Goal: Entertainment & Leisure: Consume media (video, audio)

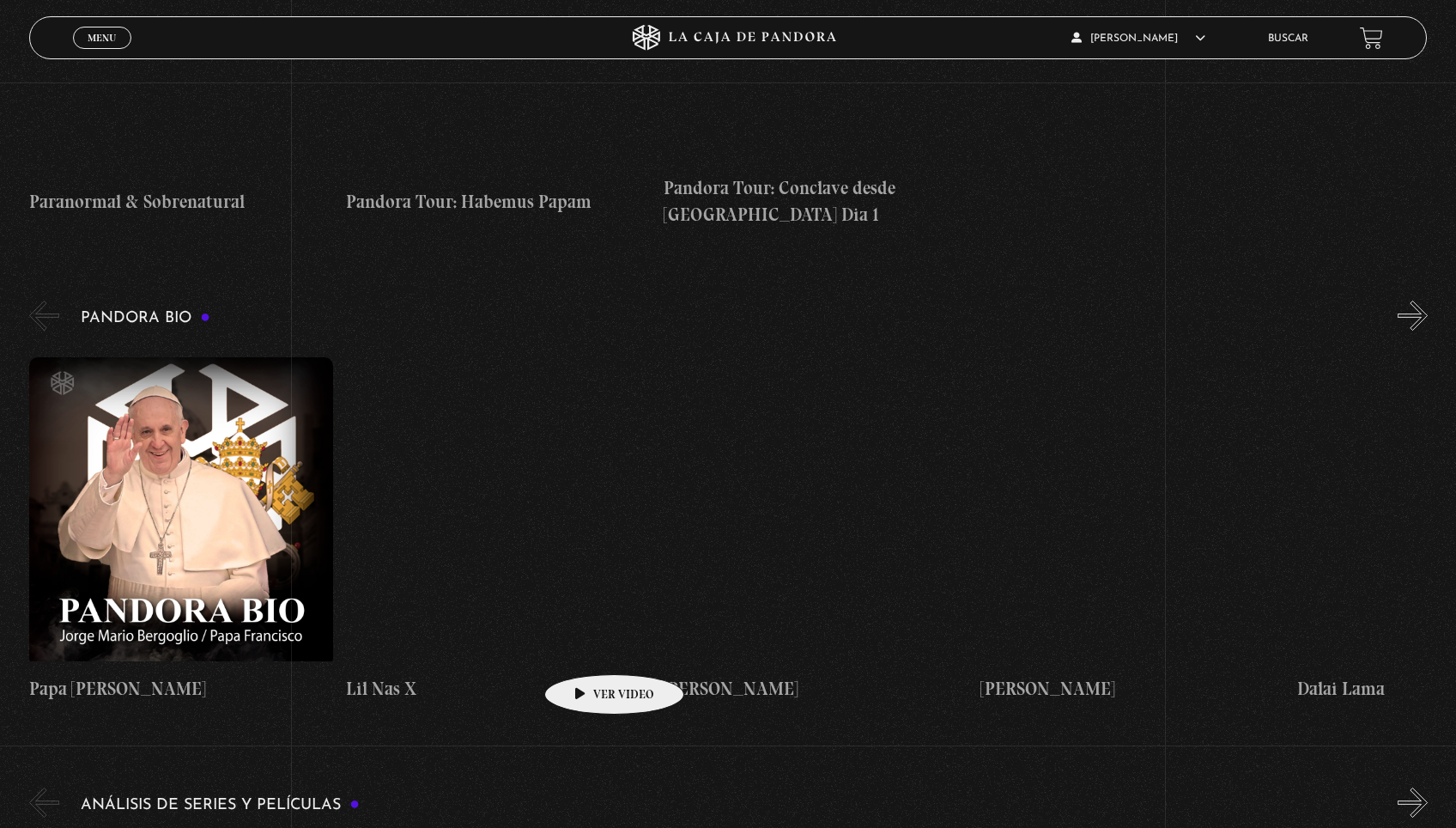
scroll to position [2479, 0]
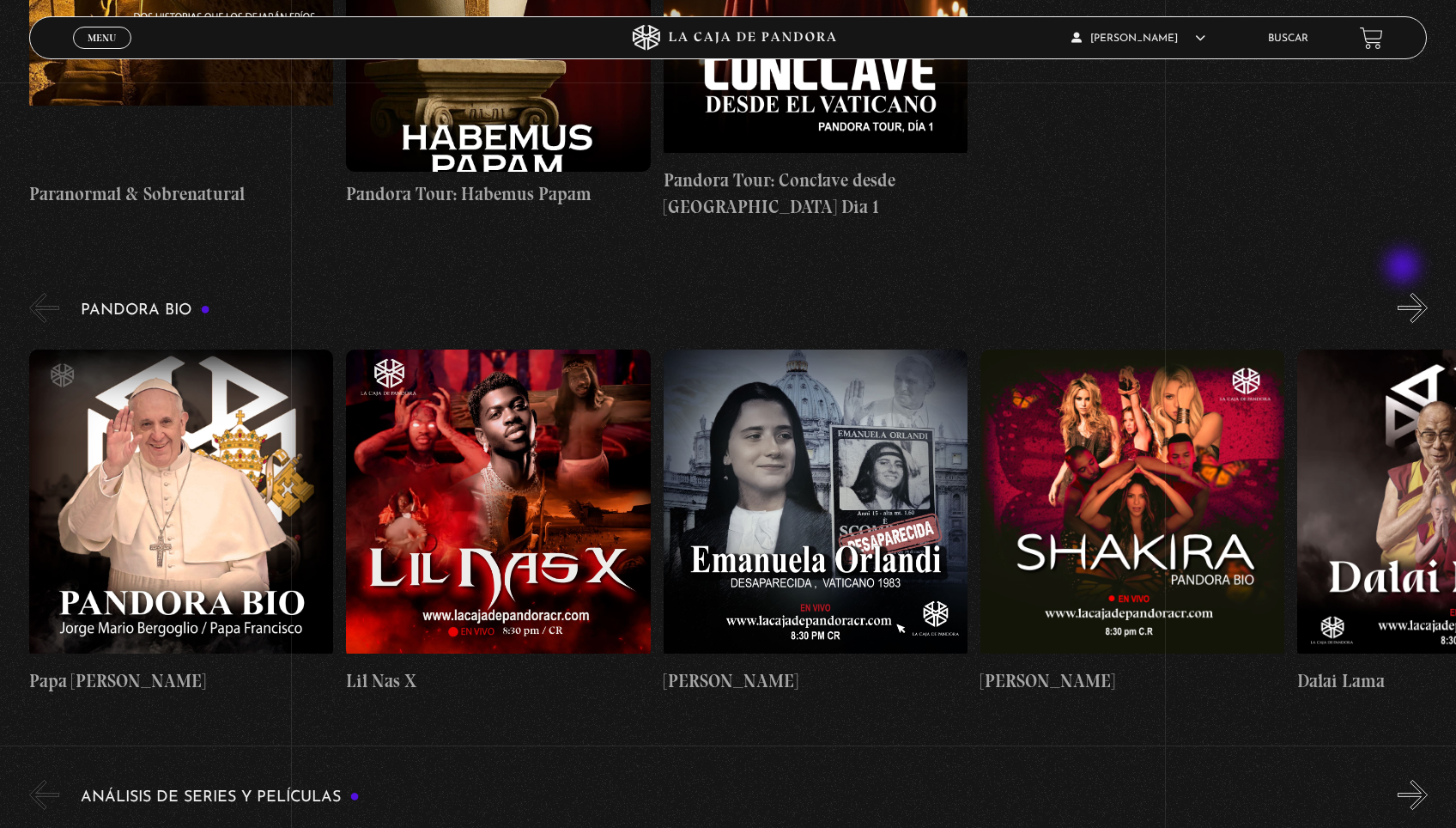
click at [1404, 293] on button "»" at bounding box center [1413, 308] width 30 height 30
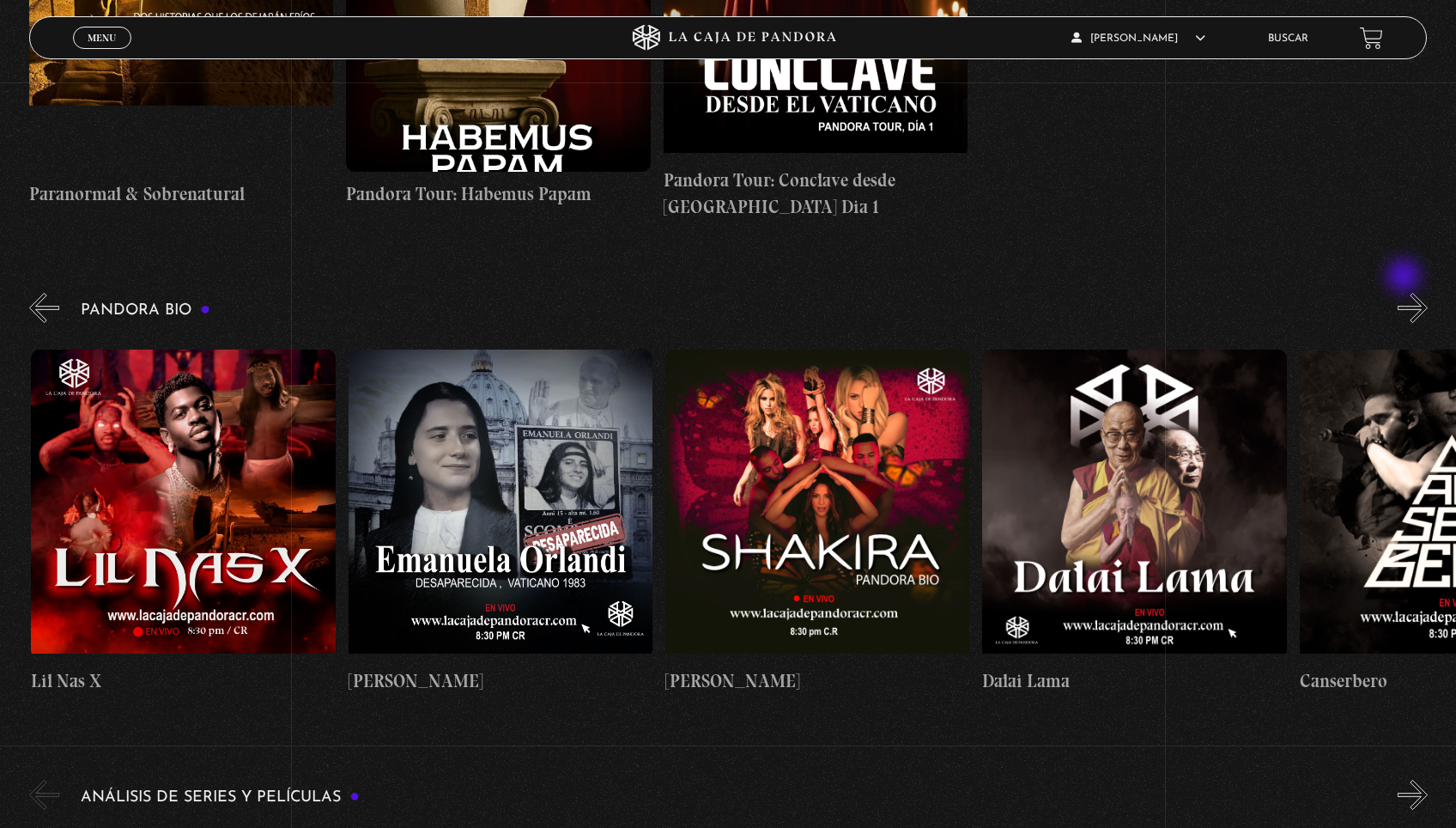
click at [1405, 293] on button "»" at bounding box center [1413, 308] width 30 height 30
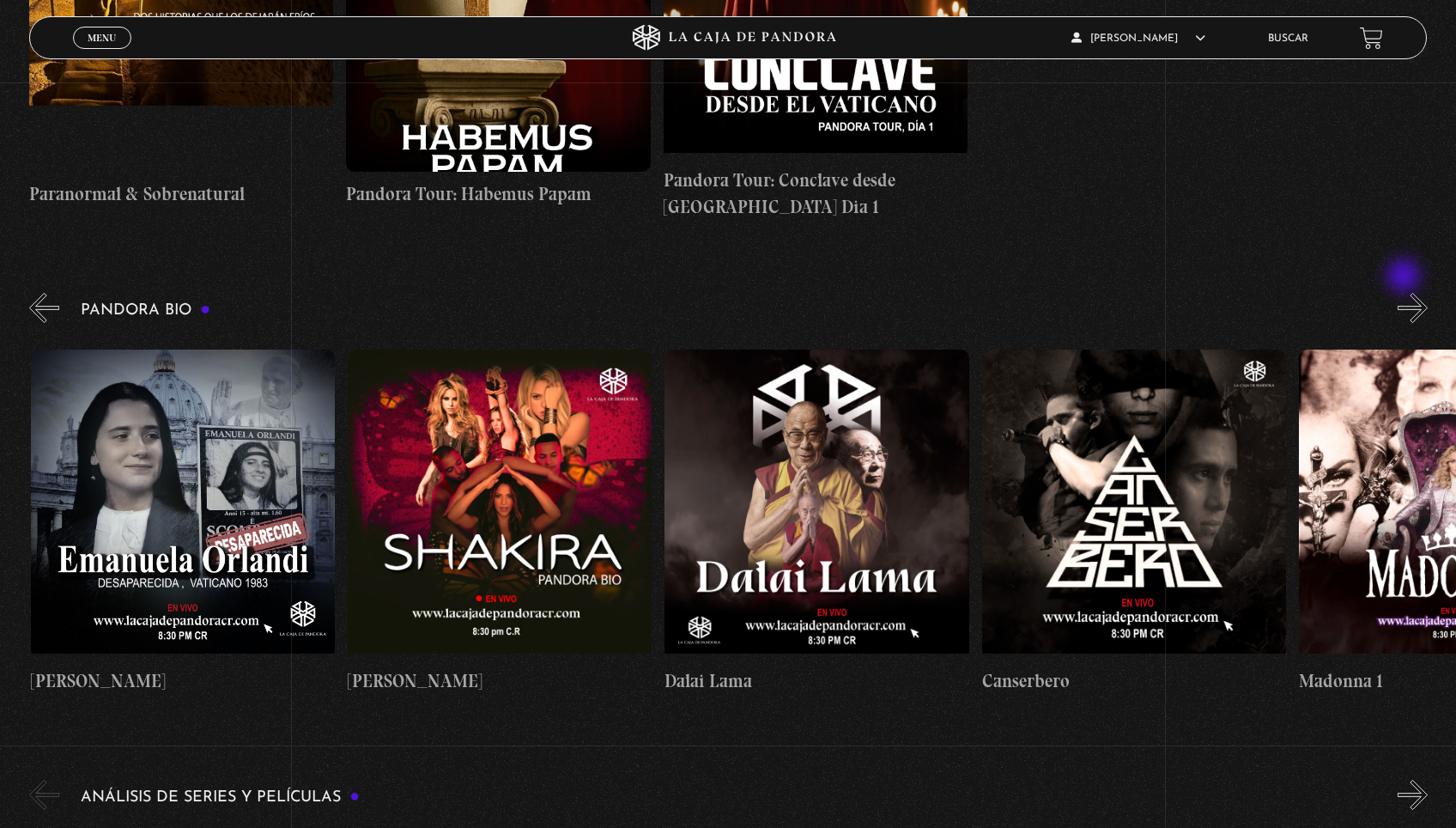
click at [1405, 293] on button "»" at bounding box center [1413, 308] width 30 height 30
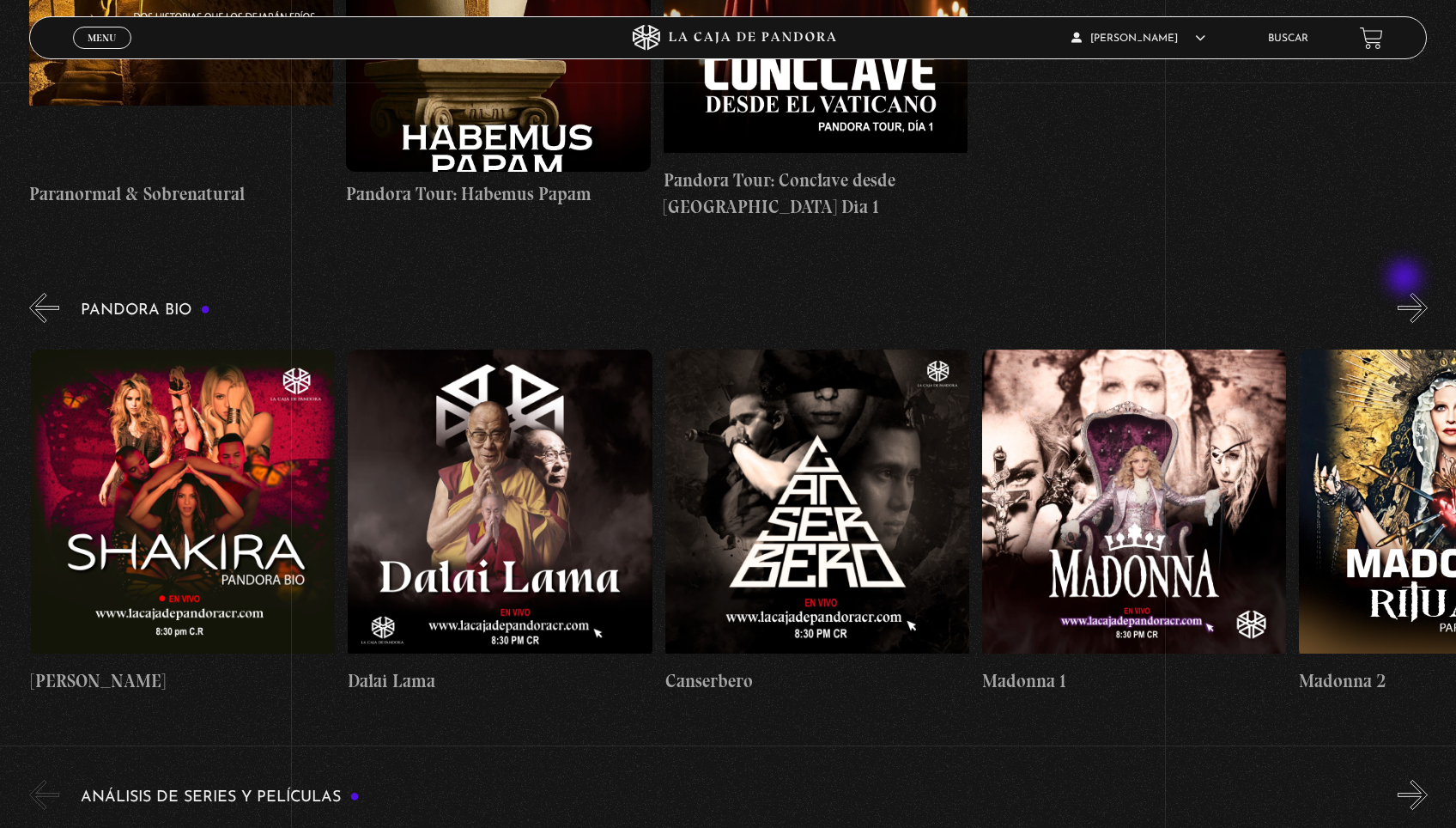
click at [1406, 293] on button "»" at bounding box center [1413, 308] width 30 height 30
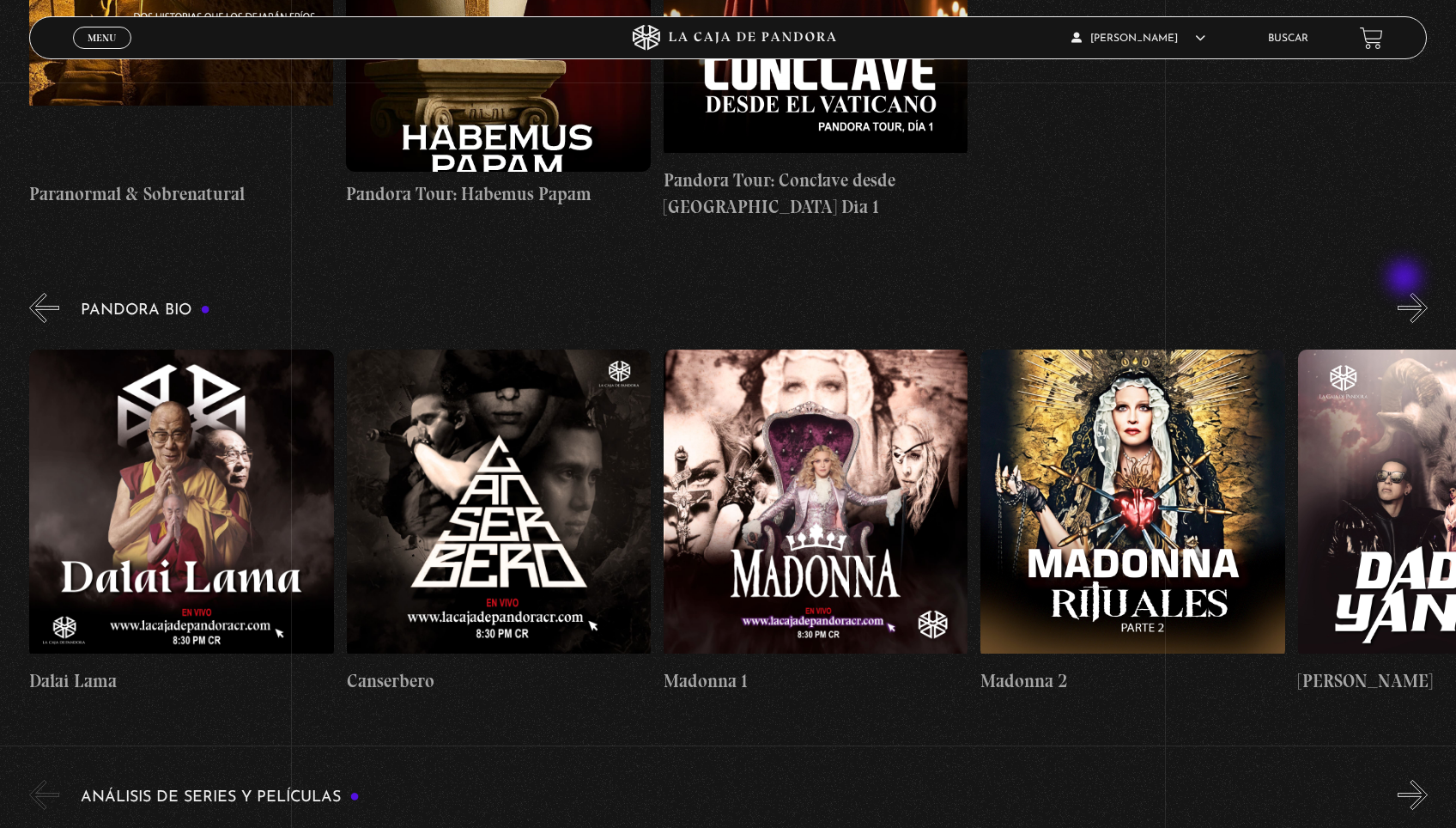
click at [1406, 293] on button "»" at bounding box center [1413, 308] width 30 height 30
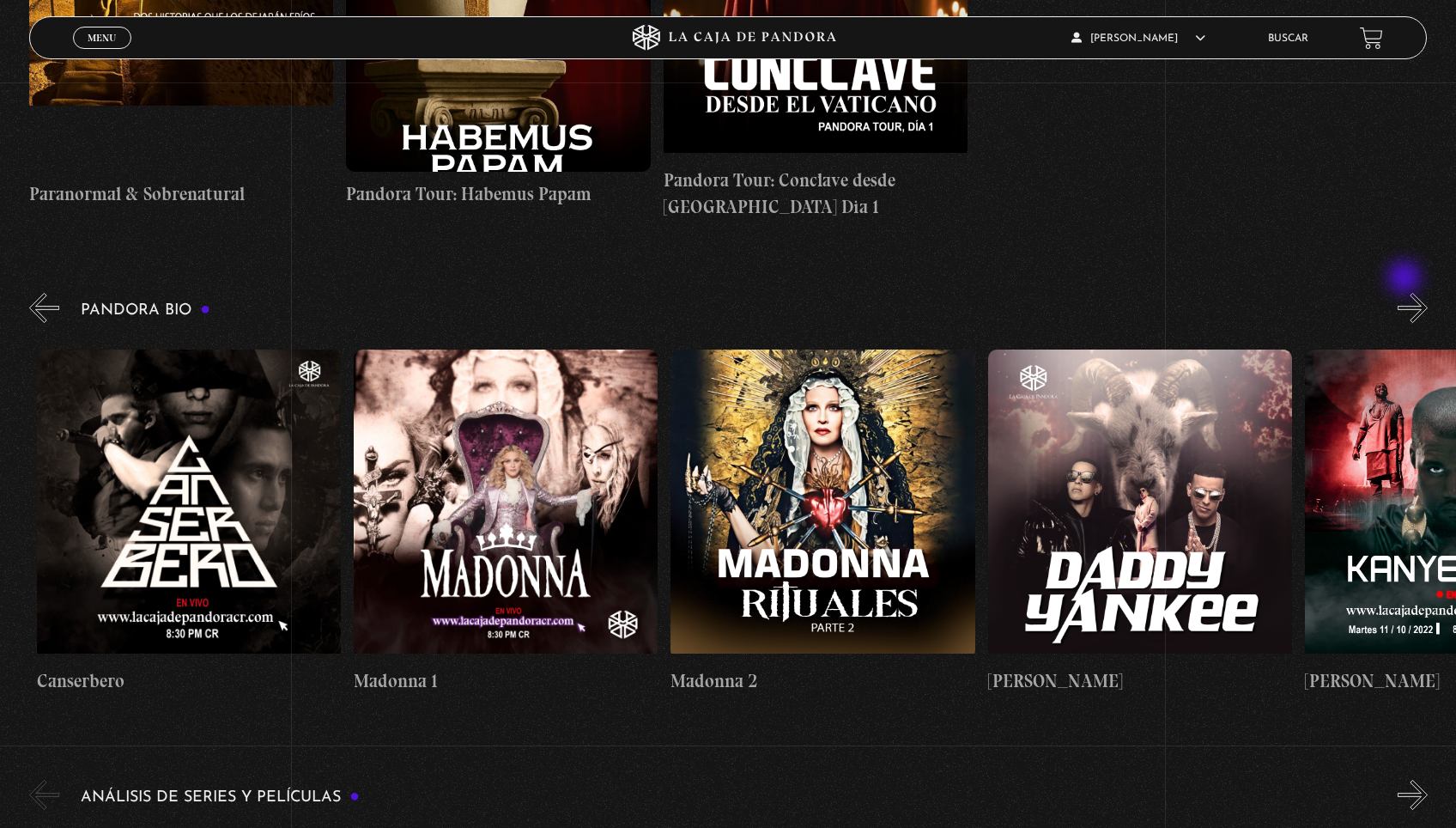
click at [1406, 293] on button "»" at bounding box center [1413, 308] width 30 height 30
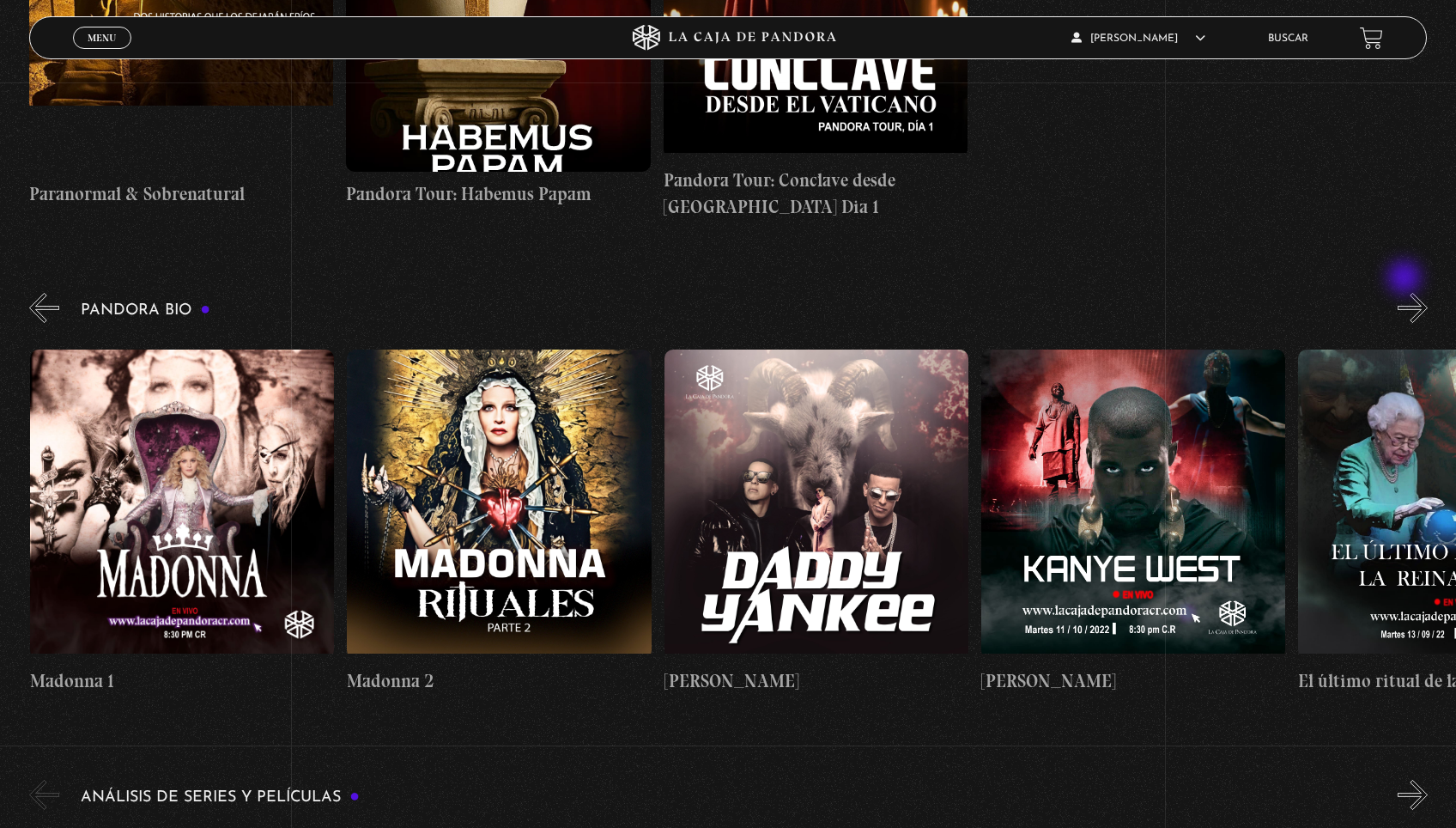
click at [1406, 293] on button "»" at bounding box center [1413, 308] width 30 height 30
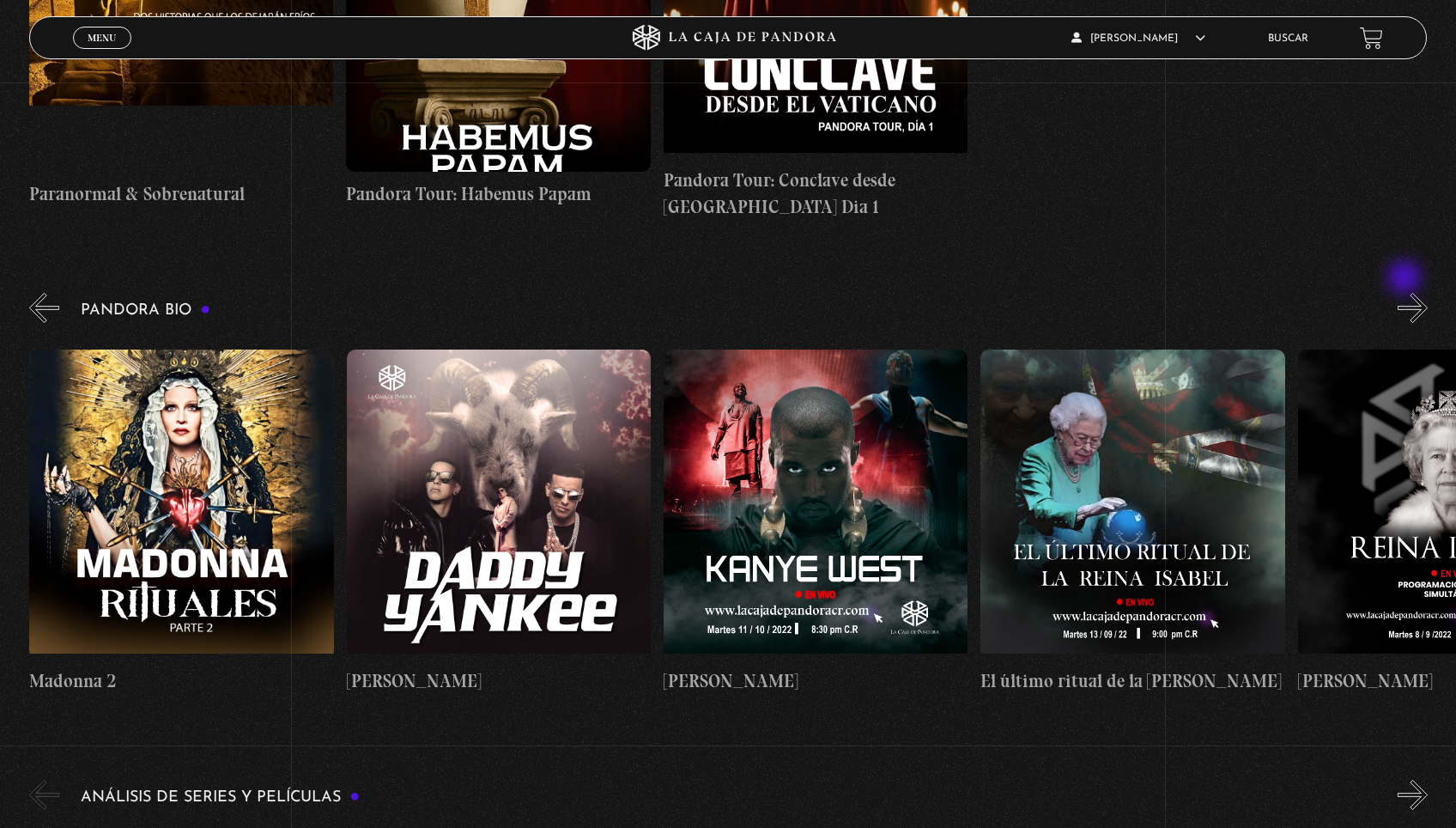
click at [1406, 293] on button "»" at bounding box center [1413, 308] width 30 height 30
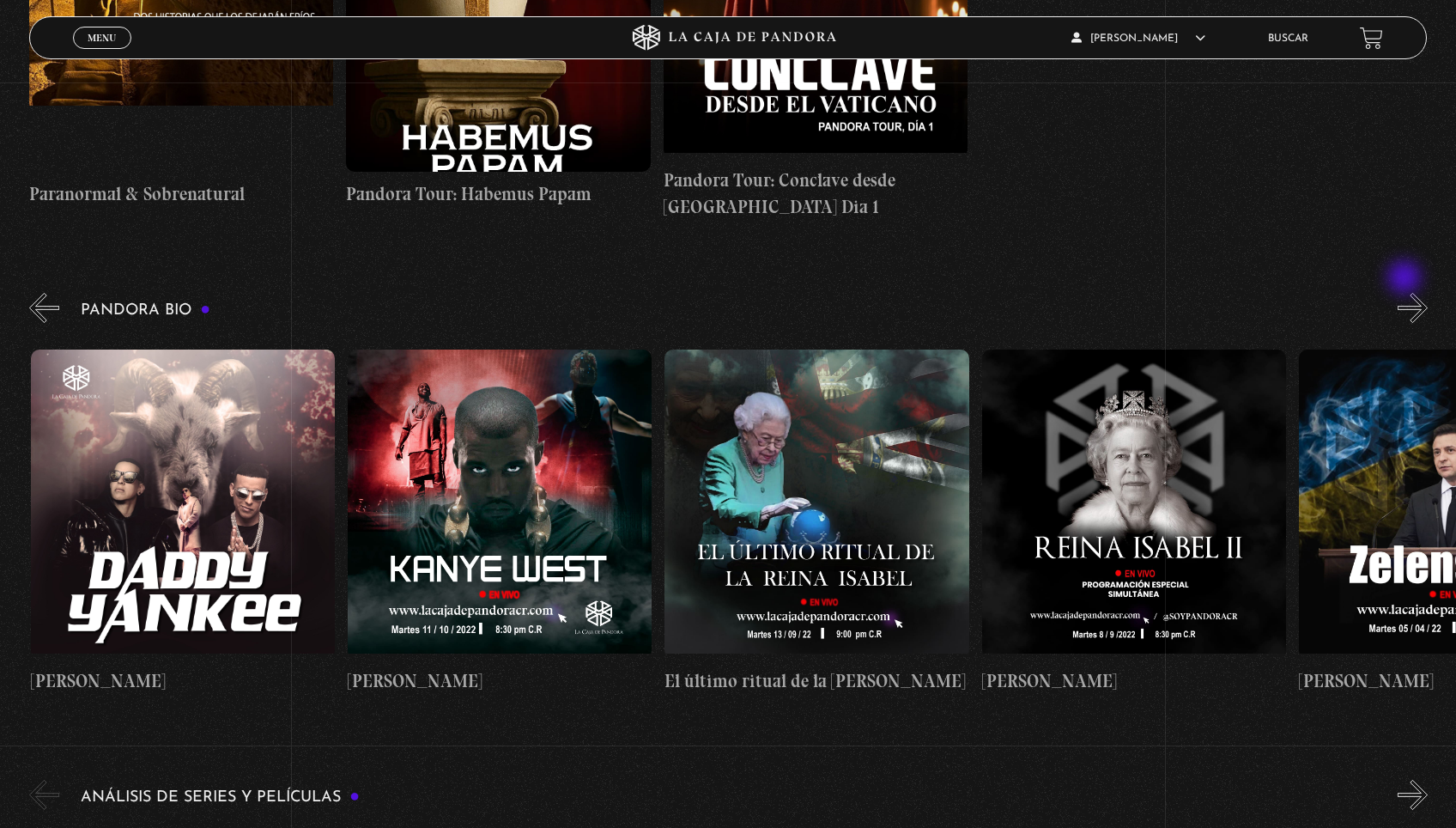
click at [1406, 293] on button "»" at bounding box center [1413, 308] width 30 height 30
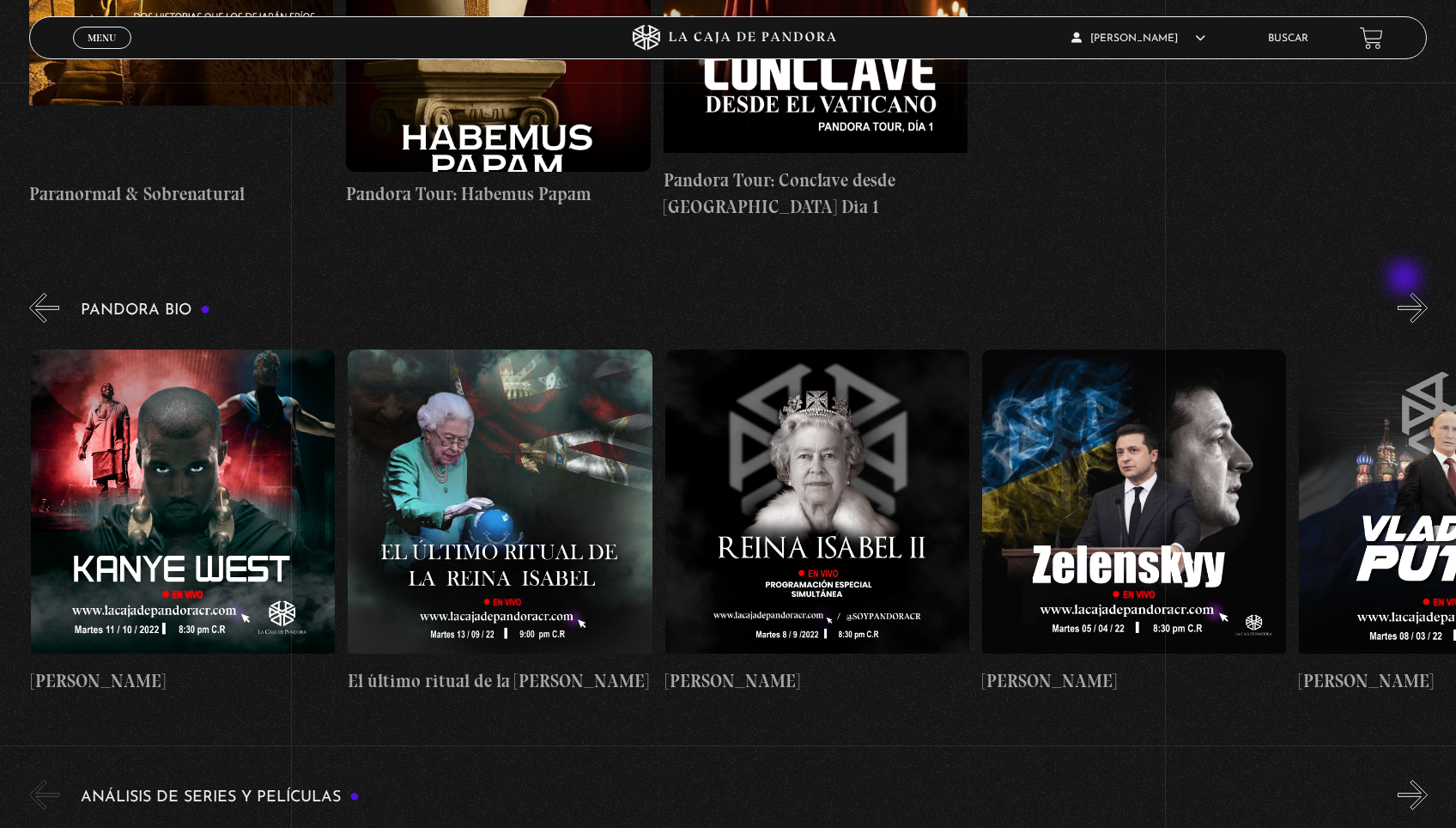
click at [1406, 293] on button "»" at bounding box center [1413, 308] width 30 height 30
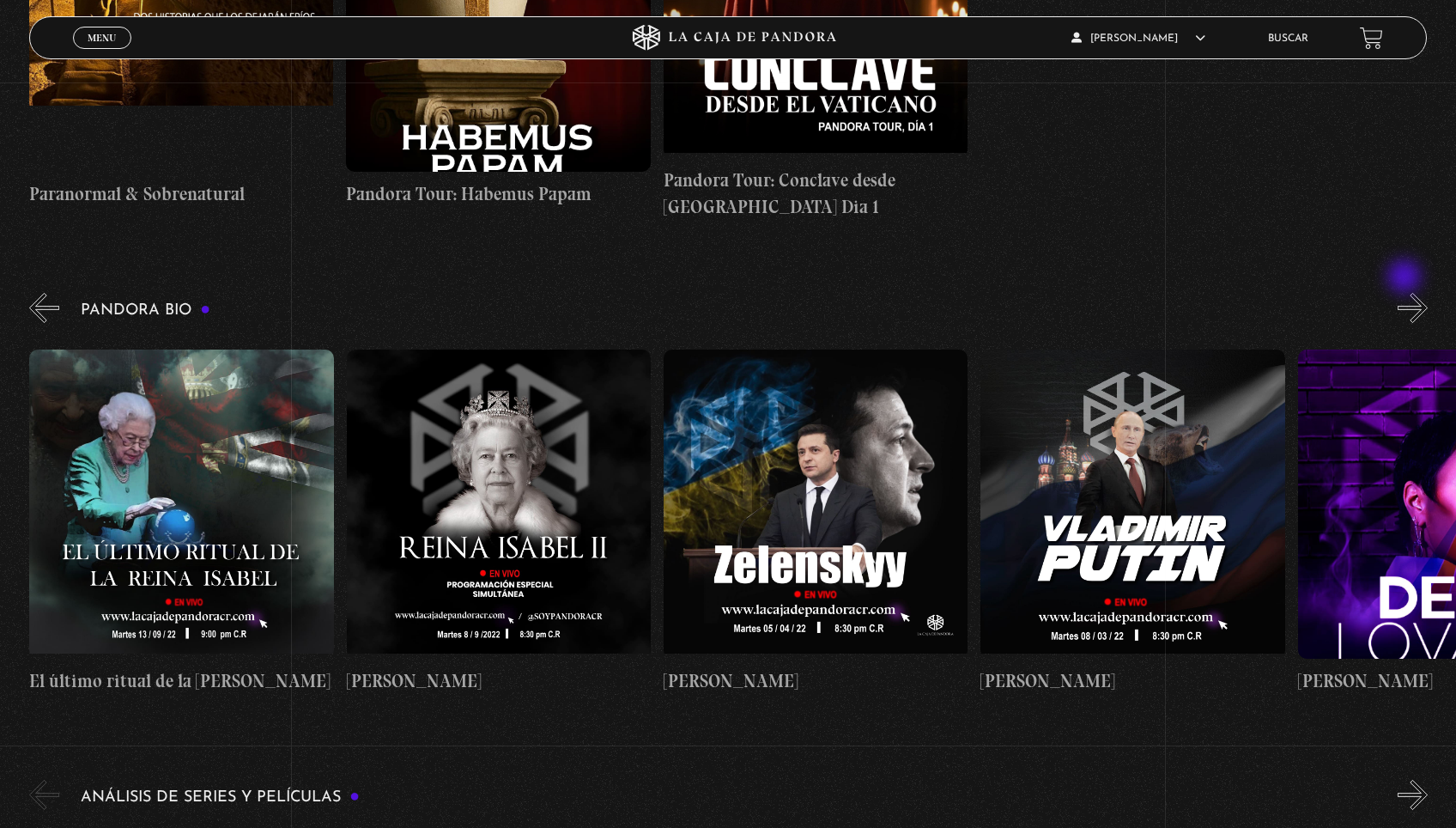
click at [1405, 293] on button "»" at bounding box center [1413, 308] width 30 height 30
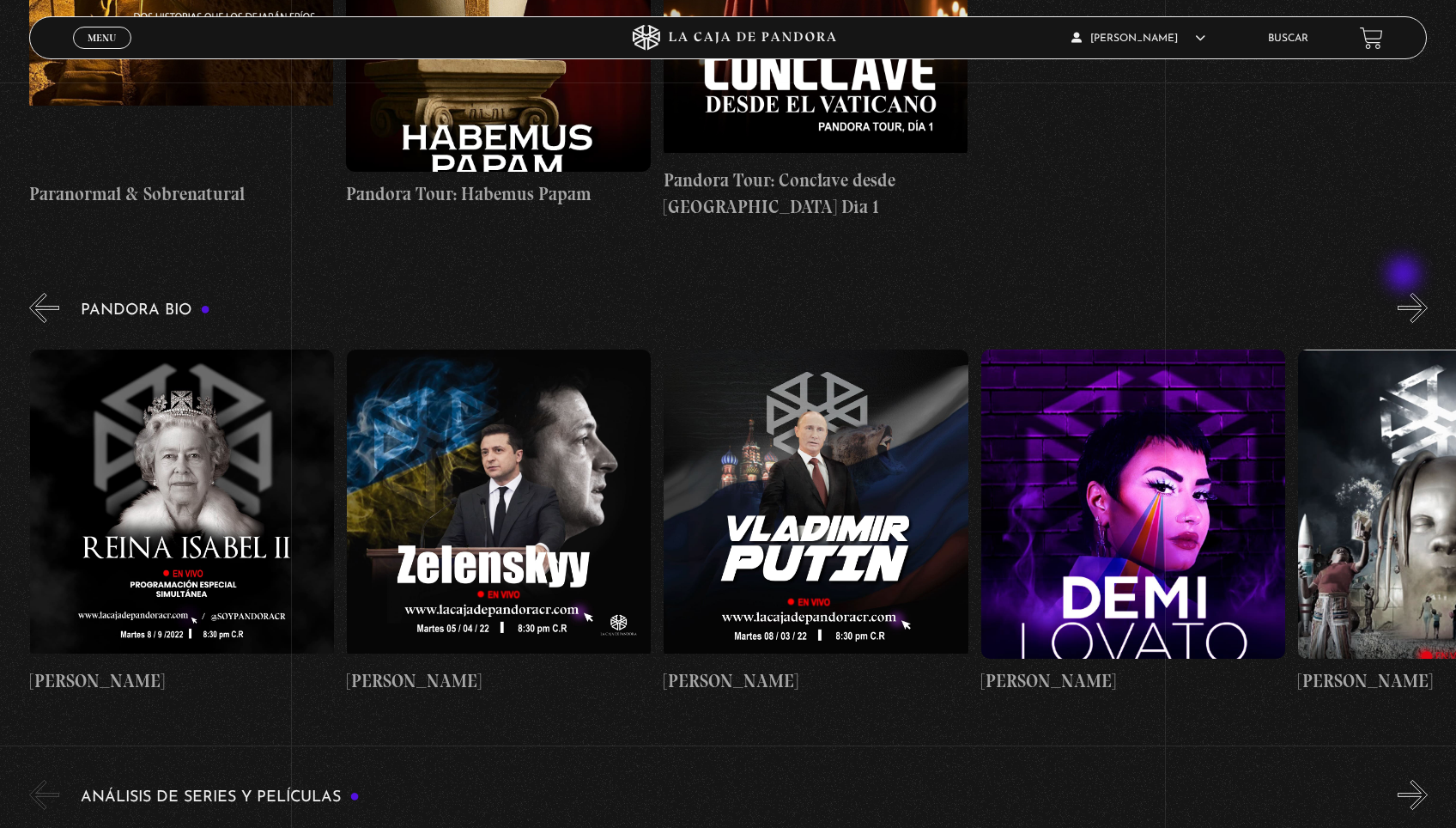
click at [1405, 293] on button "»" at bounding box center [1413, 308] width 30 height 30
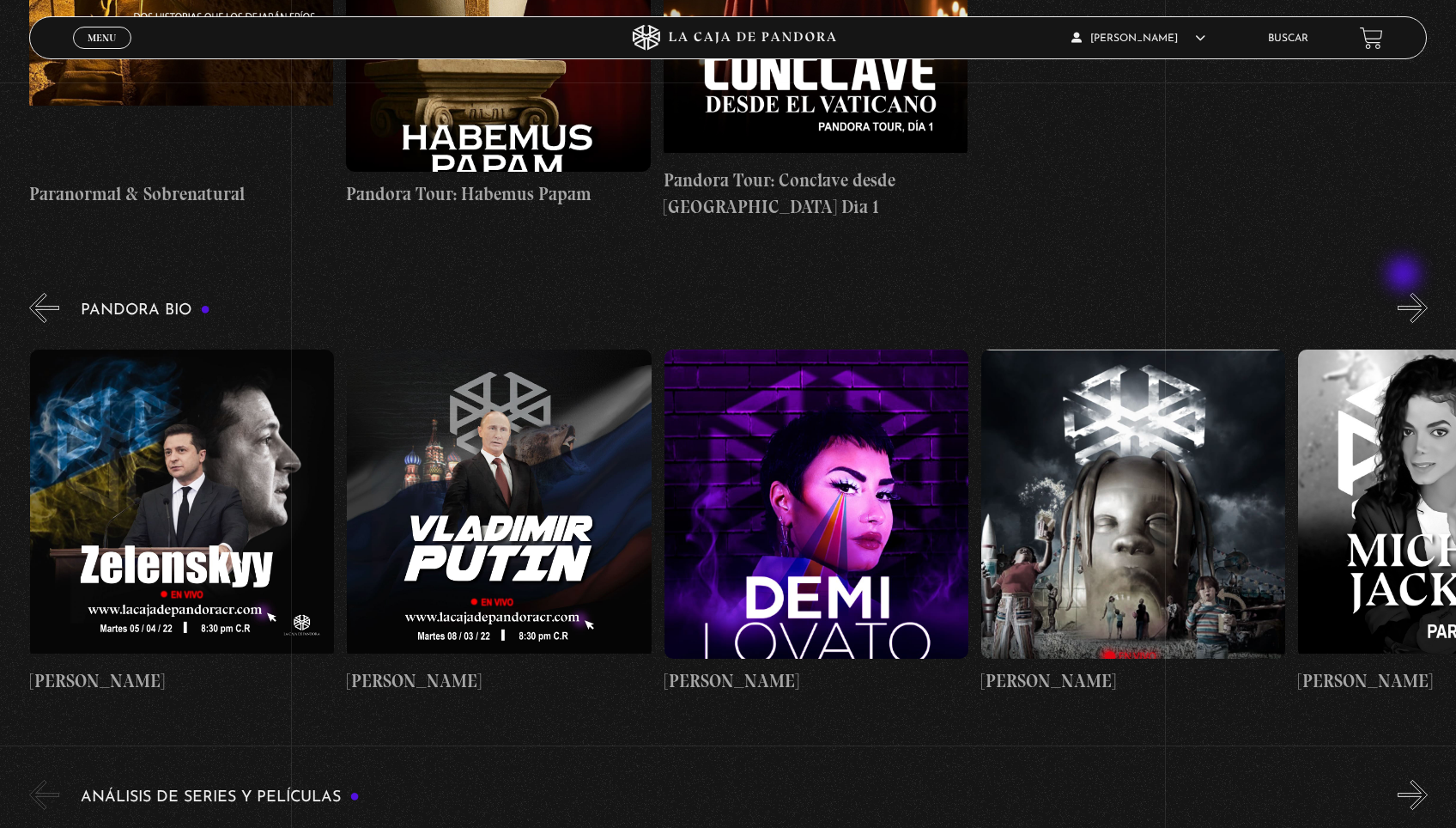
click at [1405, 293] on button "»" at bounding box center [1413, 308] width 30 height 30
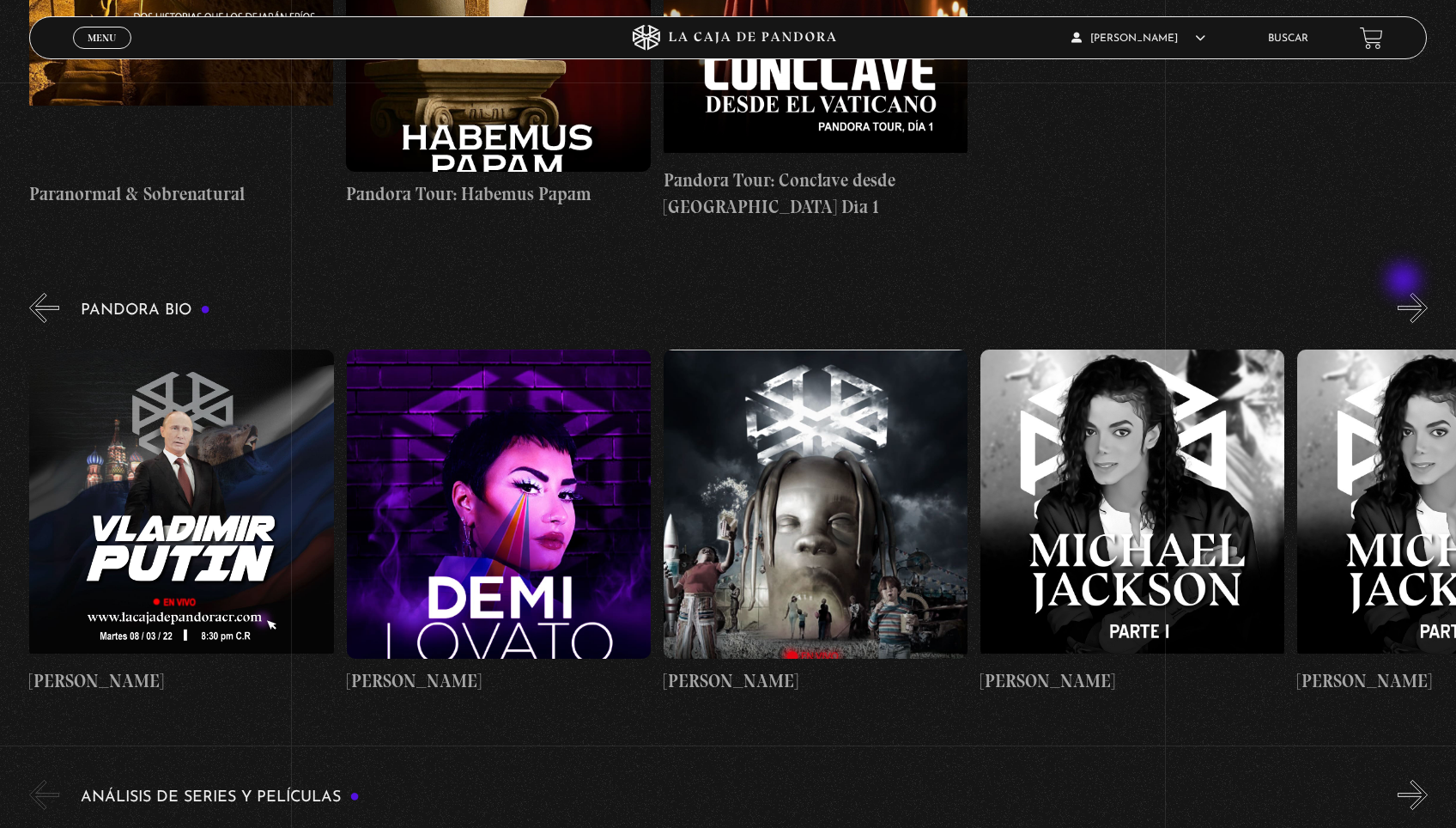
click at [1405, 293] on button "»" at bounding box center [1413, 308] width 30 height 30
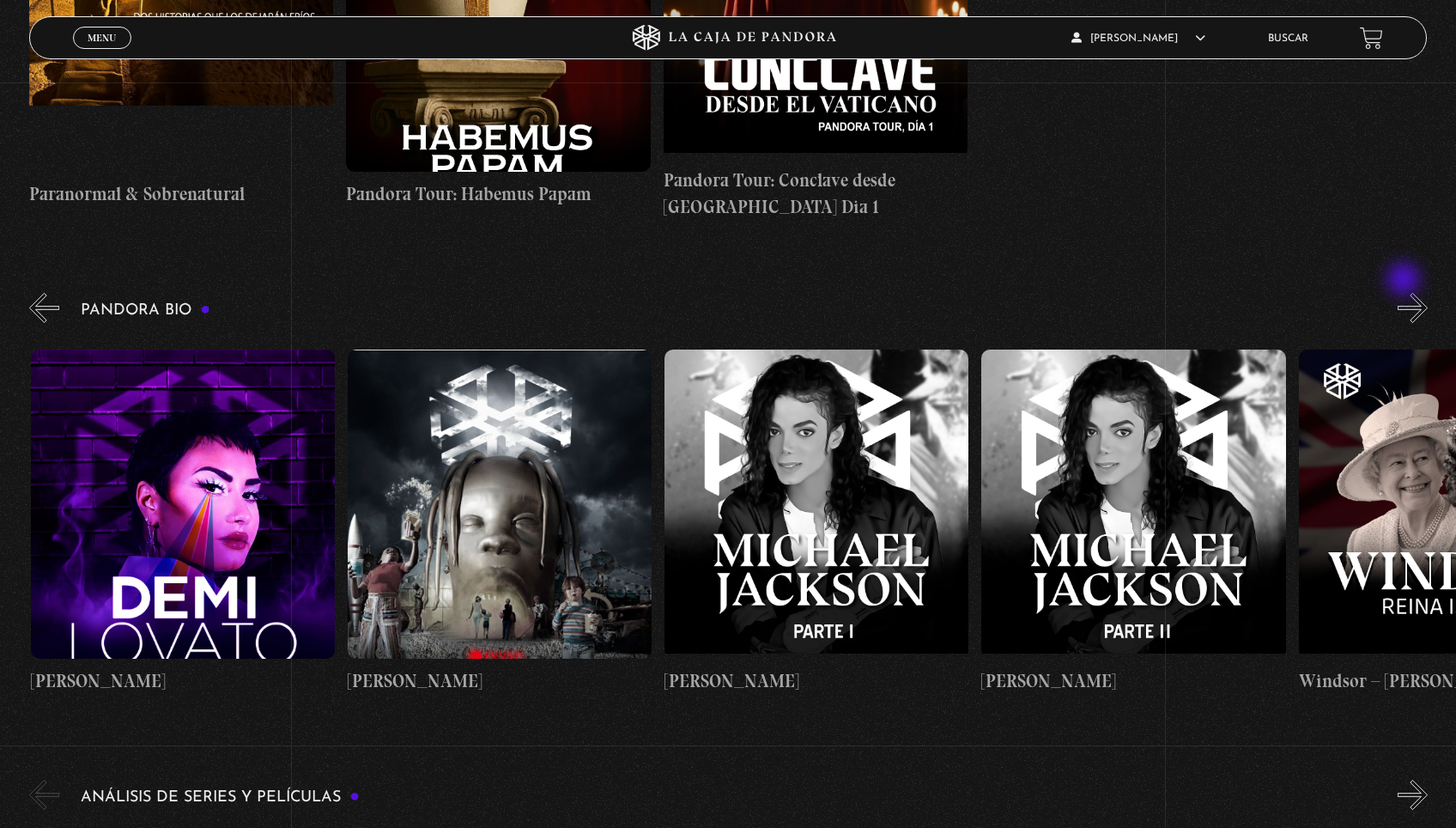
click at [1405, 293] on button "»" at bounding box center [1413, 308] width 30 height 30
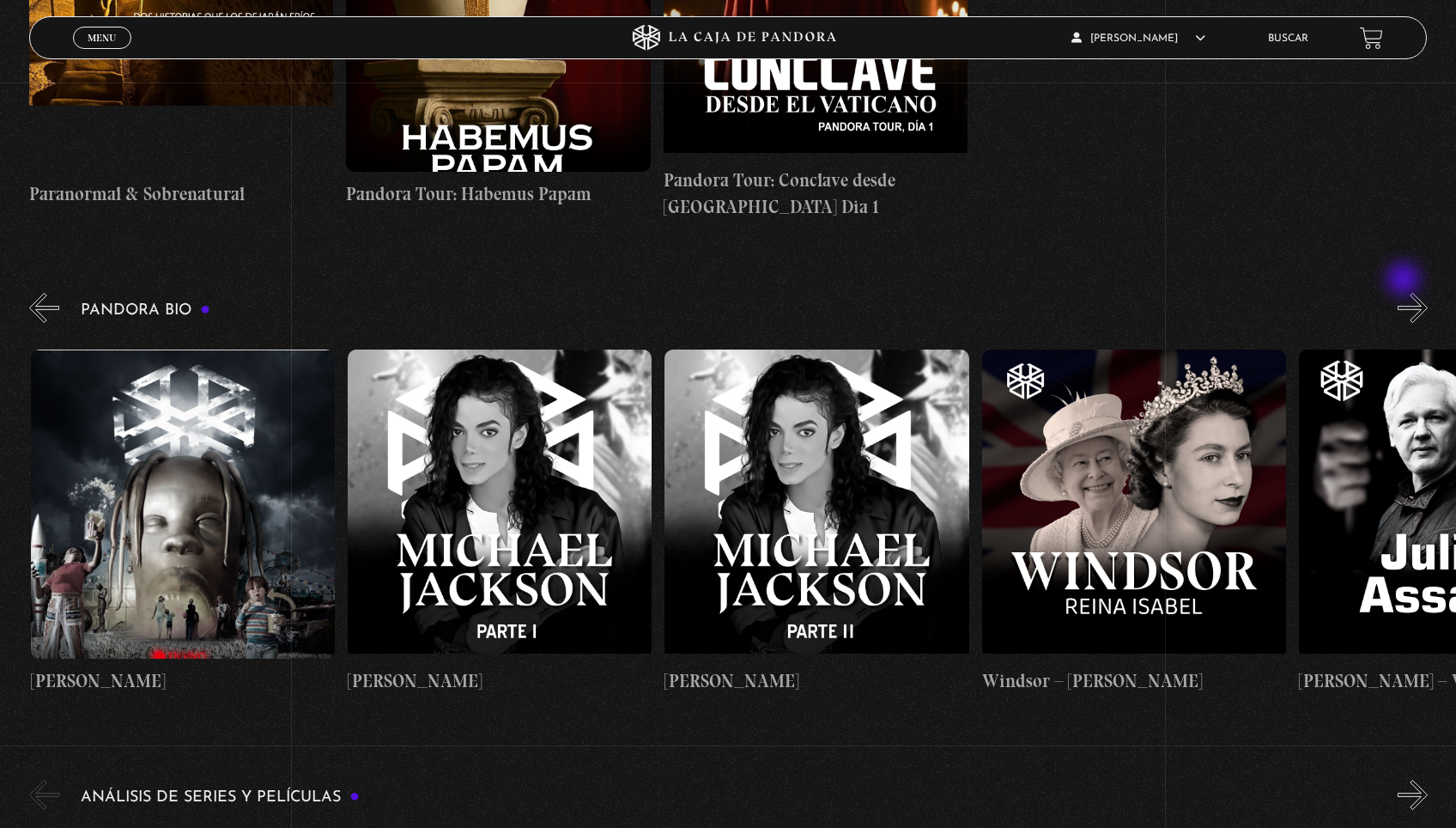
click at [1405, 293] on button "»" at bounding box center [1413, 308] width 30 height 30
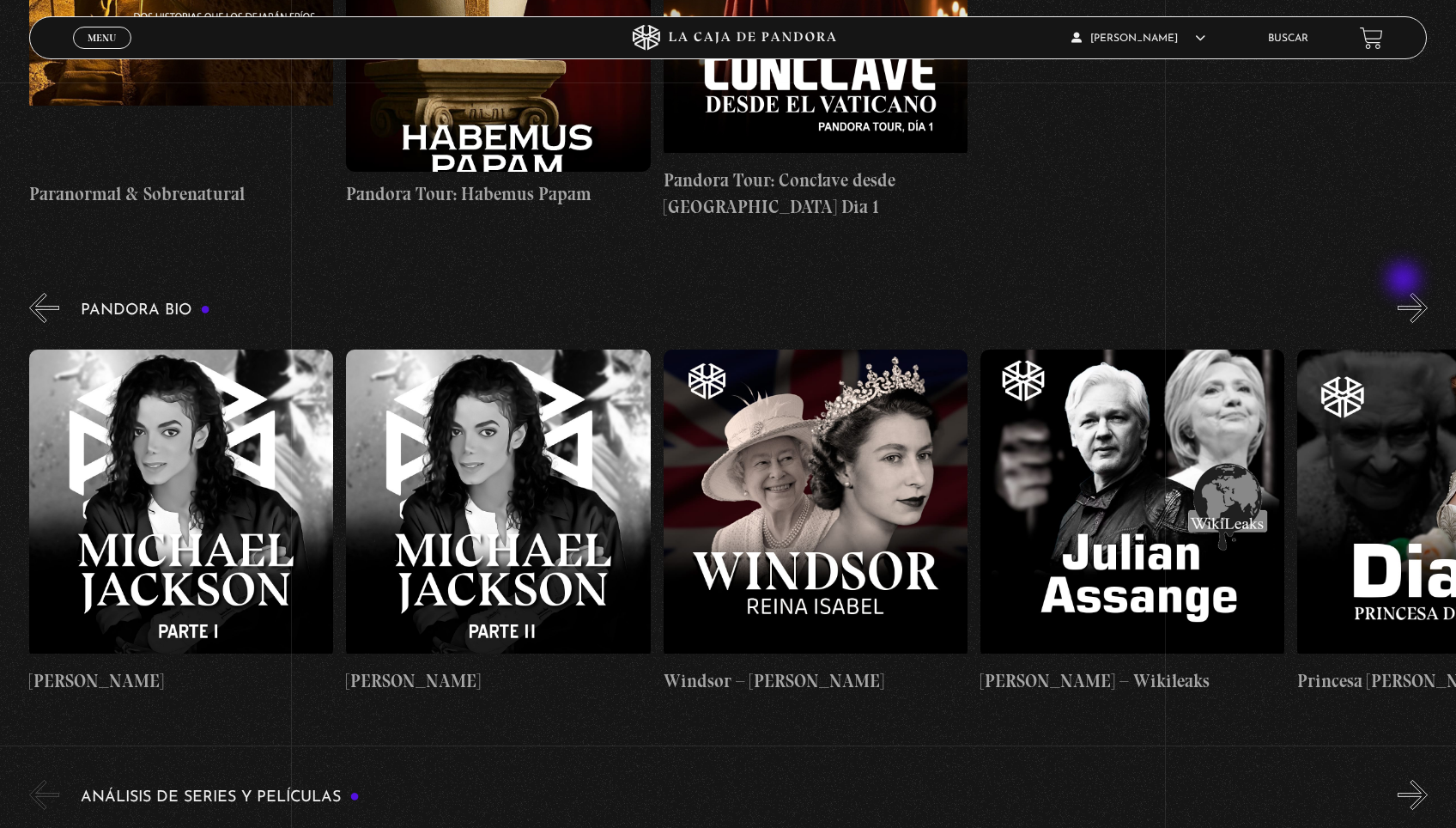
click at [1405, 293] on button "»" at bounding box center [1413, 308] width 30 height 30
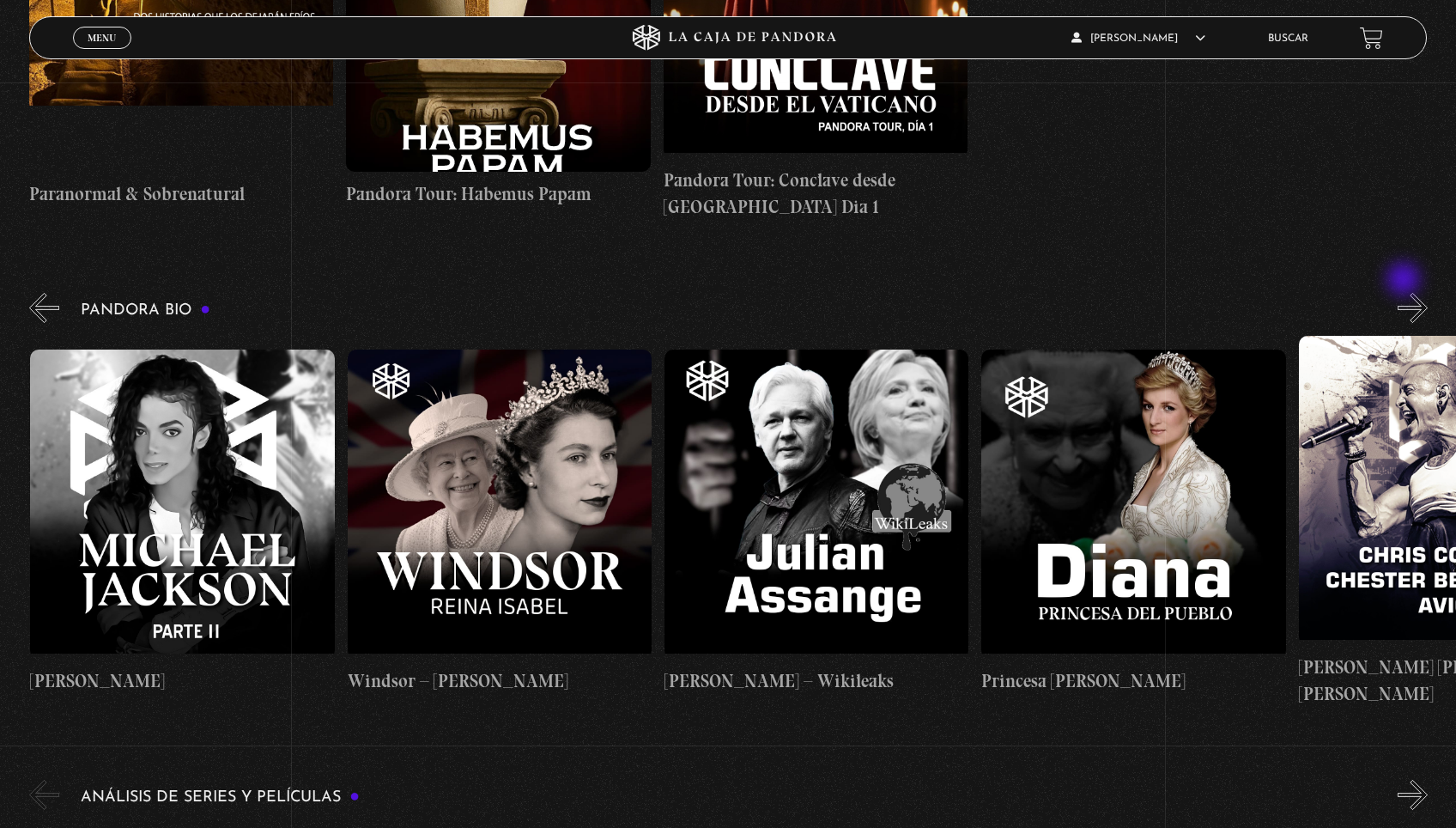
scroll to position [0, 5390]
click at [1405, 293] on button "»" at bounding box center [1413, 308] width 30 height 30
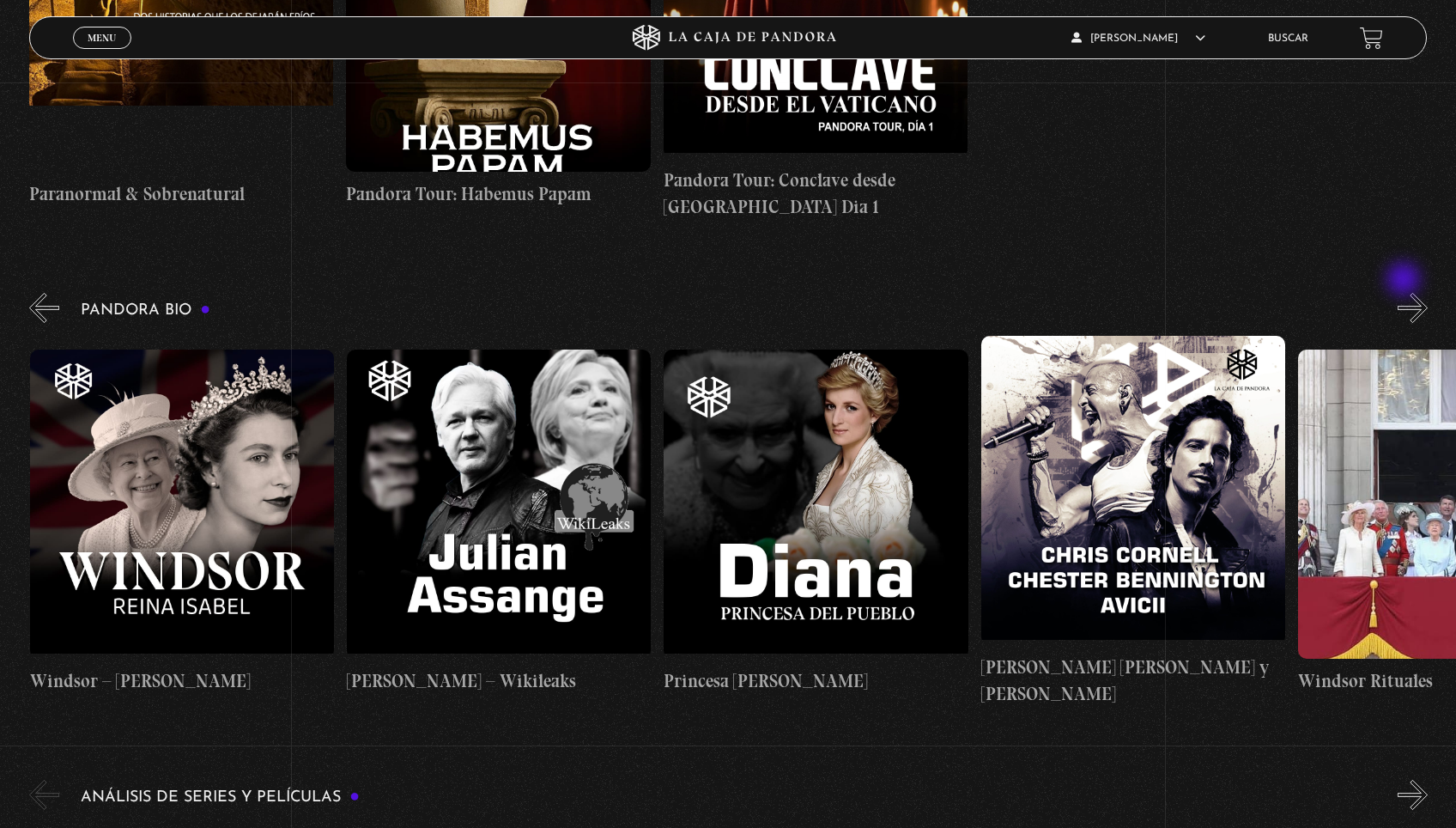
scroll to position [0, 5707]
click at [1405, 293] on button "»" at bounding box center [1413, 308] width 30 height 30
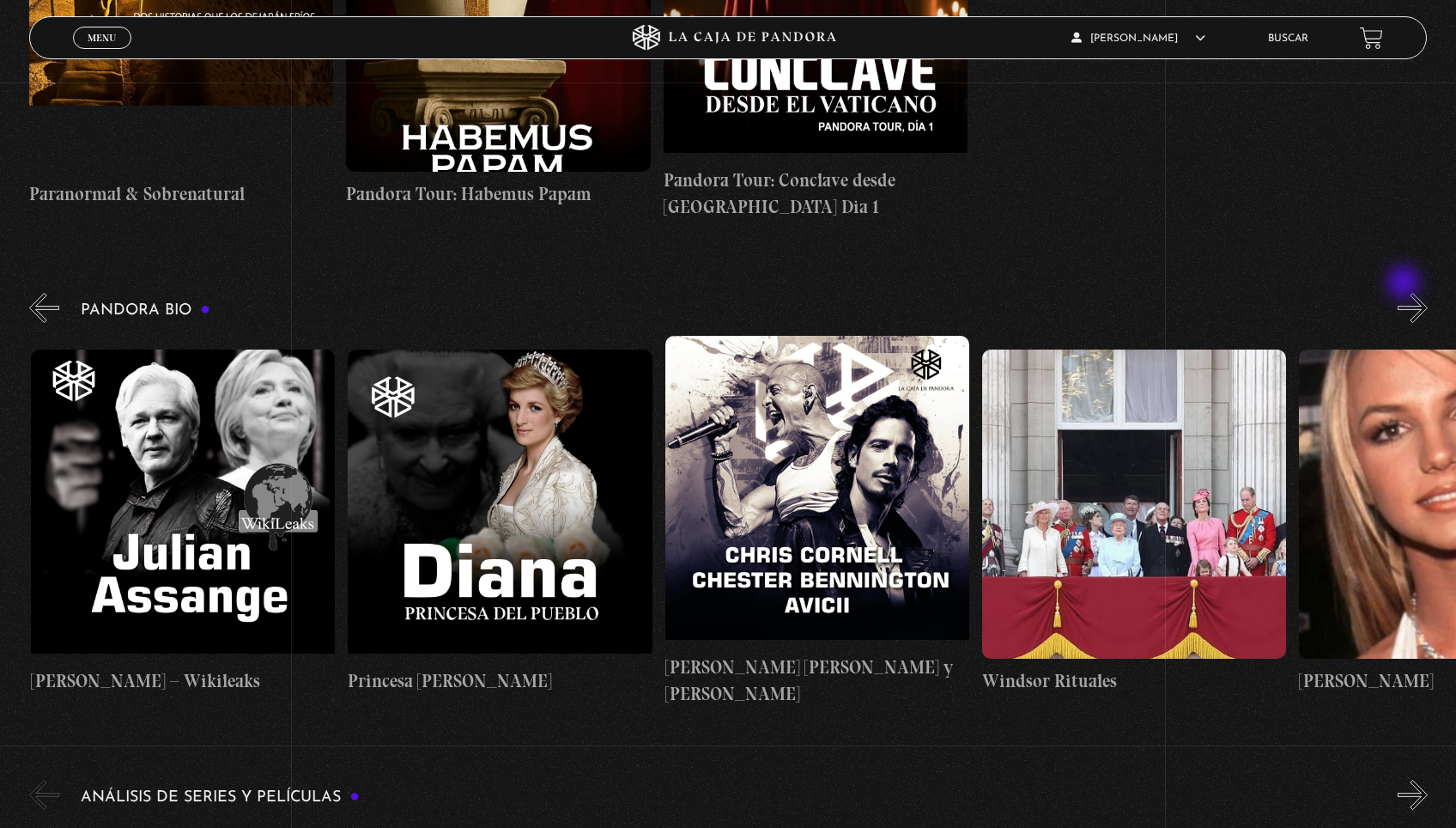
click at [1405, 293] on button "»" at bounding box center [1413, 308] width 30 height 30
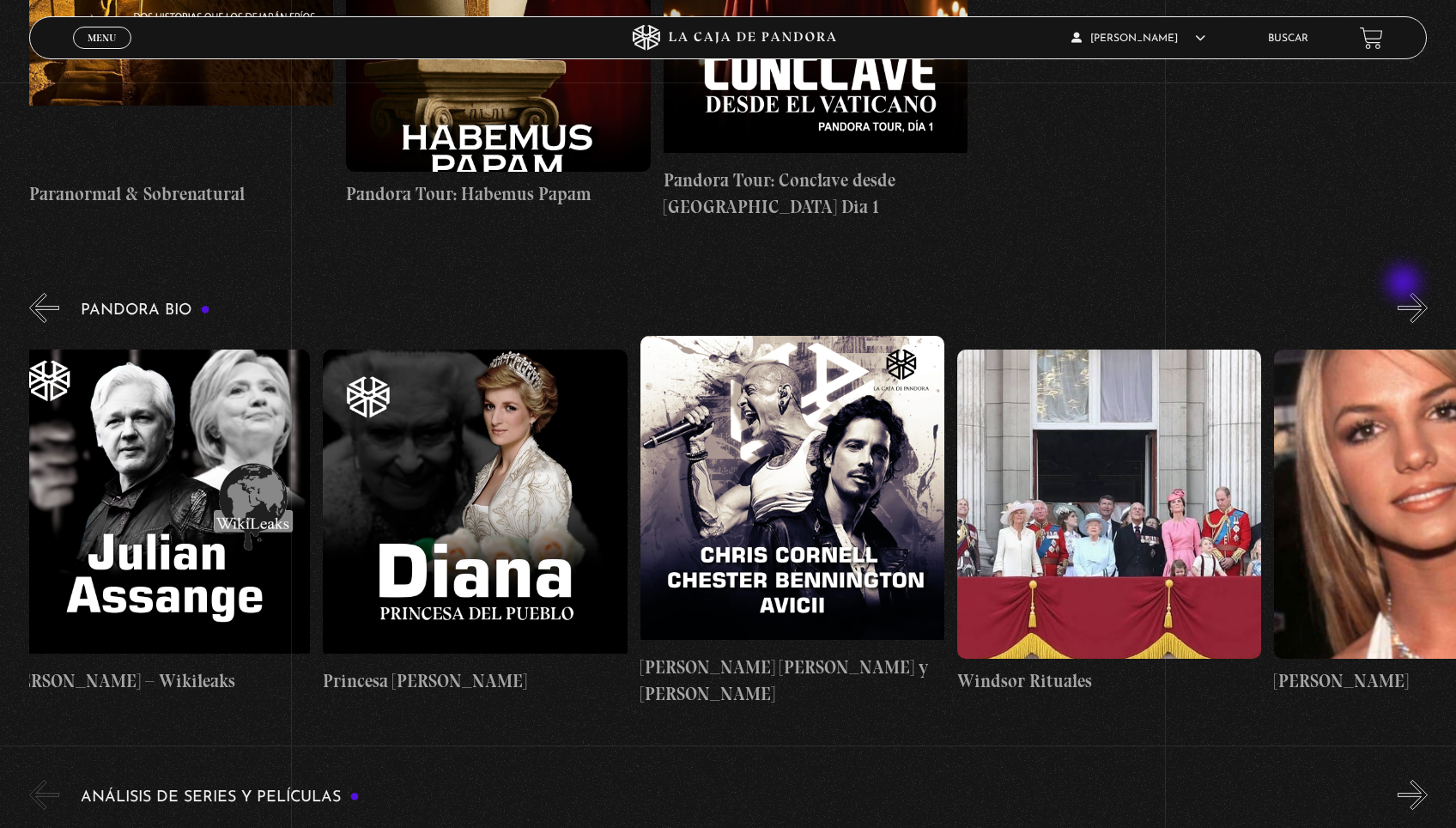
scroll to position [0, 6183]
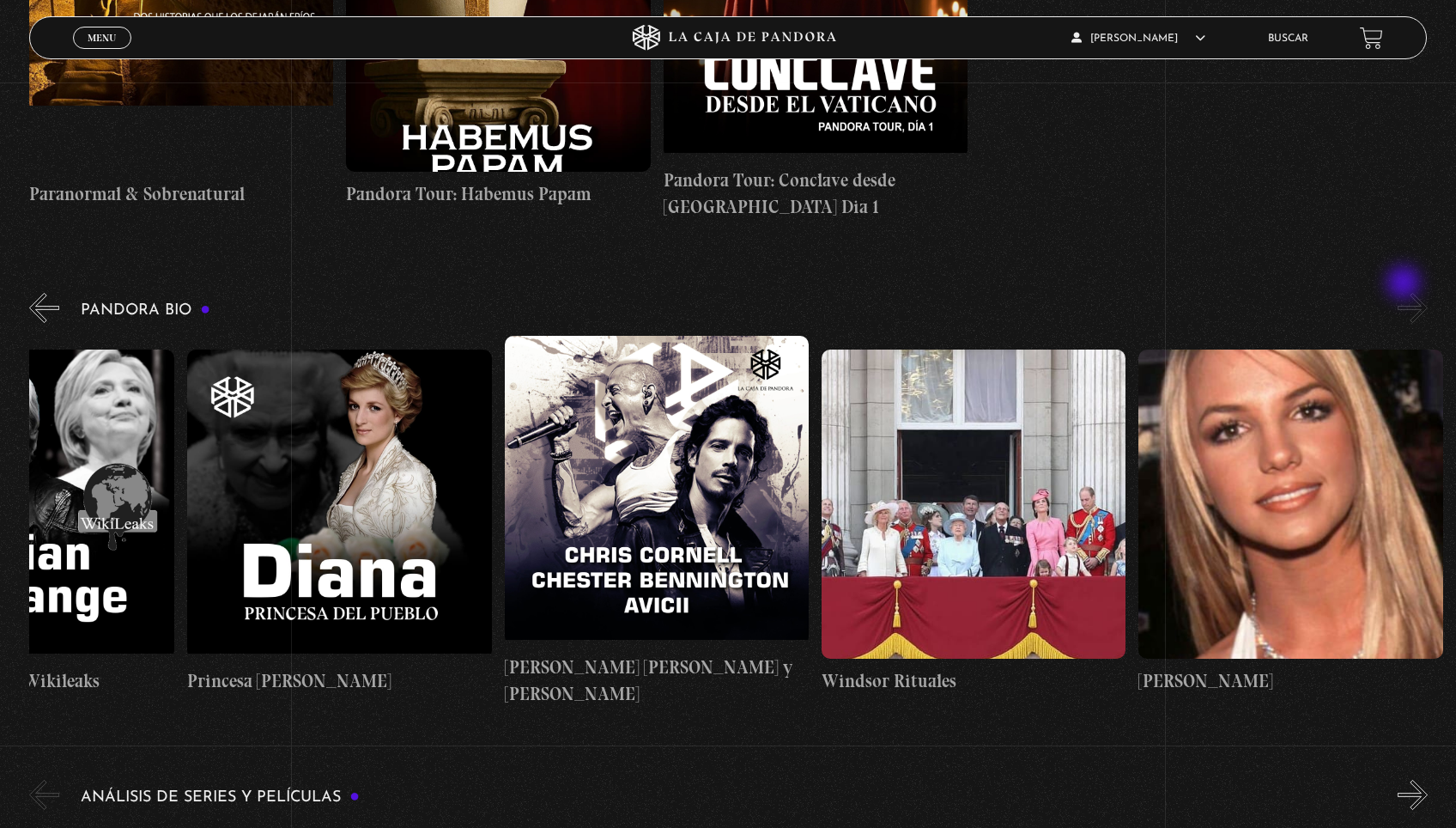
click at [1405, 293] on button "»" at bounding box center [1413, 308] width 30 height 30
click at [1312, 382] on figure at bounding box center [1290, 504] width 304 height 309
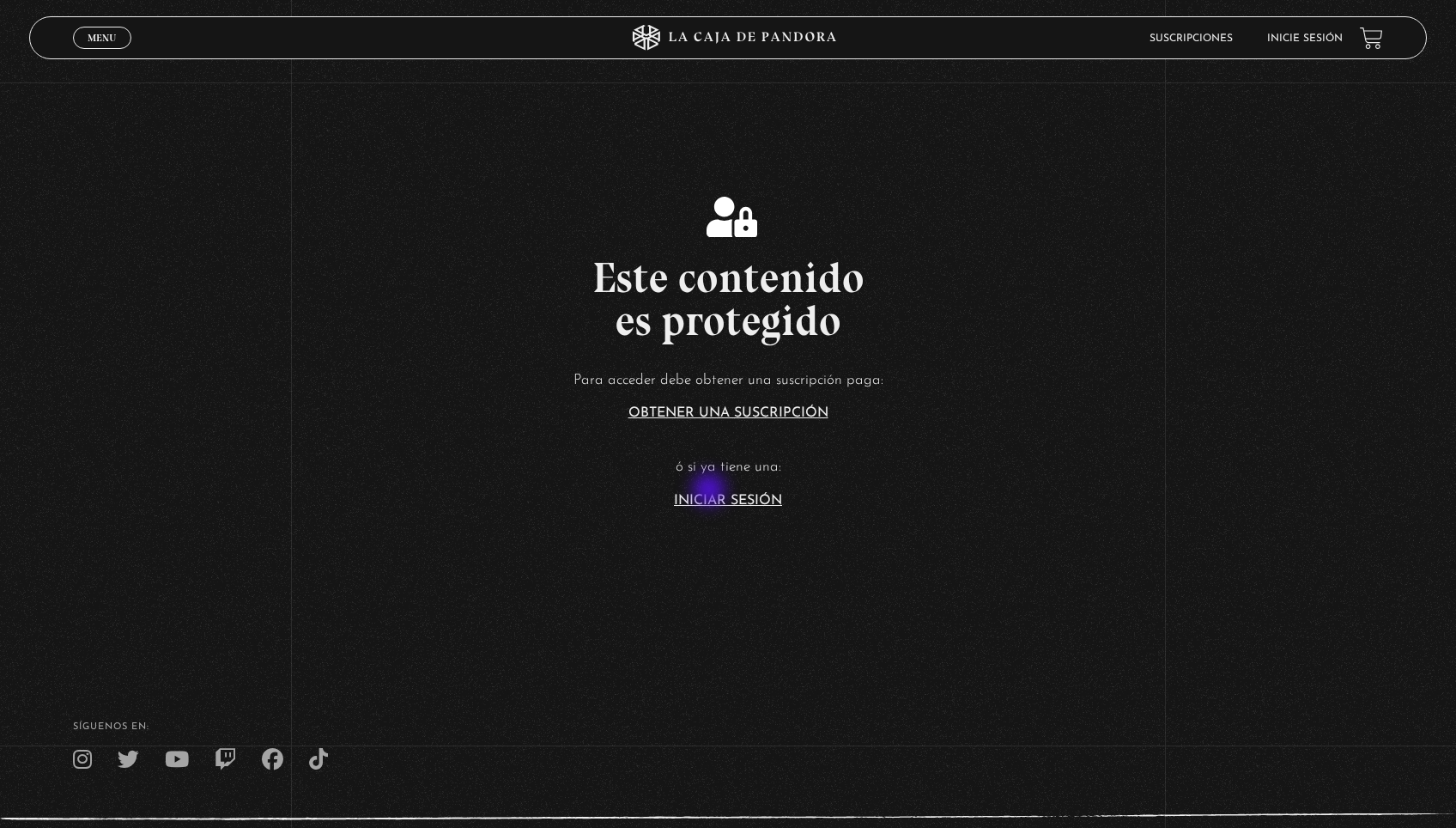
click at [710, 491] on article "Para acceder debe obtener una suscripción paga: Obtener una suscripción ó si ya…" at bounding box center [728, 437] width 1456 height 140
click at [717, 502] on link "Iniciar Sesión" at bounding box center [728, 500] width 108 height 14
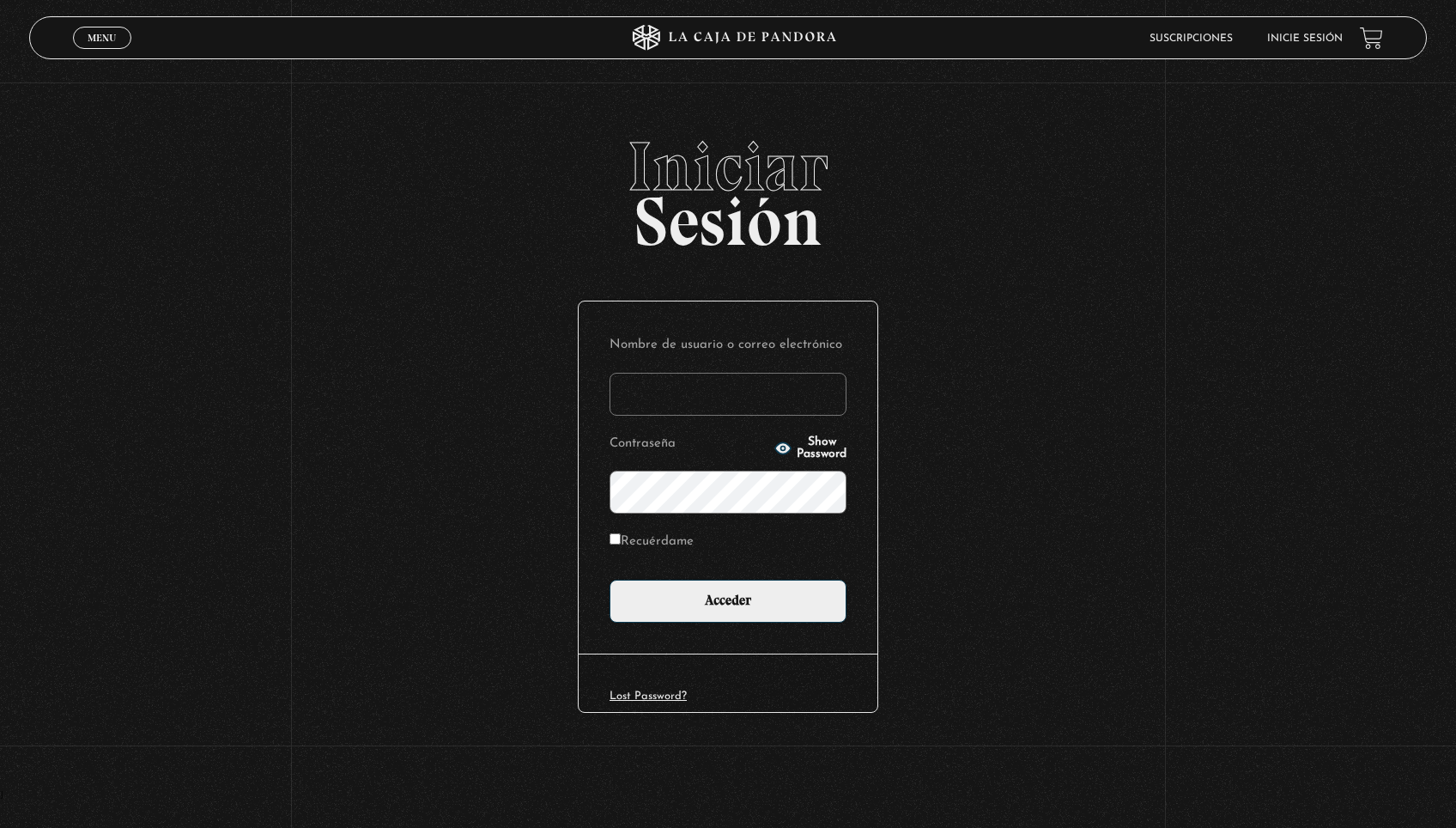
type input "ml.monterovega@gmail.com"
click at [727, 599] on input "Acceder" at bounding box center [728, 601] width 237 height 43
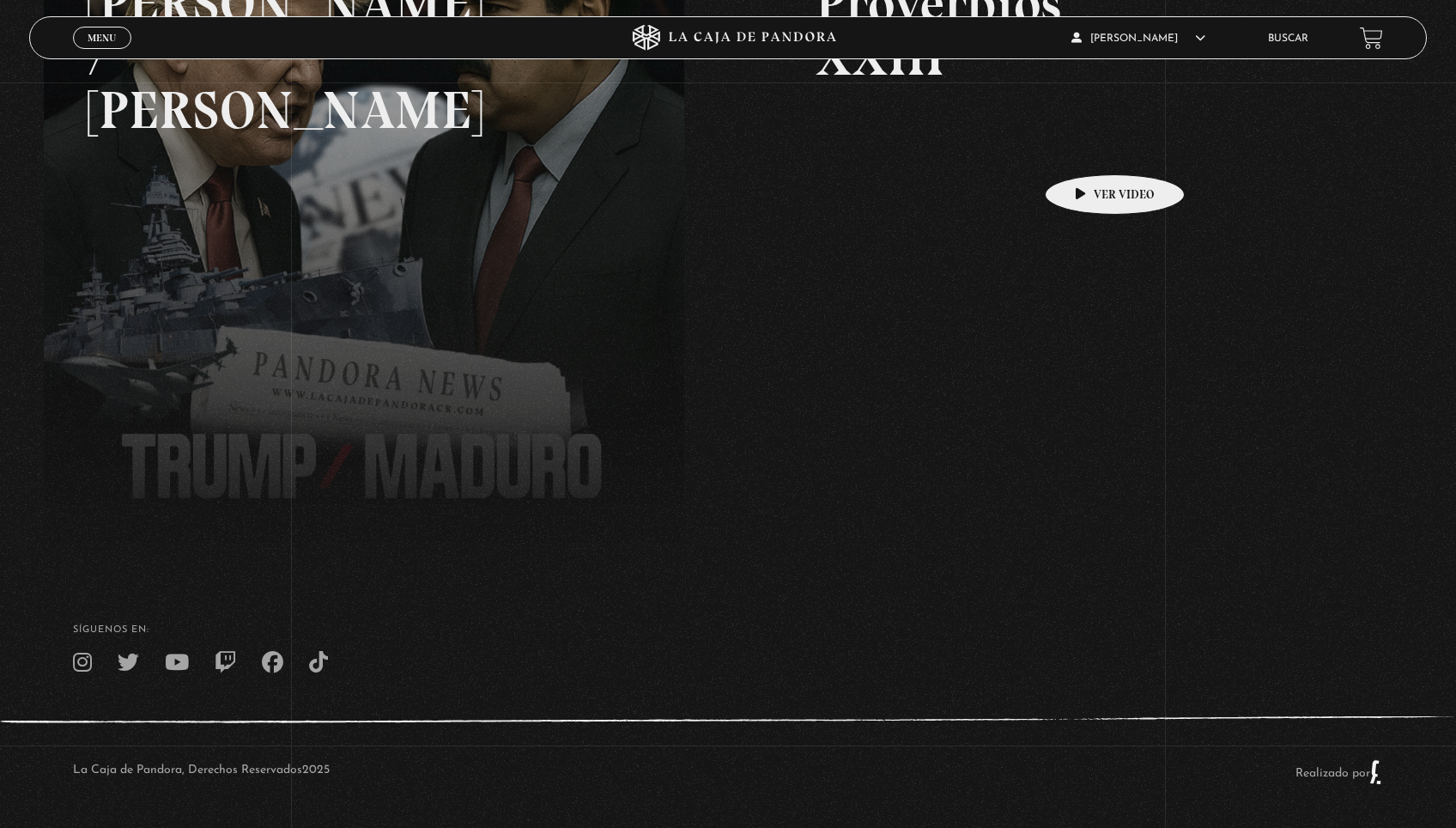
scroll to position [391, 0]
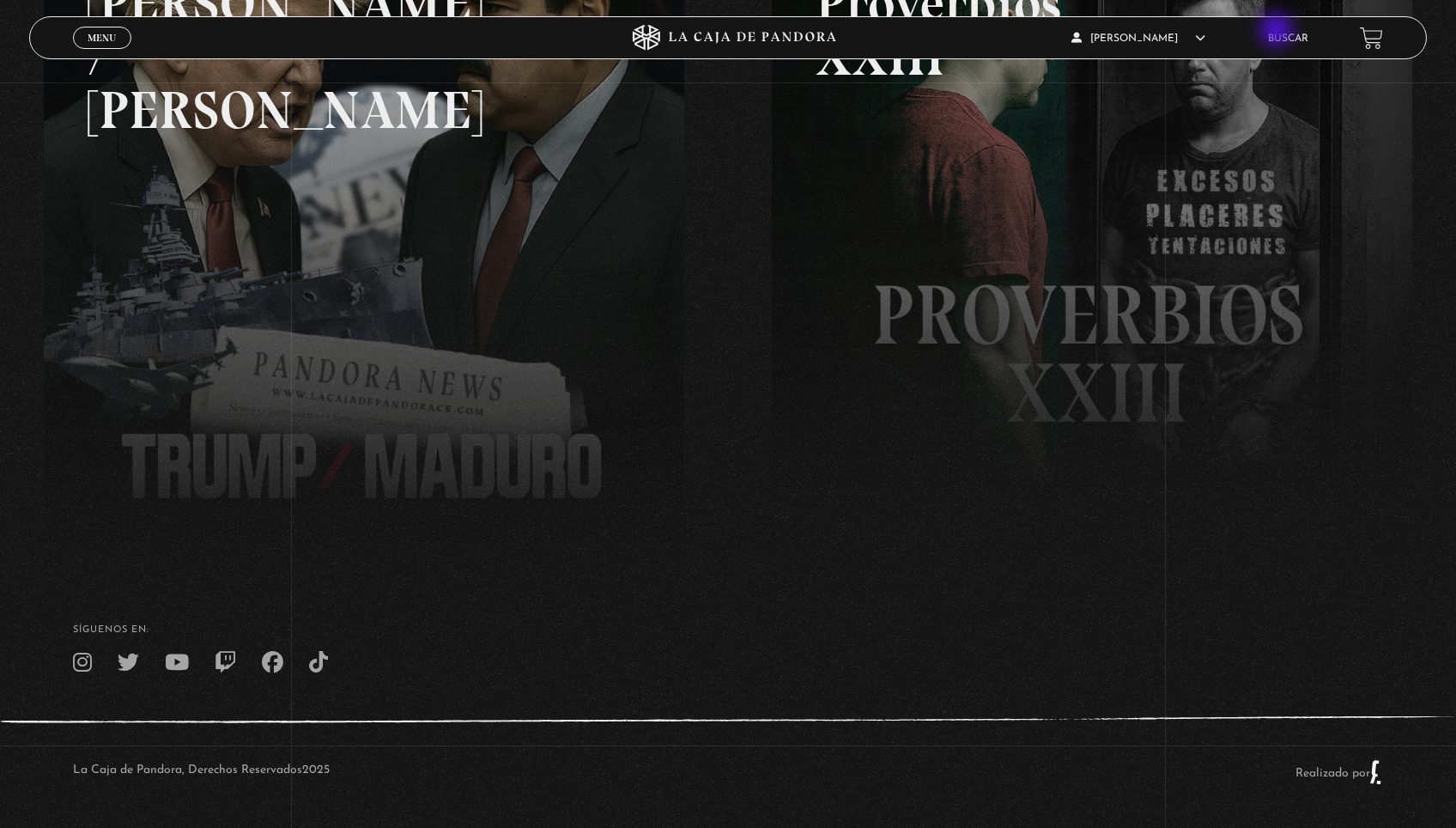
click at [1278, 33] on li "Buscar" at bounding box center [1287, 38] width 40 height 26
click at [1286, 43] on link "Buscar" at bounding box center [1287, 39] width 40 height 10
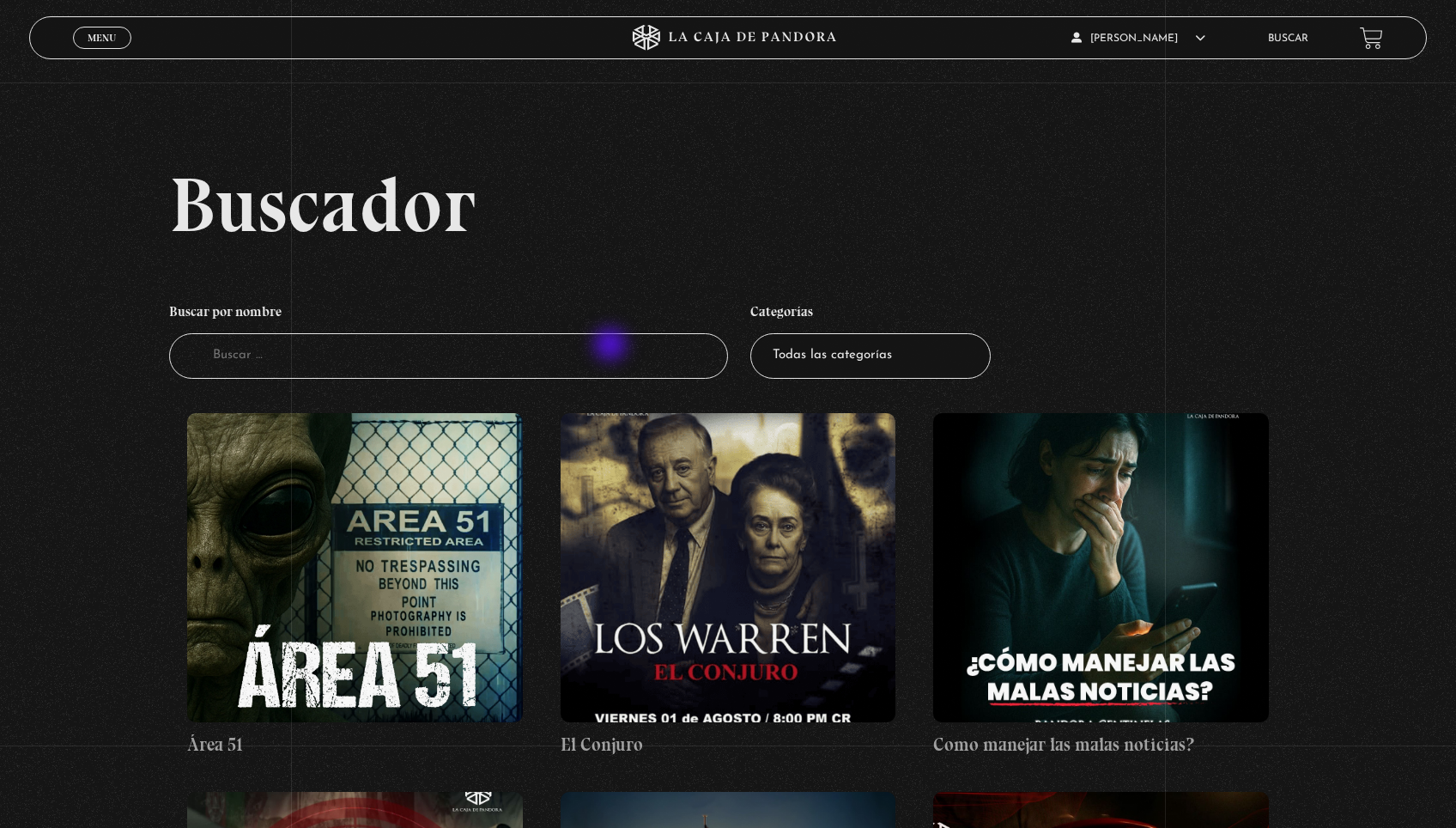
click at [612, 350] on input "Buscador" at bounding box center [448, 356] width 558 height 45
type input "[PERSON_NAME]"
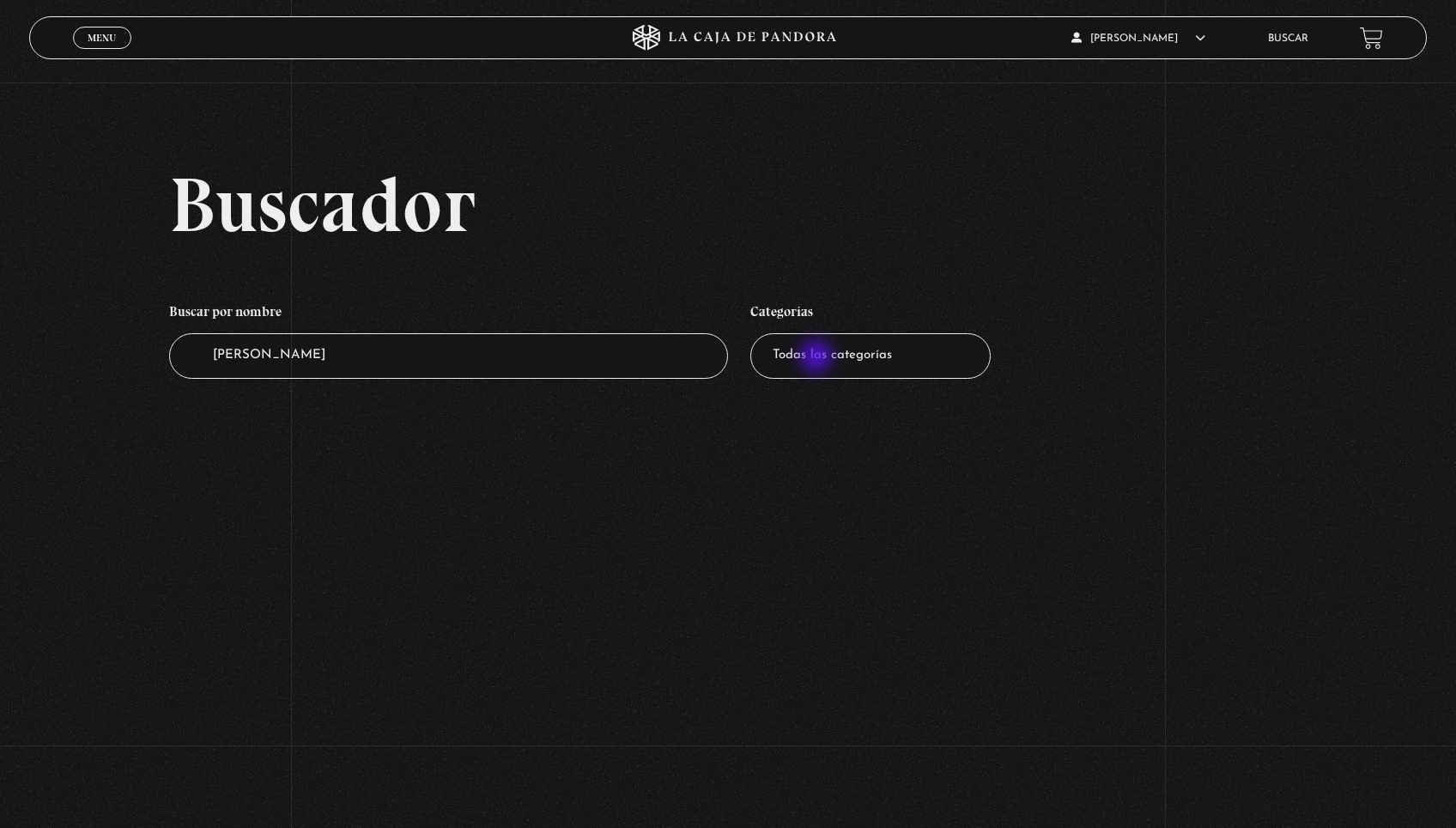
select select "pandora-bio"
drag, startPoint x: 299, startPoint y: 358, endPoint x: 130, endPoint y: 342, distance: 169.8
click at [131, 342] on div "Buscador Buscar por nombre Buscador [PERSON_NAME] Todas las categorías 11:11 Hu…" at bounding box center [728, 289] width 1456 height 248
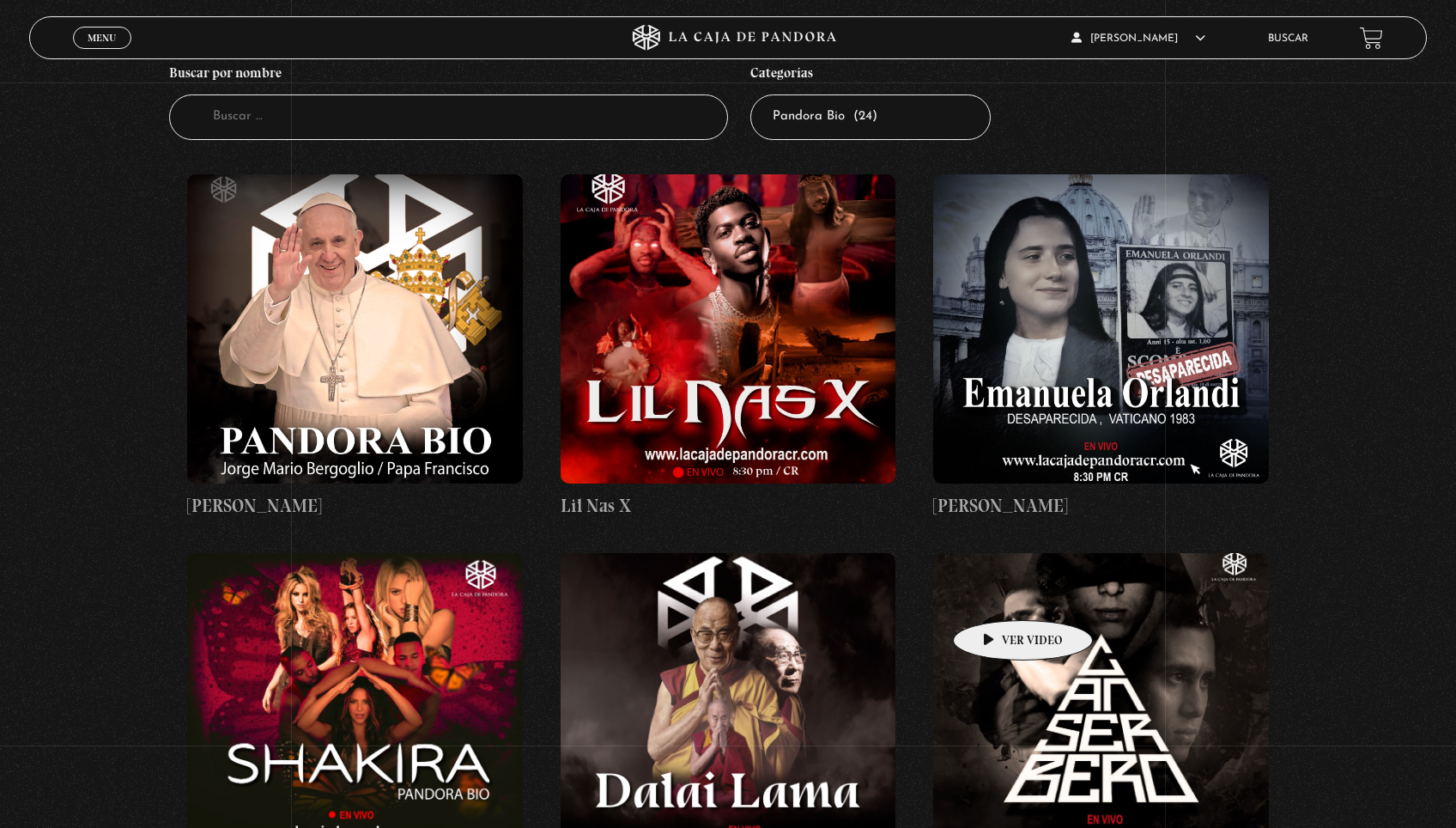
scroll to position [208, 0]
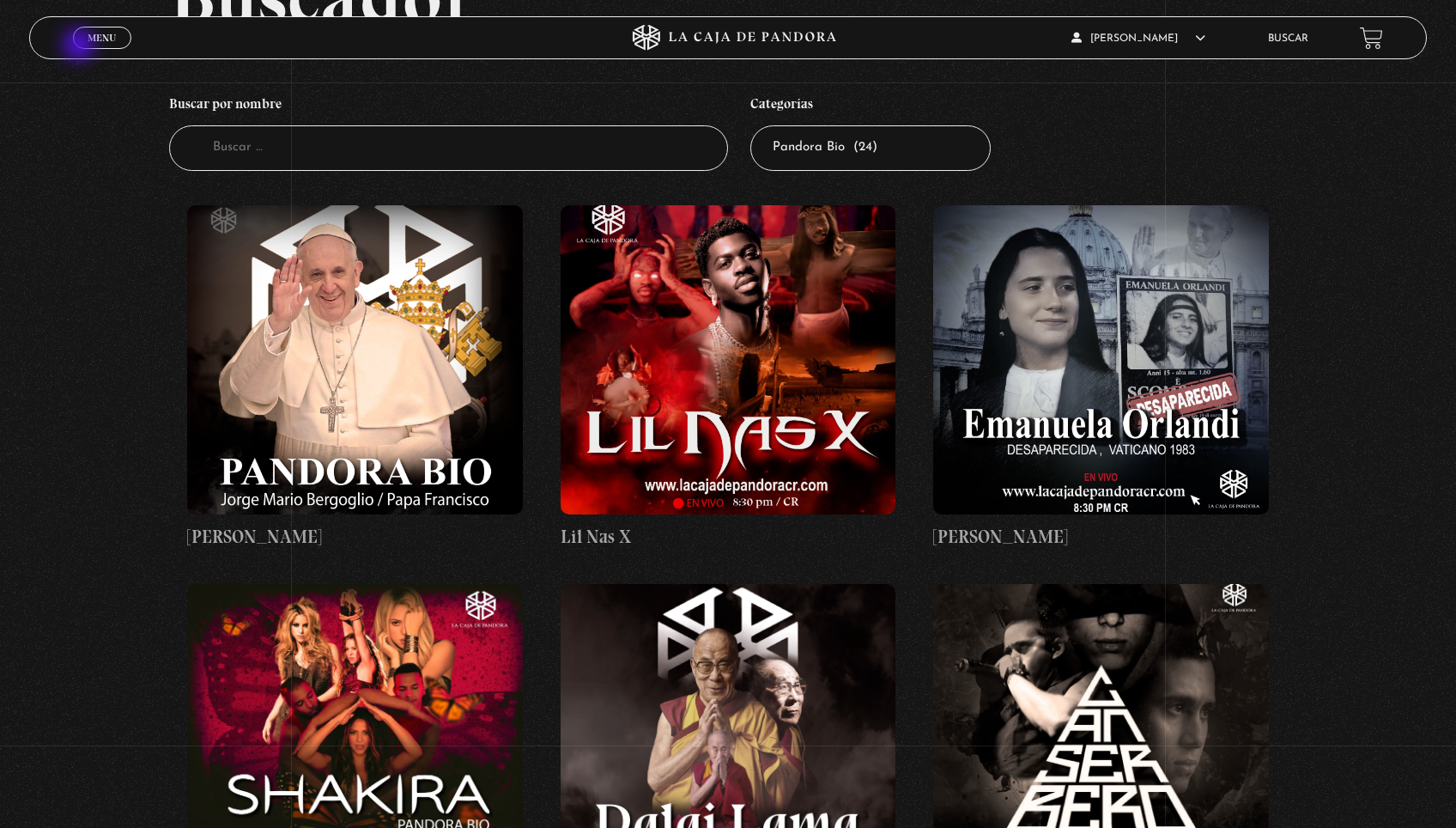
click at [81, 42] on link "Menu Cerrar" at bounding box center [102, 38] width 58 height 23
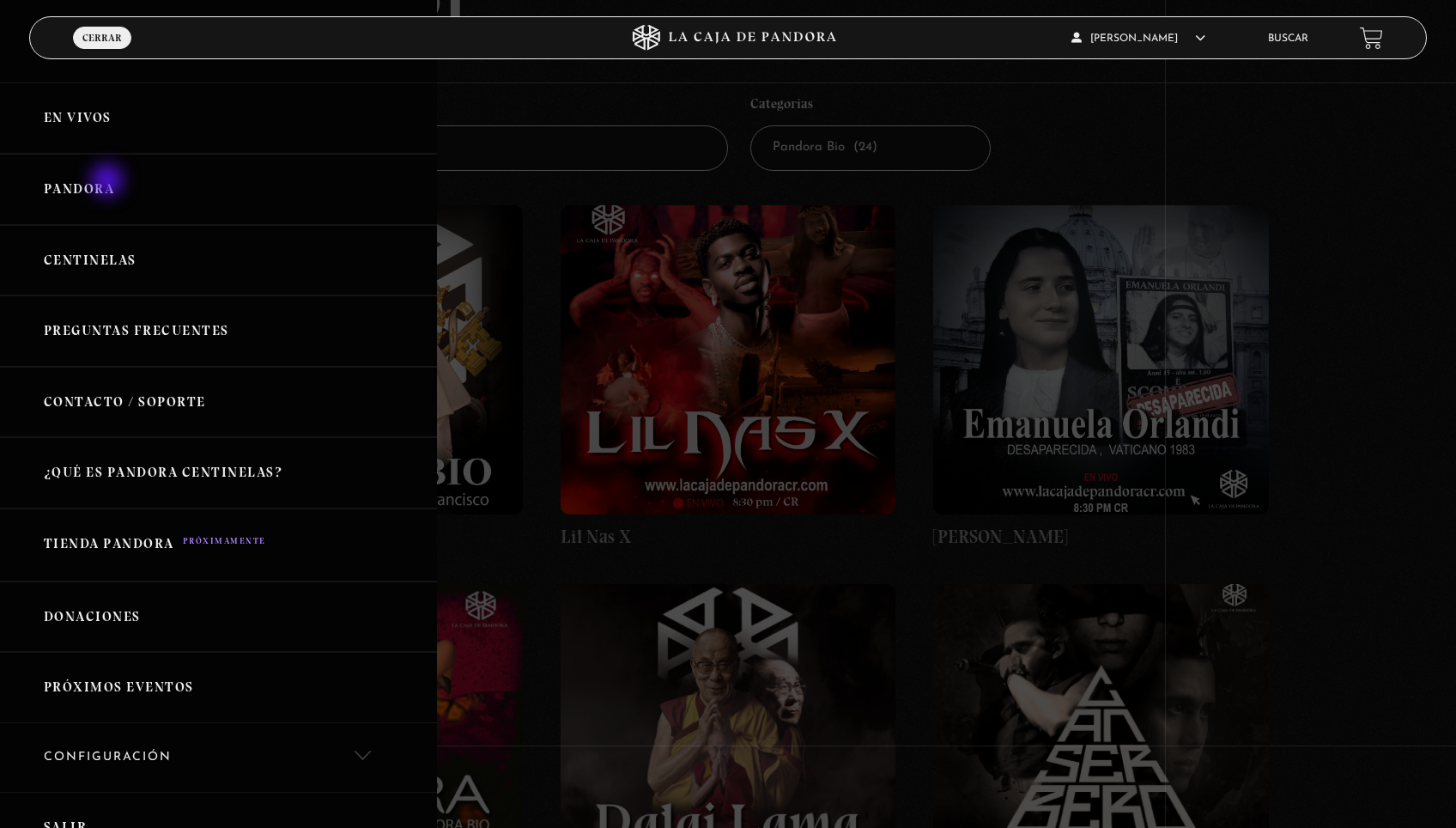
click at [109, 182] on link "Pandora" at bounding box center [218, 189] width 437 height 72
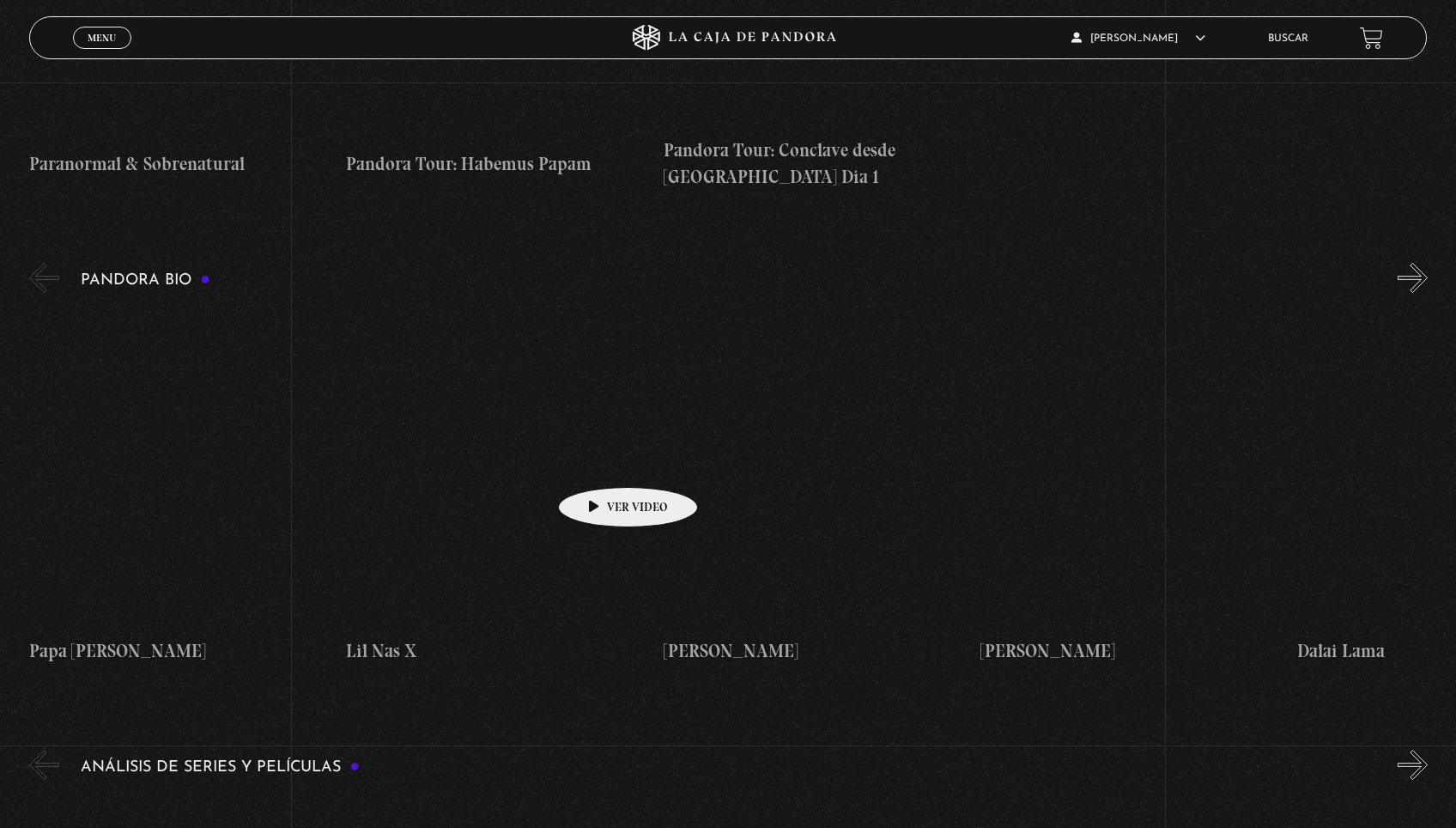
scroll to position [2525, 0]
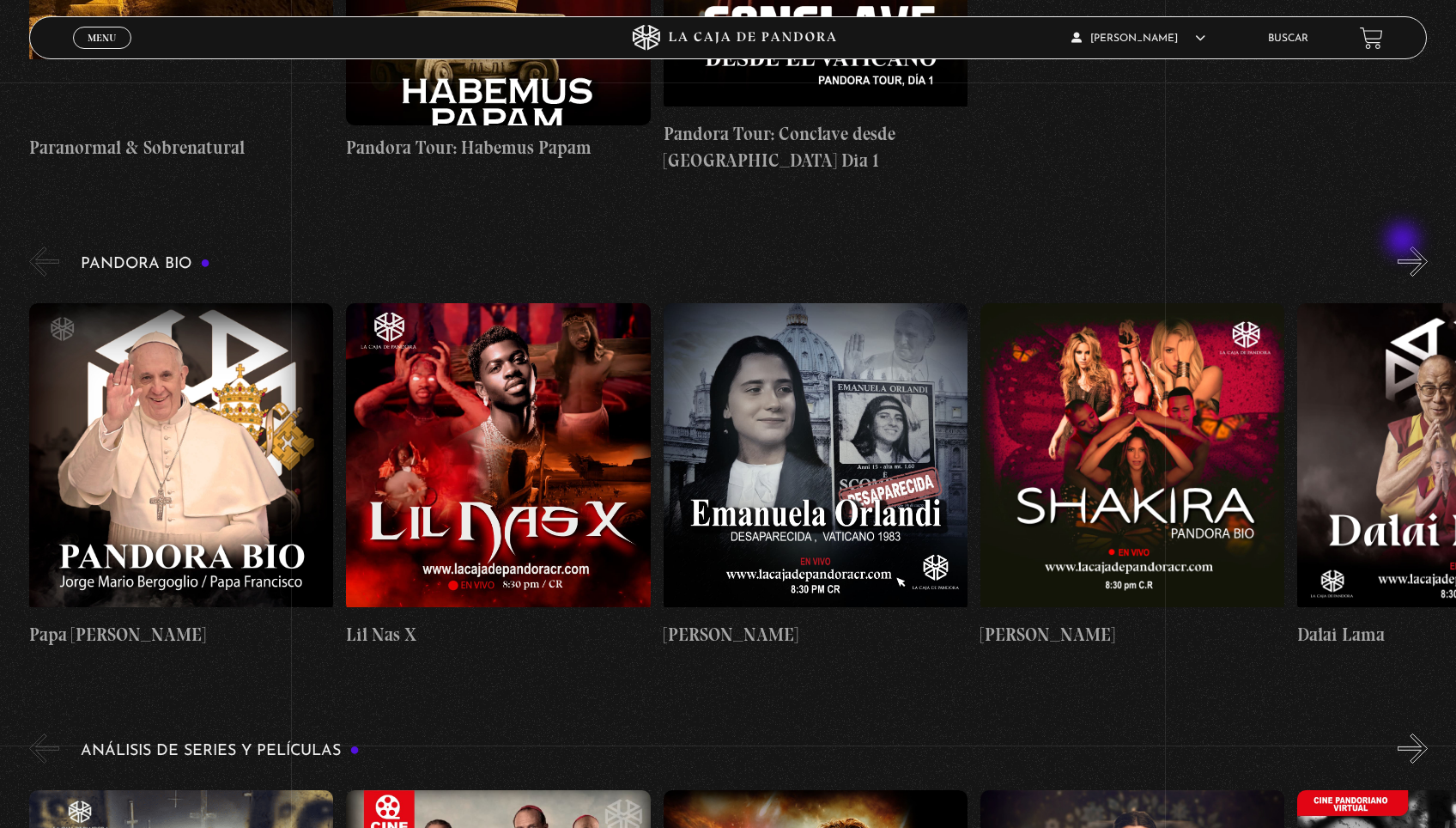
click at [1404, 247] on button "»" at bounding box center [1413, 262] width 30 height 30
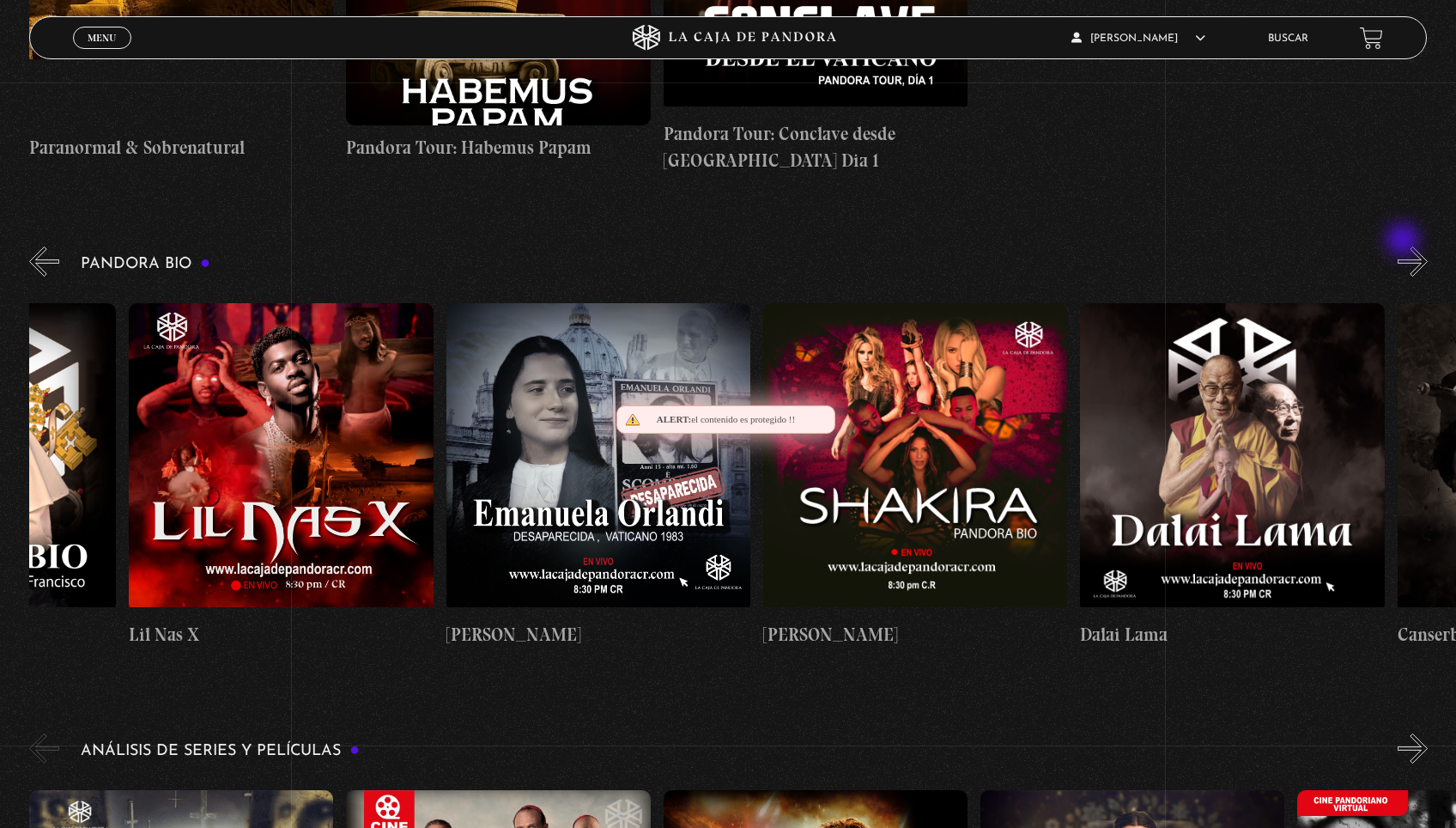
click at [1404, 247] on button "»" at bounding box center [1413, 262] width 30 height 30
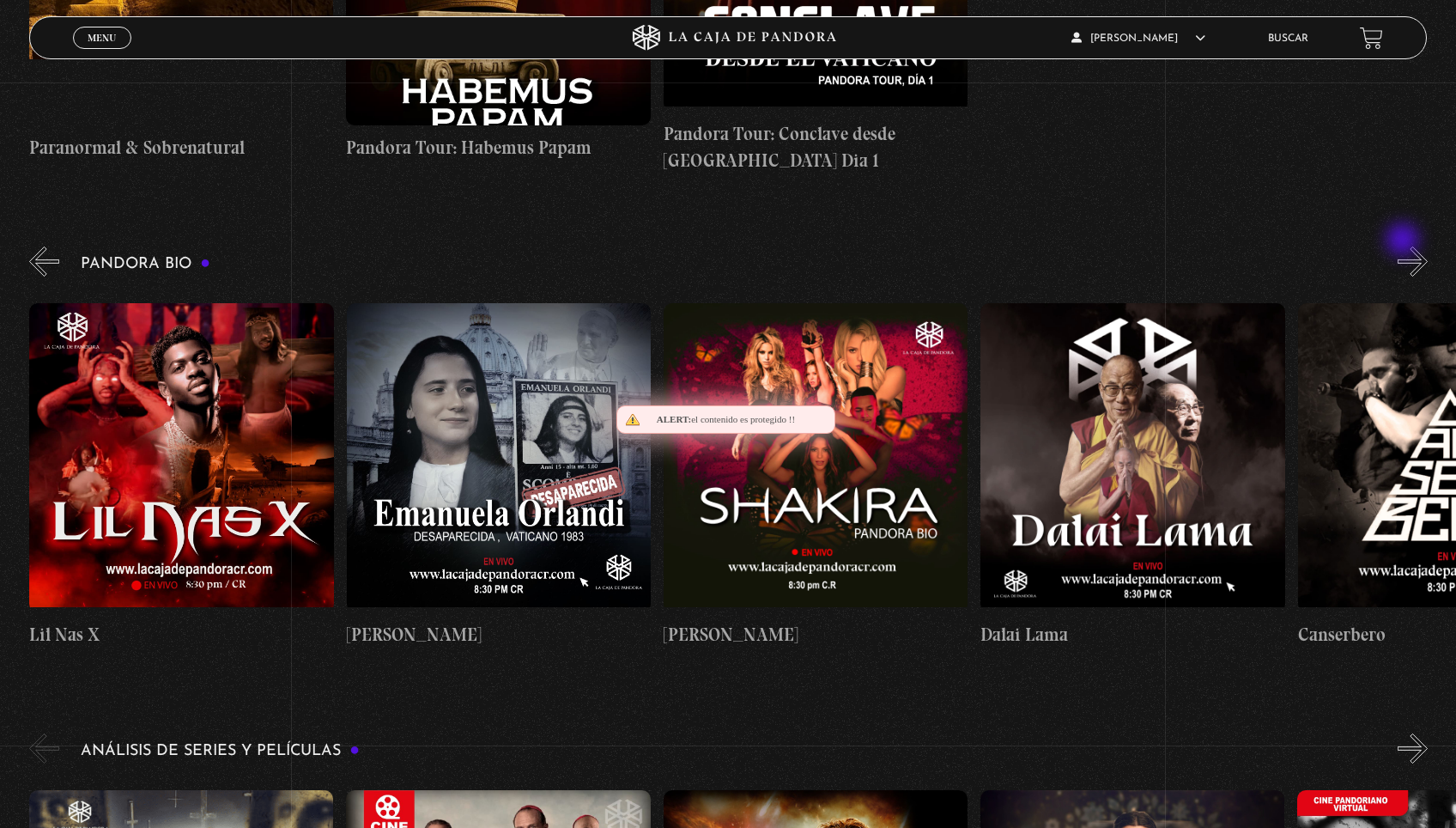
click at [1404, 247] on button "»" at bounding box center [1413, 262] width 30 height 30
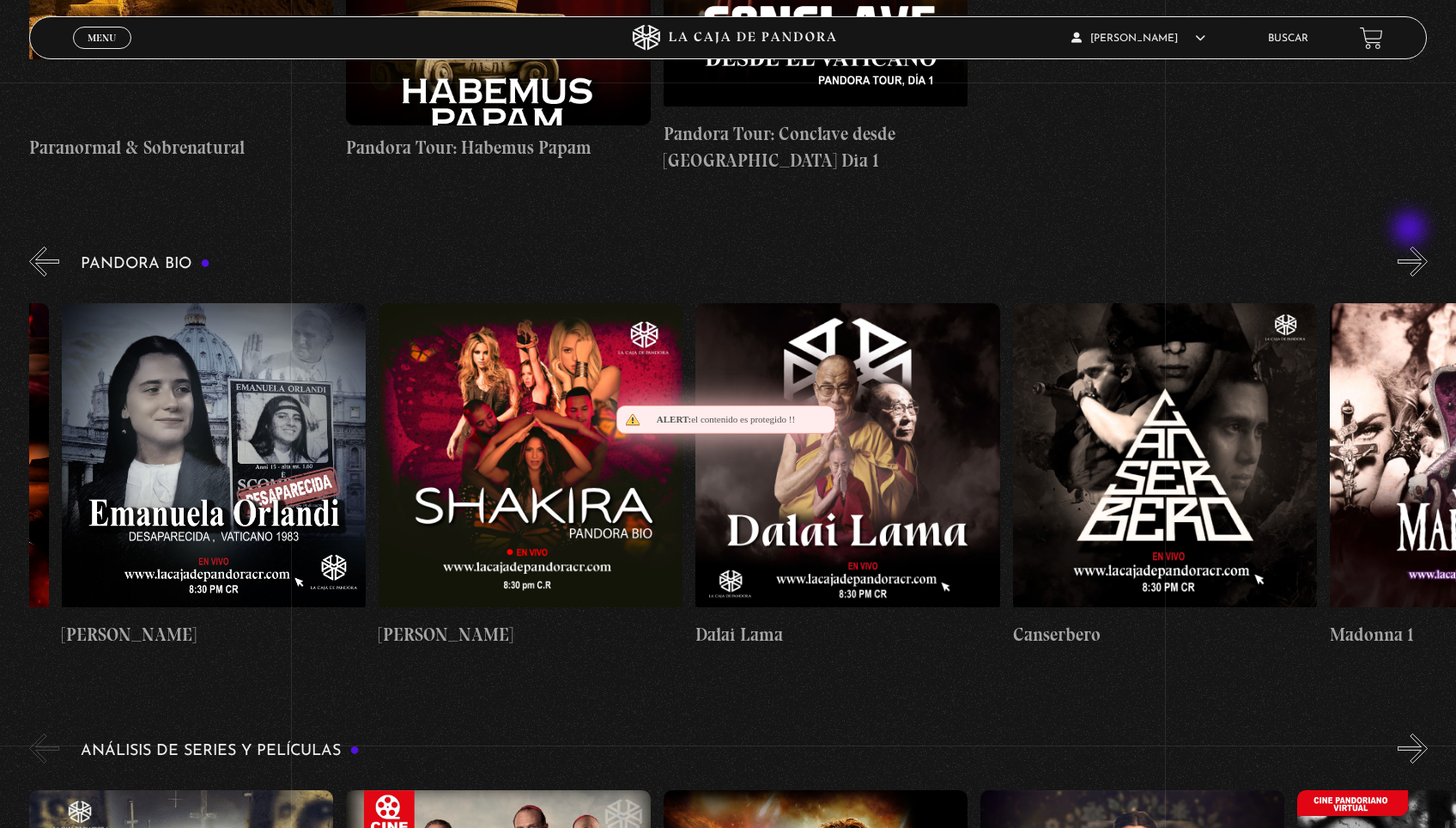
click at [1412, 247] on button "»" at bounding box center [1413, 262] width 30 height 30
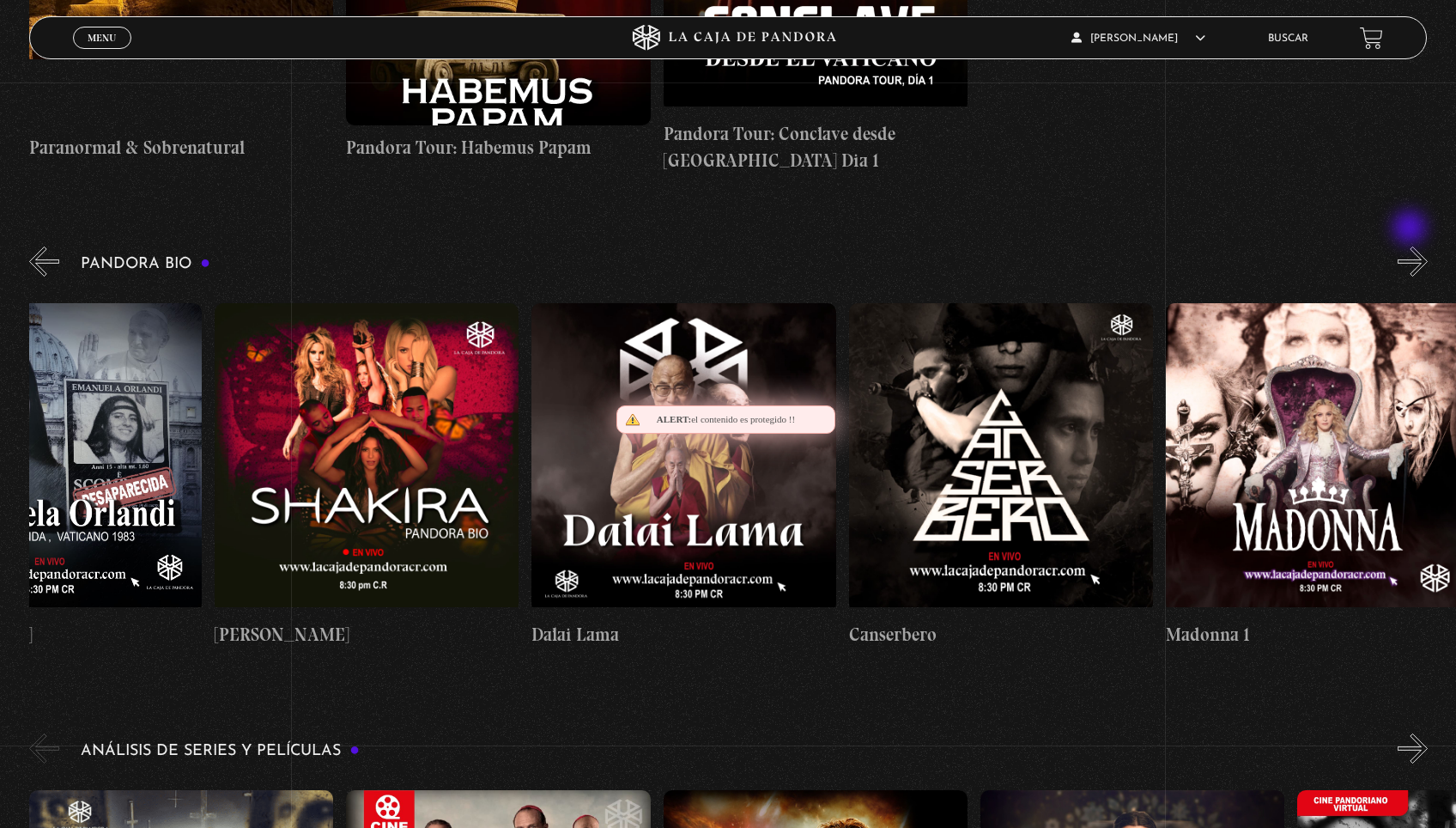
click at [1412, 247] on button "»" at bounding box center [1413, 262] width 30 height 30
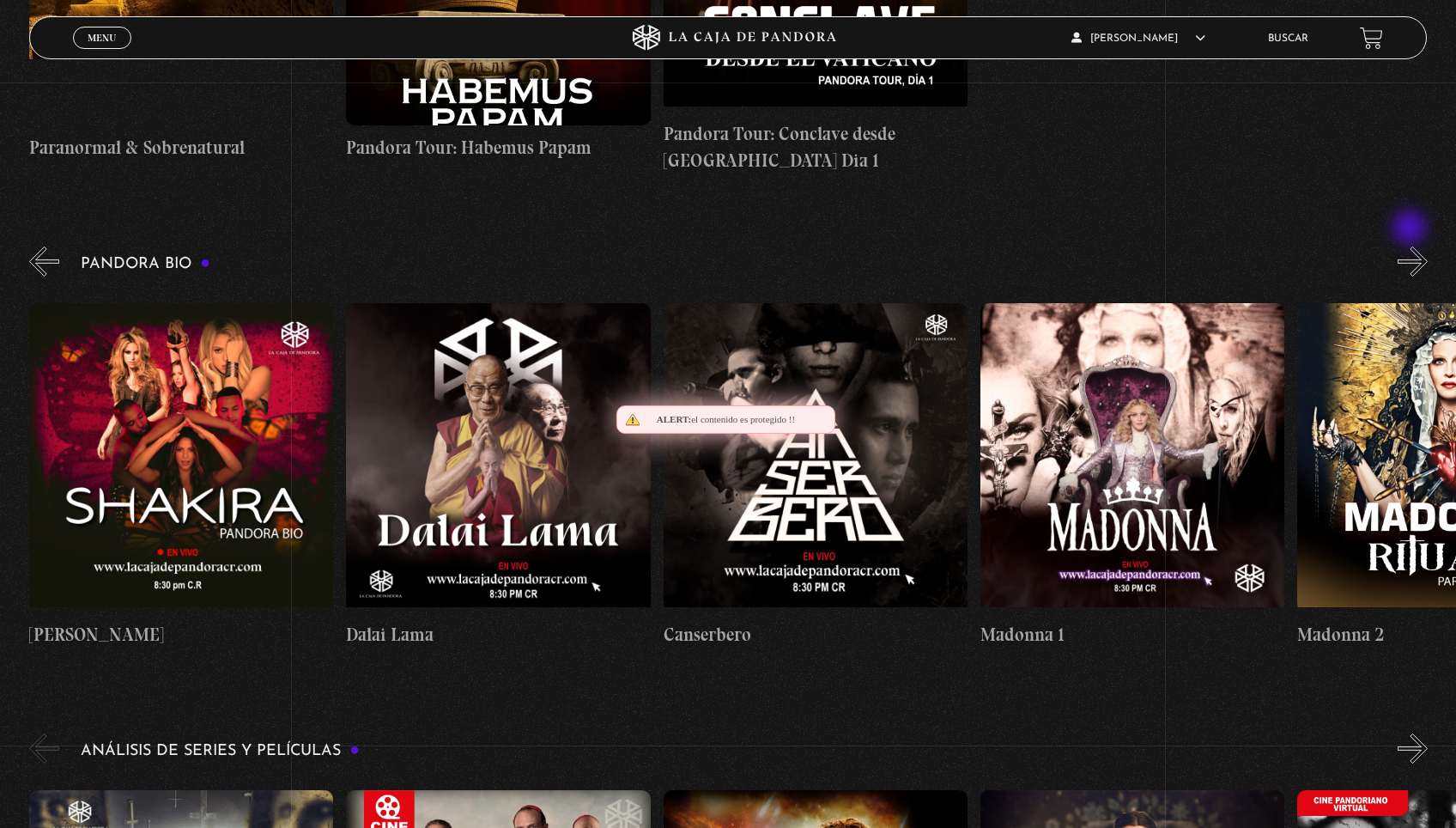
click at [1412, 247] on button "»" at bounding box center [1413, 262] width 30 height 30
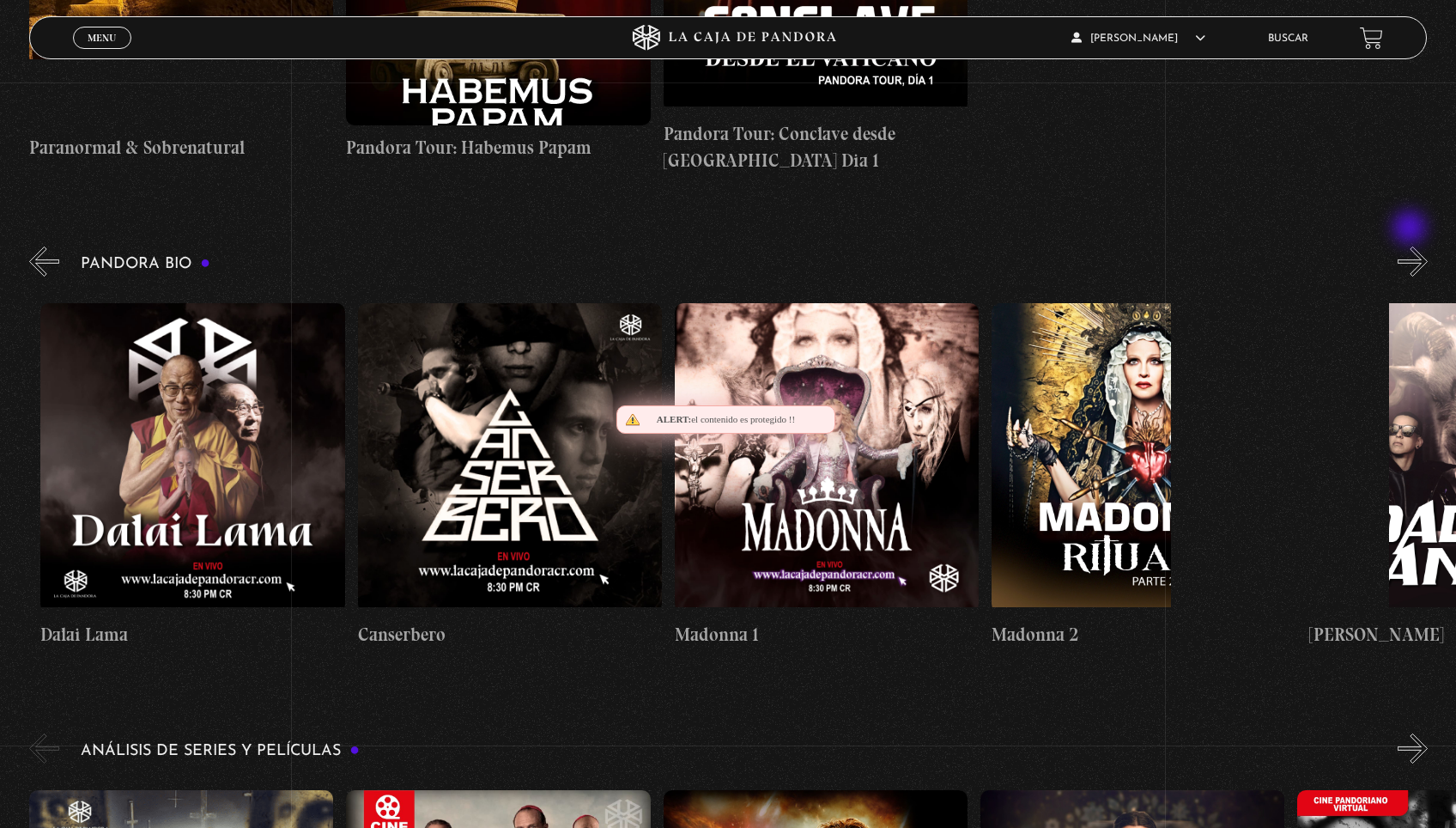
click at [1412, 247] on button "»" at bounding box center [1413, 262] width 30 height 30
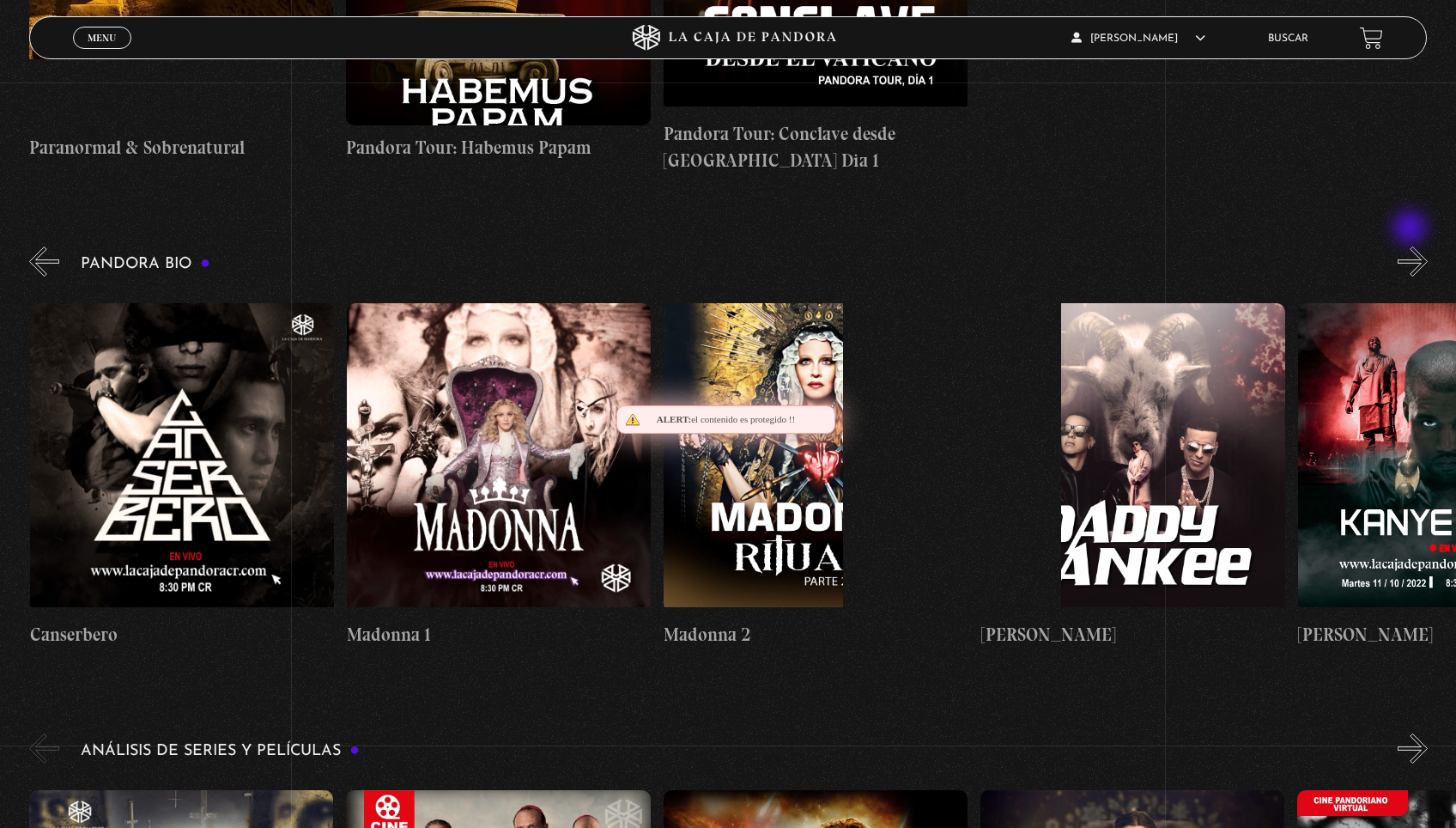
click at [1412, 247] on button "»" at bounding box center [1413, 262] width 30 height 30
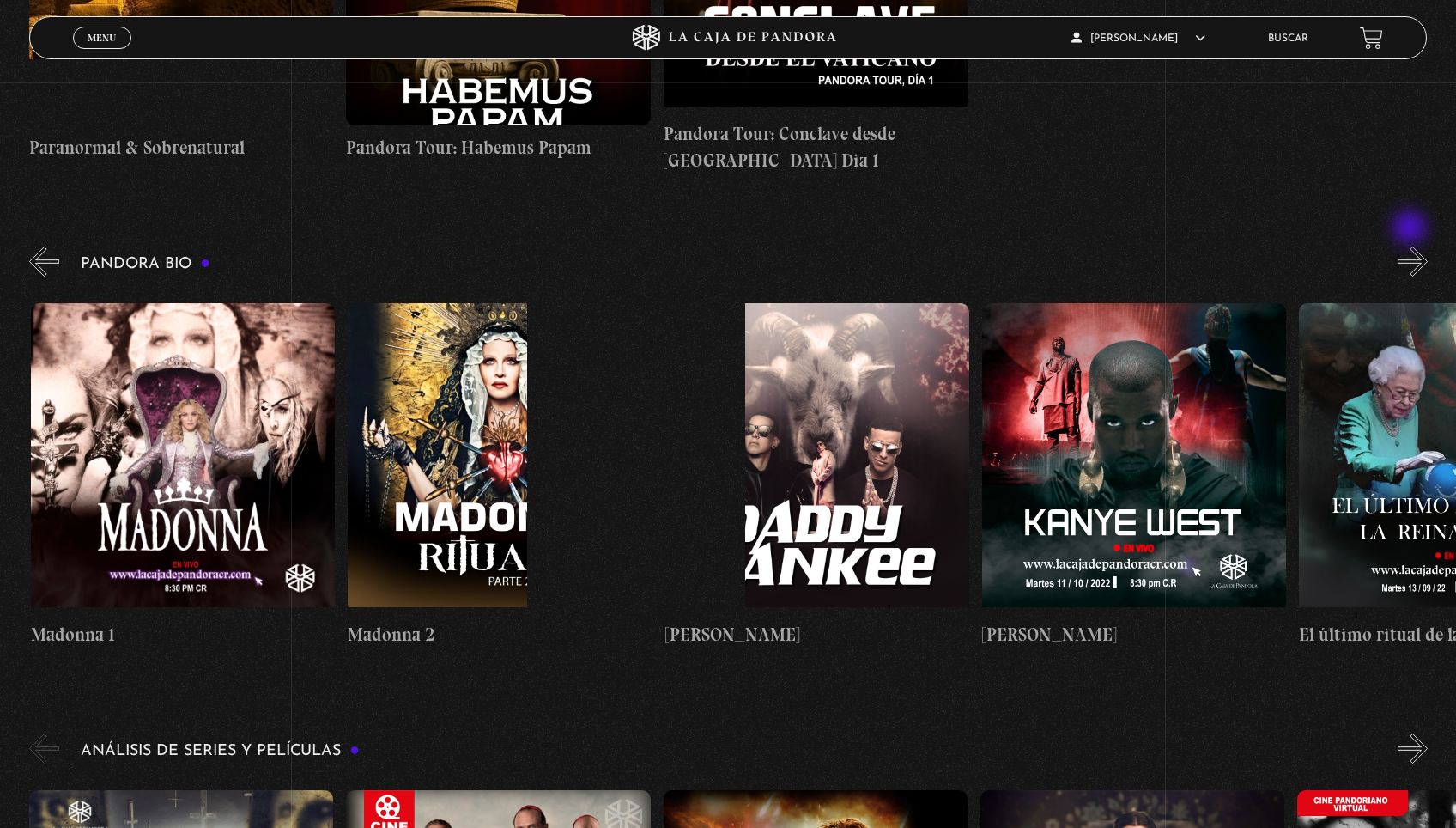
click at [1412, 247] on button "»" at bounding box center [1413, 262] width 30 height 30
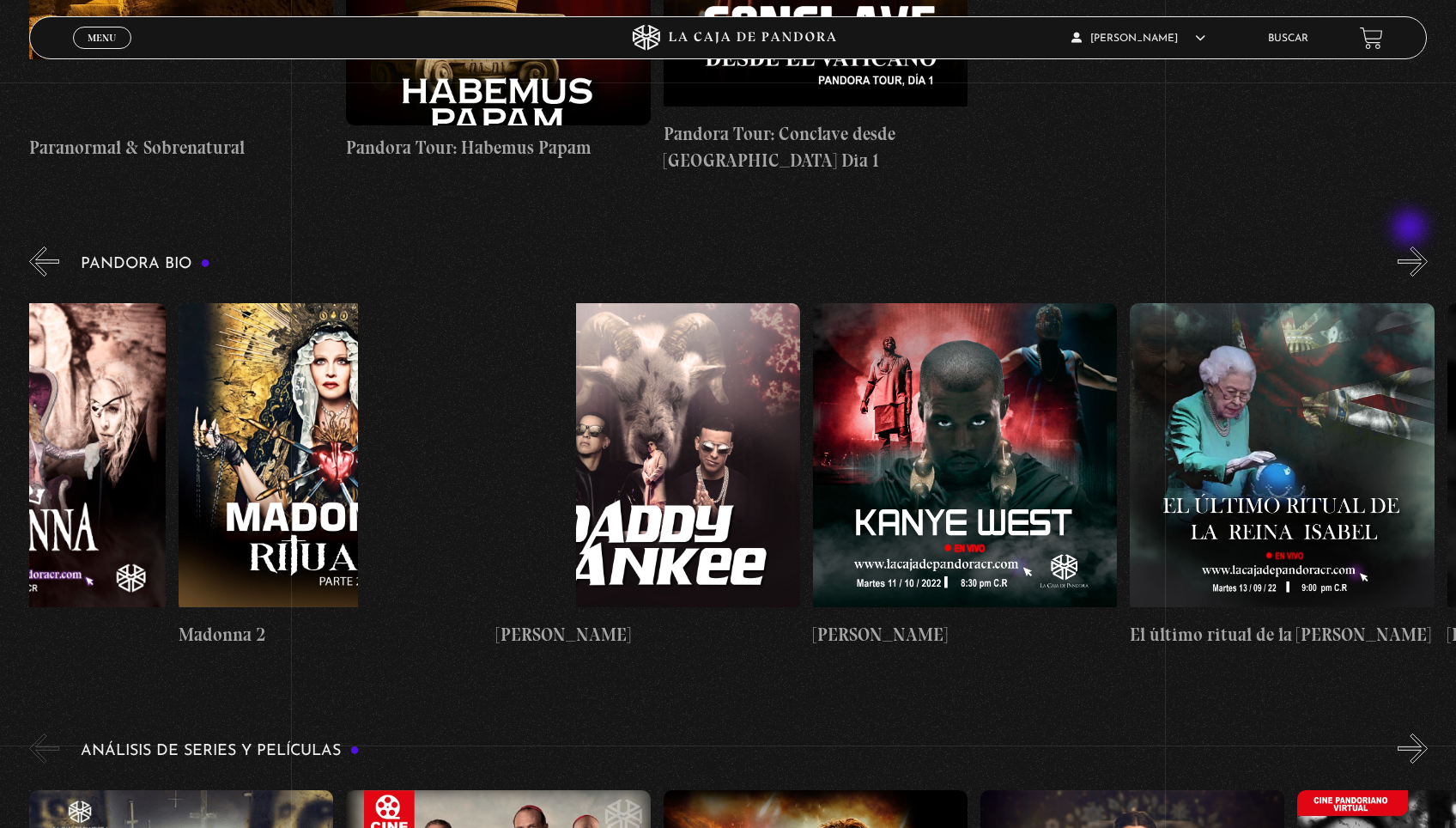
click at [1412, 247] on button "»" at bounding box center [1413, 262] width 30 height 30
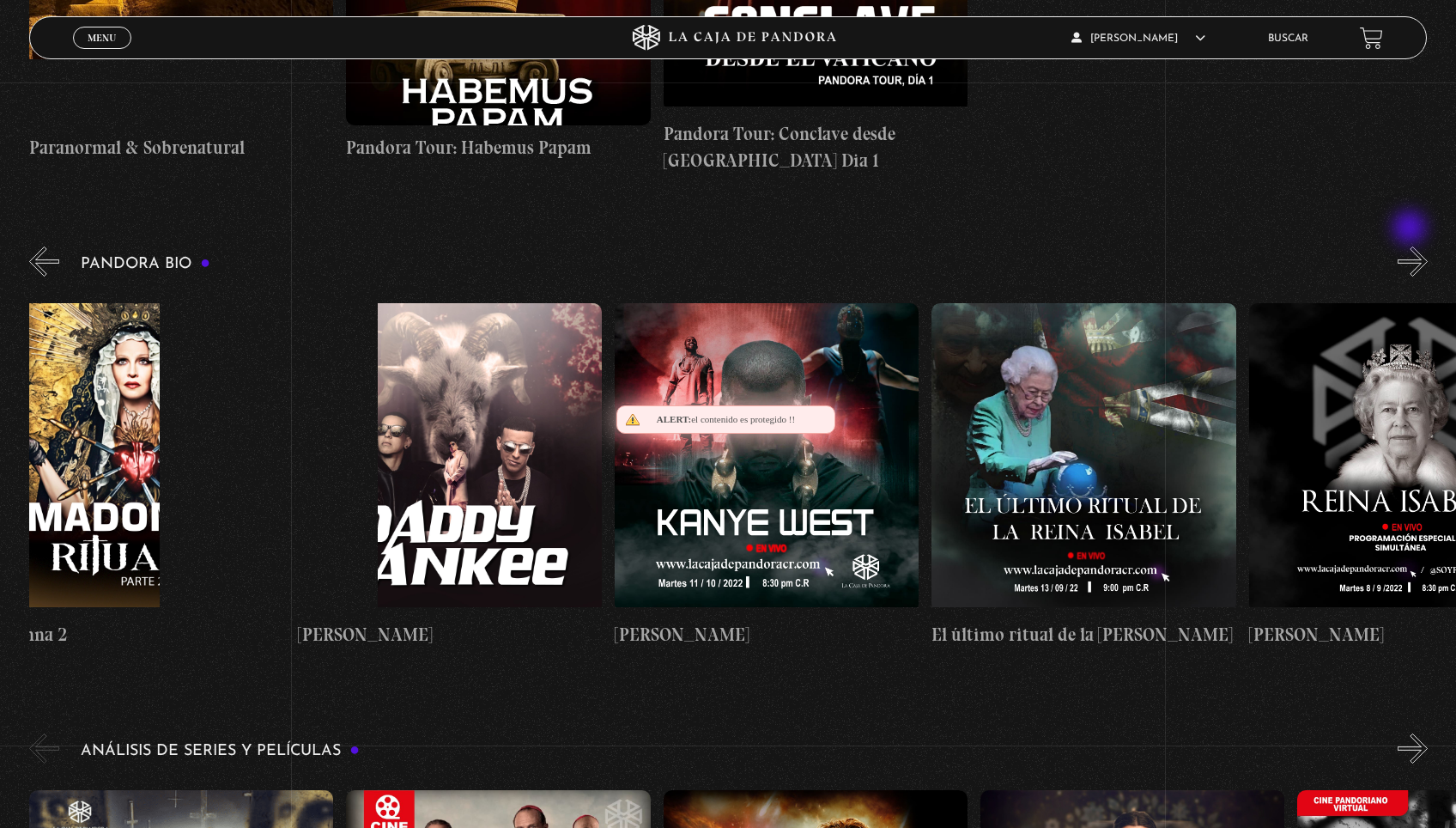
click at [1412, 247] on button "»" at bounding box center [1413, 262] width 30 height 30
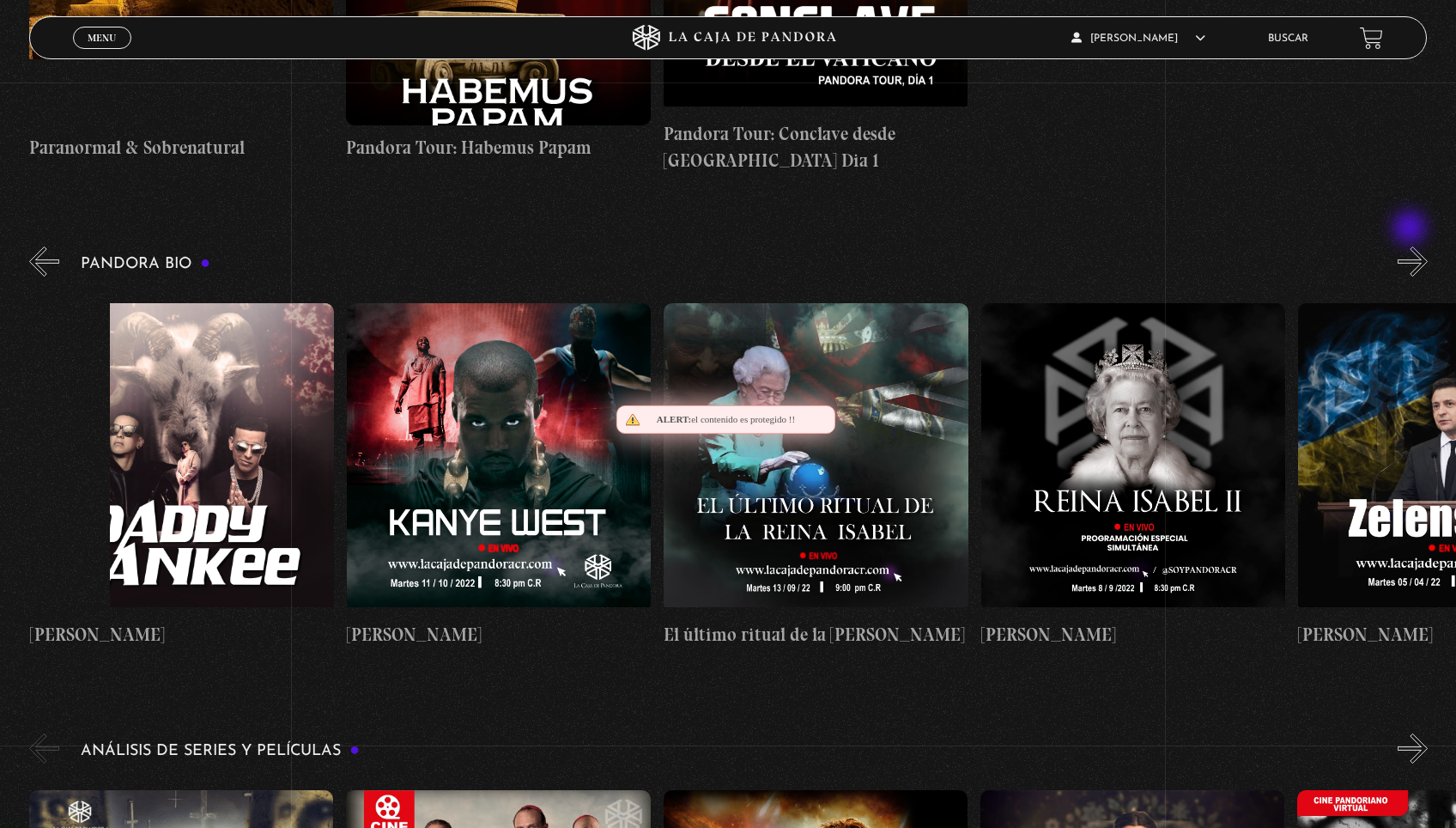
click at [1412, 247] on button "»" at bounding box center [1413, 262] width 30 height 30
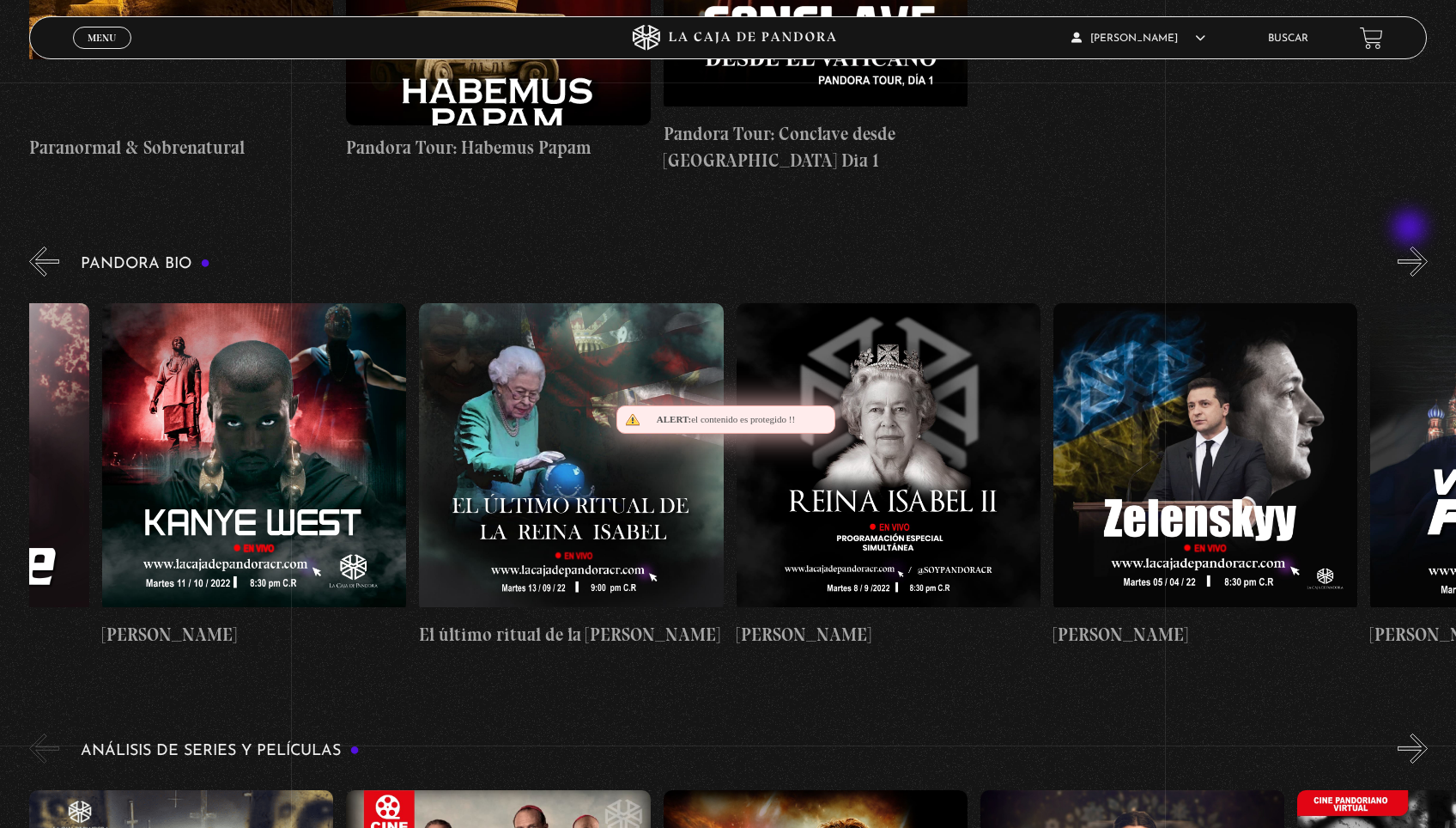
click at [1412, 247] on button "»" at bounding box center [1413, 262] width 30 height 30
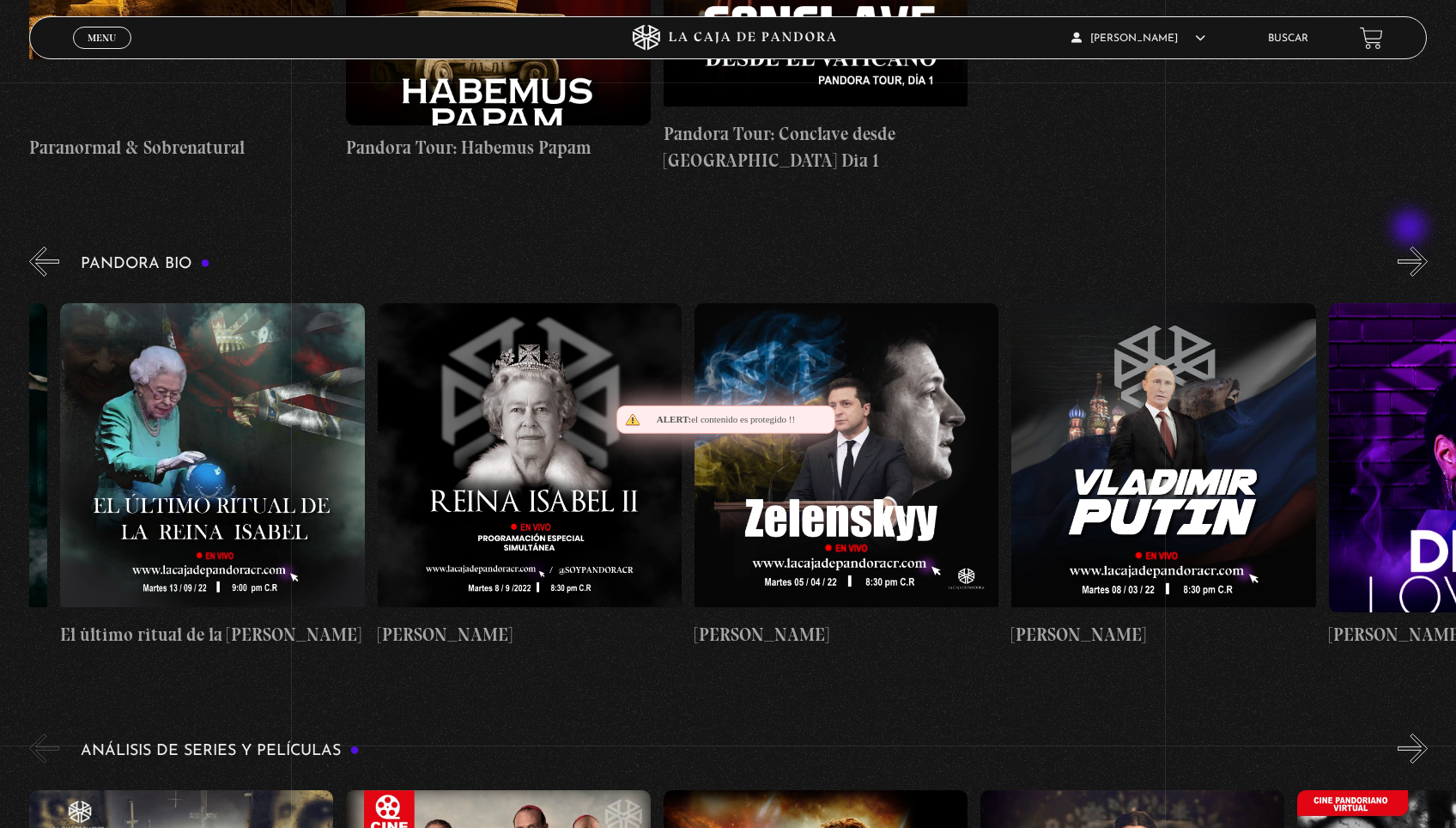
click at [1412, 247] on button "»" at bounding box center [1413, 262] width 30 height 30
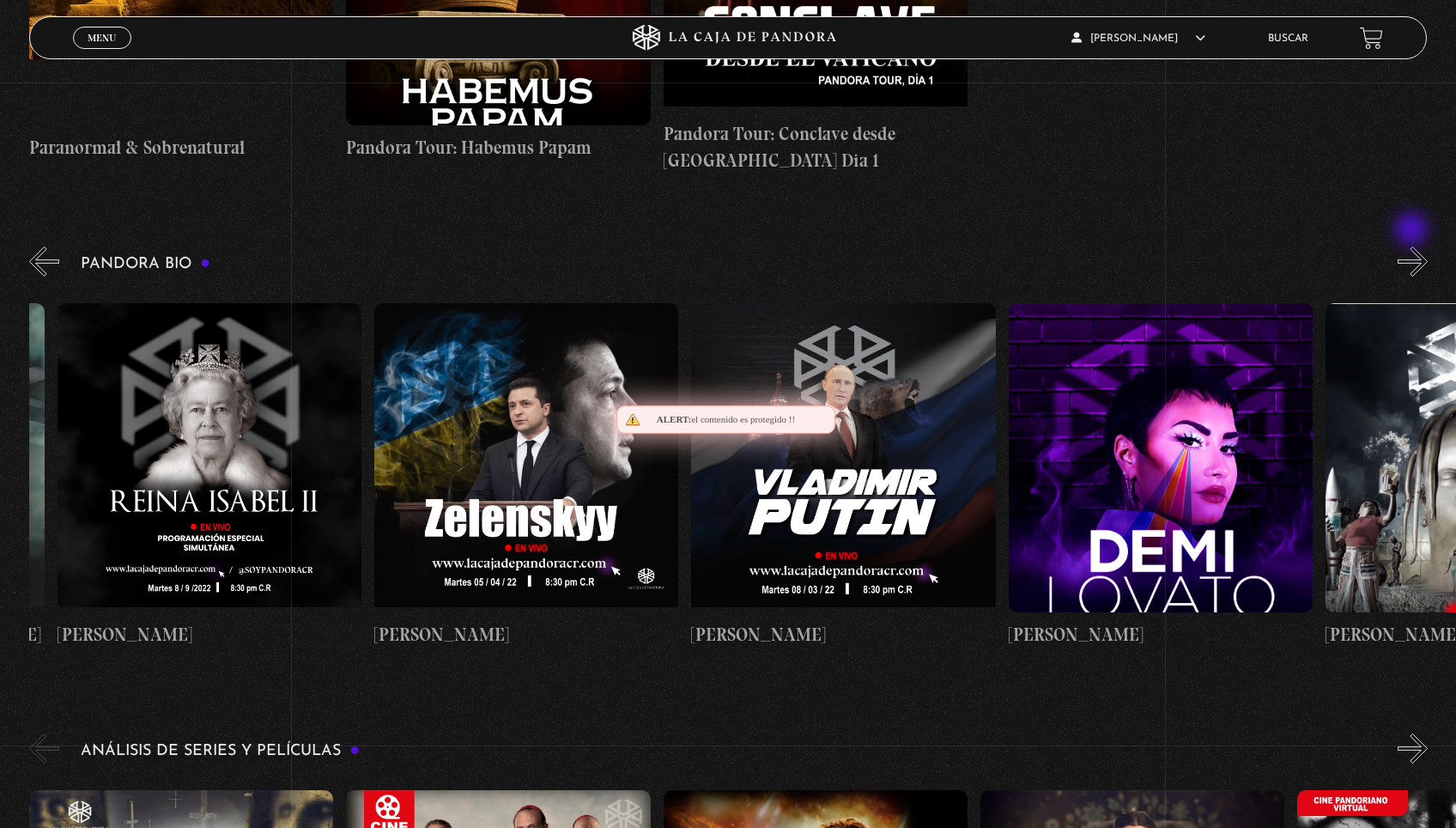
click at [1413, 247] on button "»" at bounding box center [1413, 262] width 30 height 30
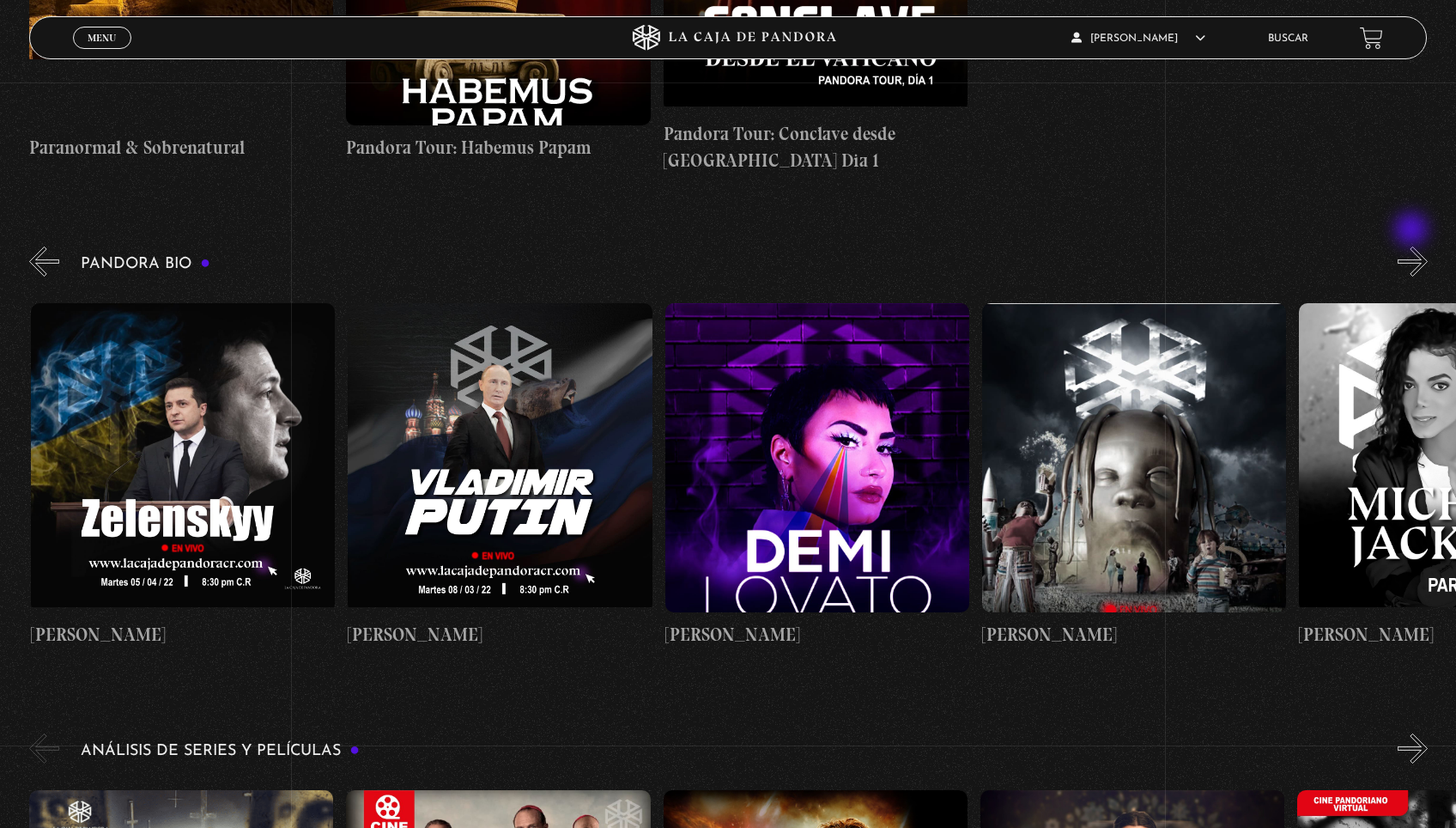
click at [1413, 247] on button "»" at bounding box center [1413, 262] width 30 height 30
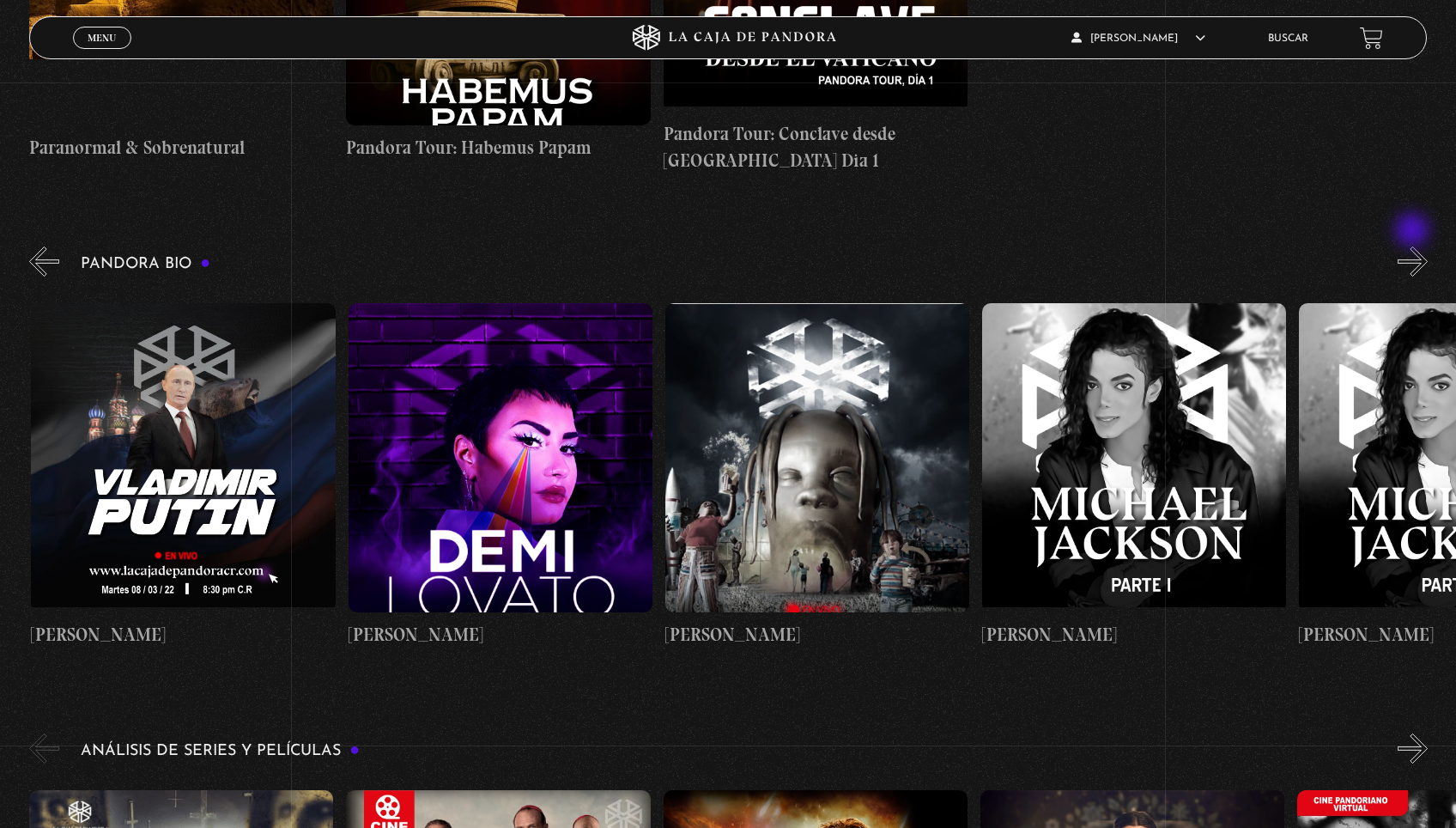
click at [1414, 247] on button "»" at bounding box center [1413, 262] width 30 height 30
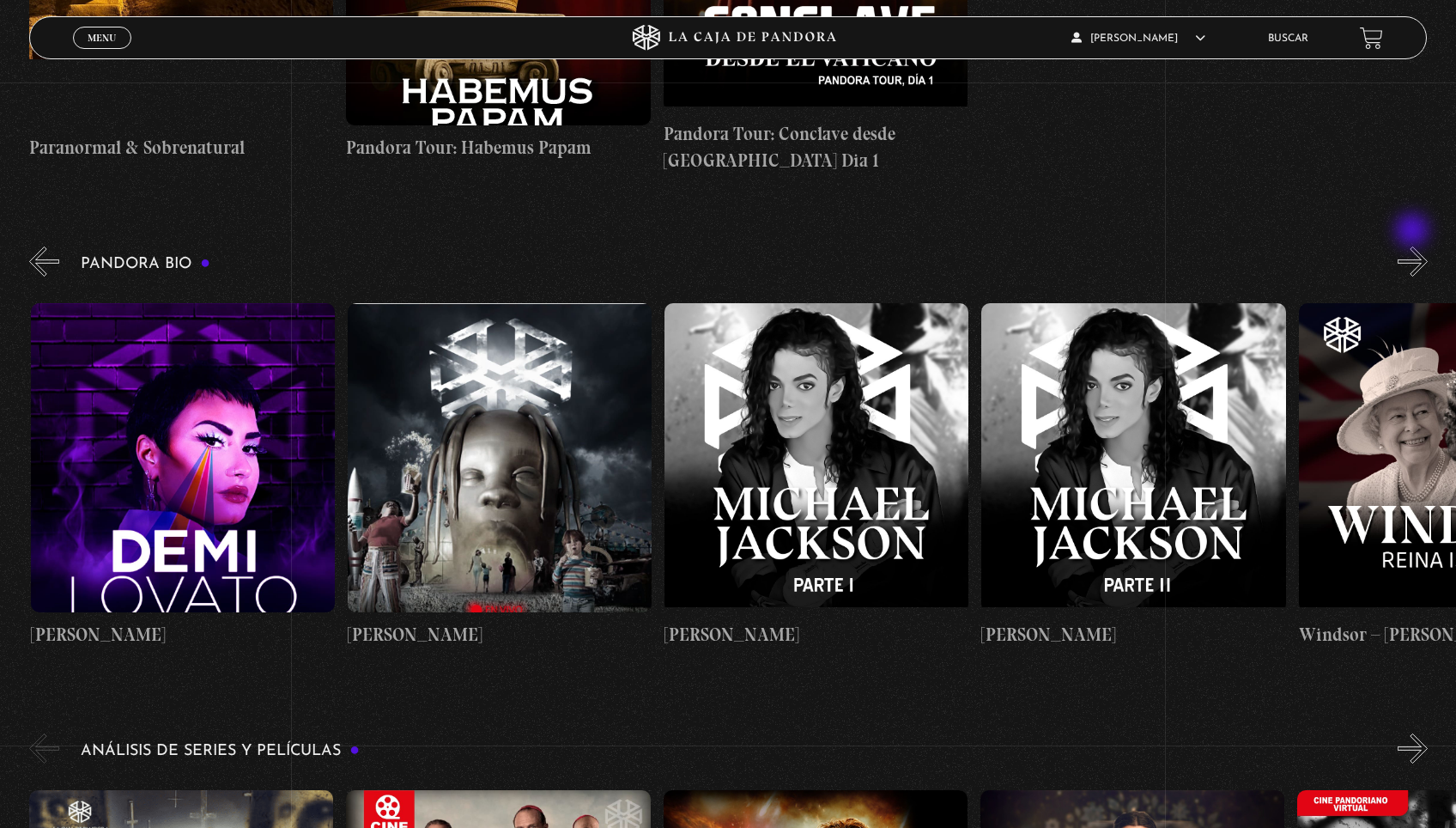
click at [1414, 247] on button "»" at bounding box center [1413, 262] width 30 height 30
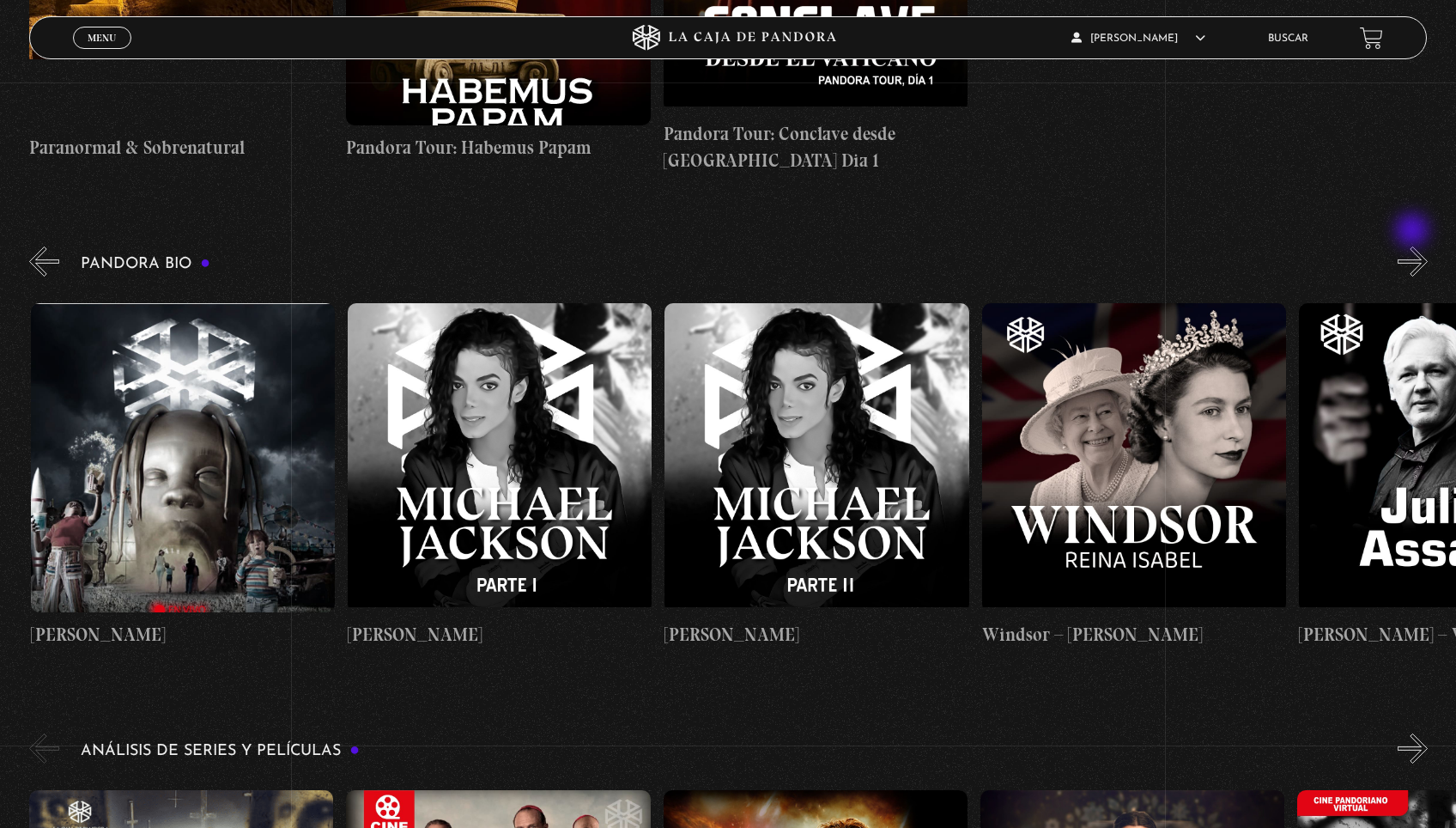
click at [1414, 247] on button "»" at bounding box center [1413, 262] width 30 height 30
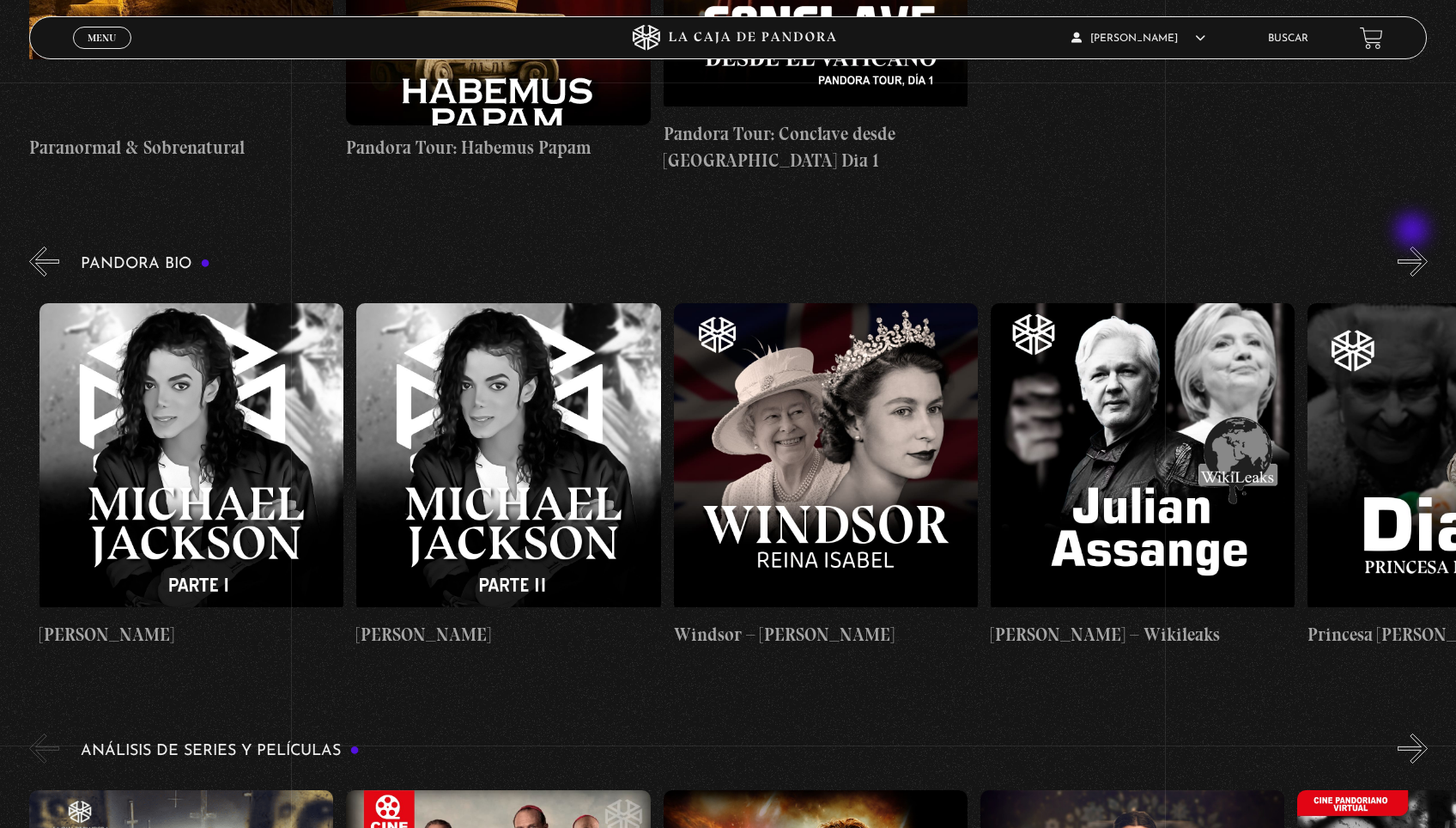
click at [1414, 247] on button "»" at bounding box center [1413, 262] width 30 height 30
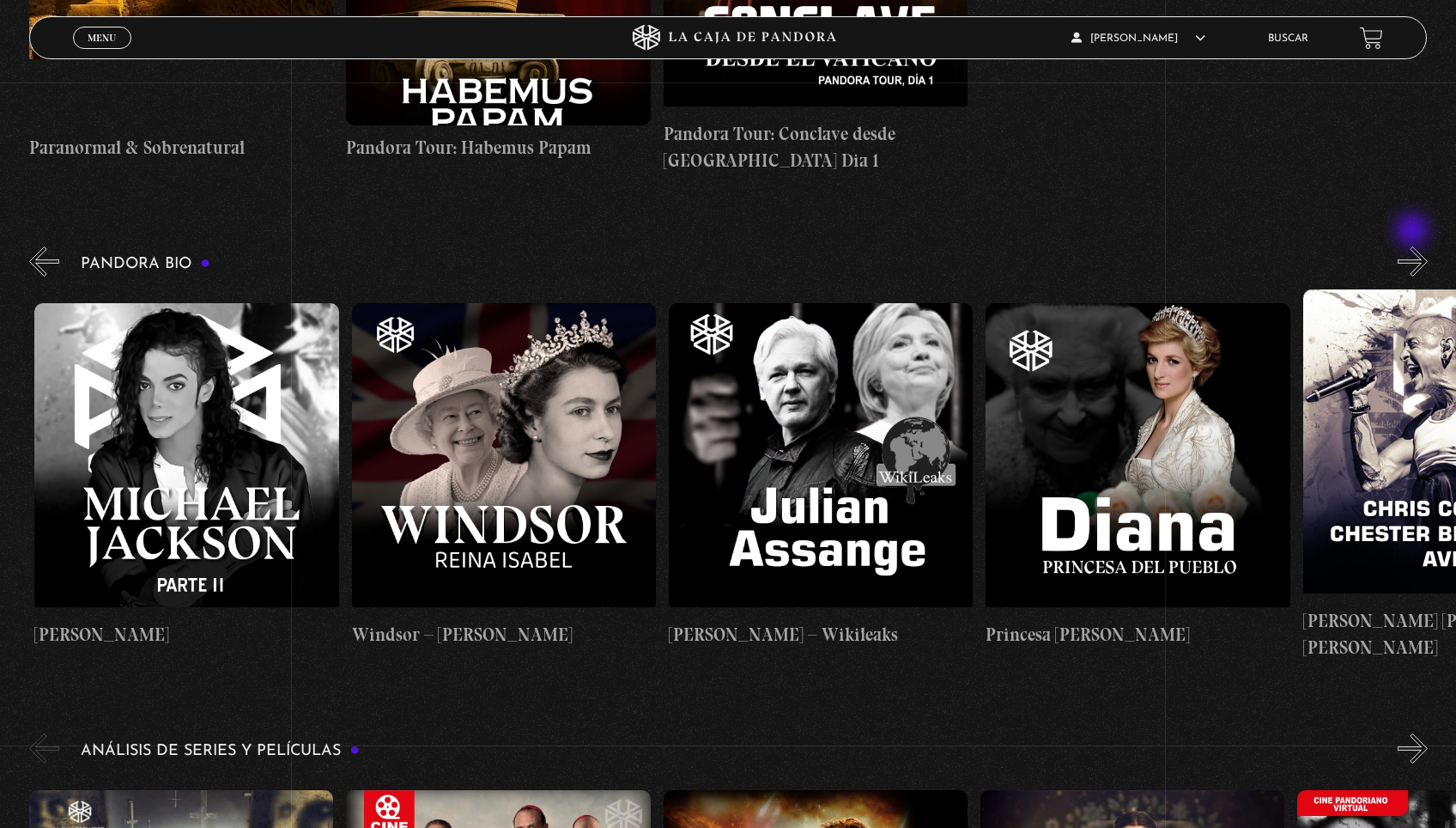
click at [1414, 247] on button "»" at bounding box center [1413, 262] width 30 height 30
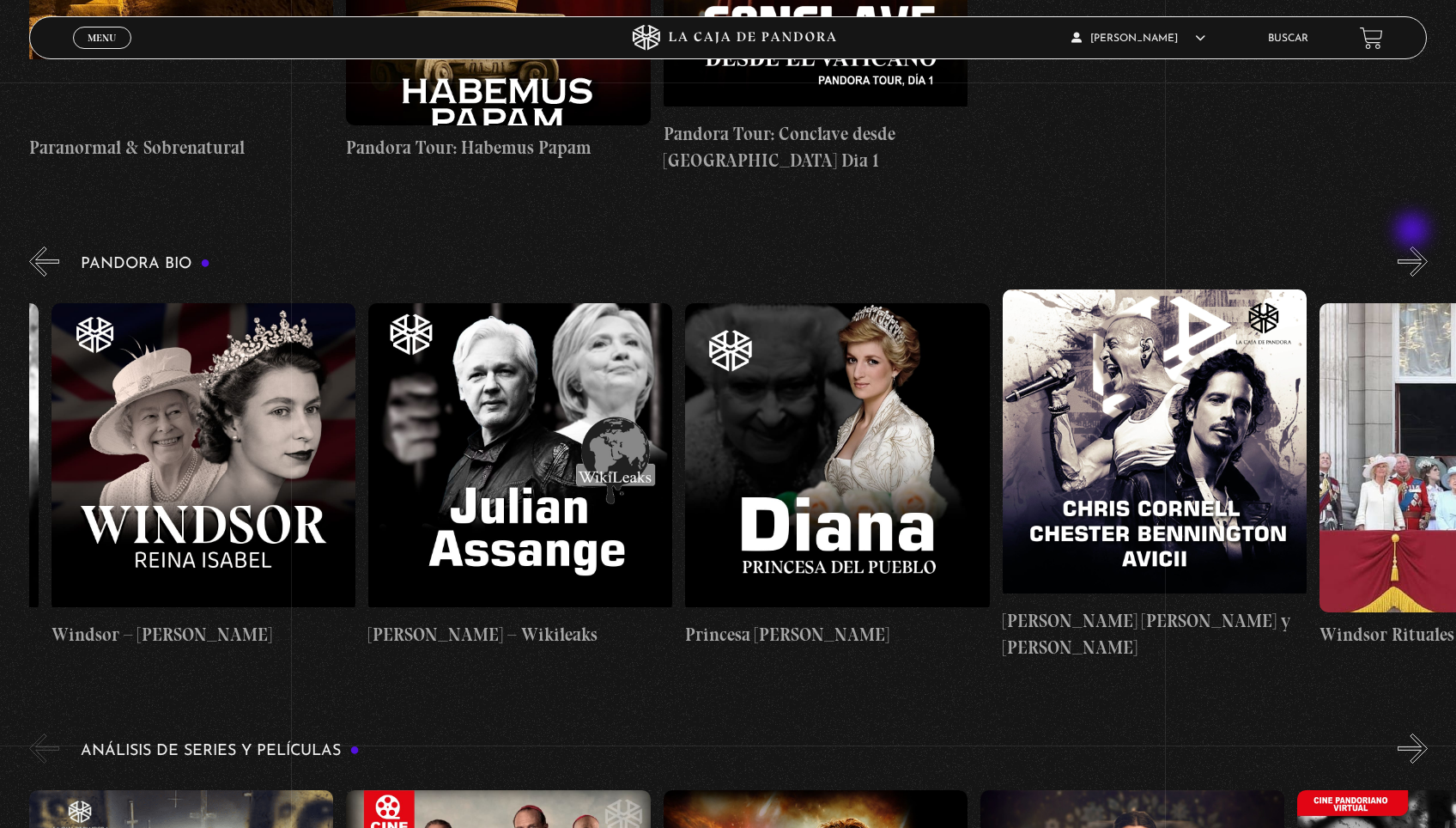
click at [1414, 247] on button "»" at bounding box center [1413, 262] width 30 height 30
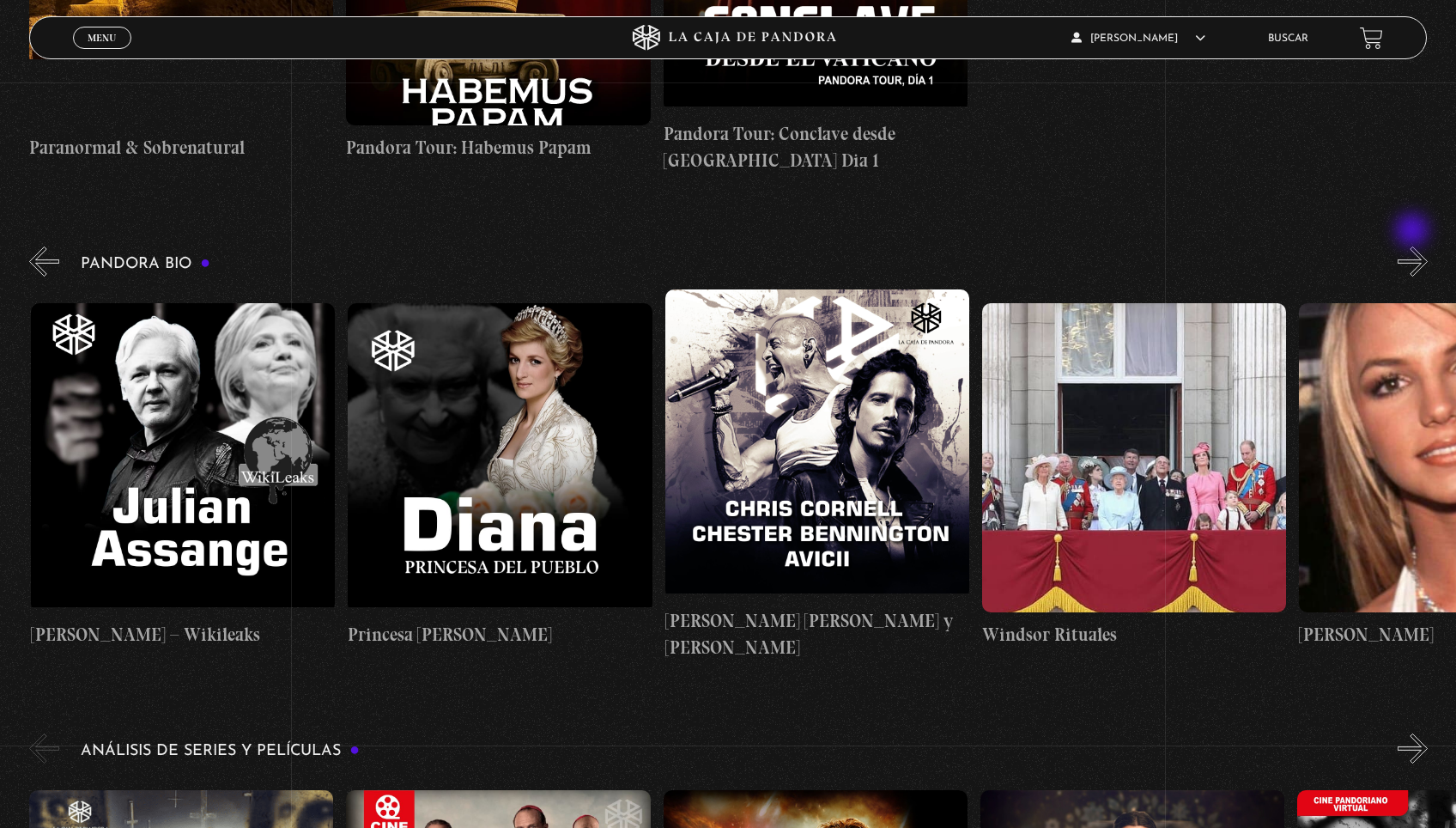
click at [1414, 247] on button "»" at bounding box center [1413, 262] width 30 height 30
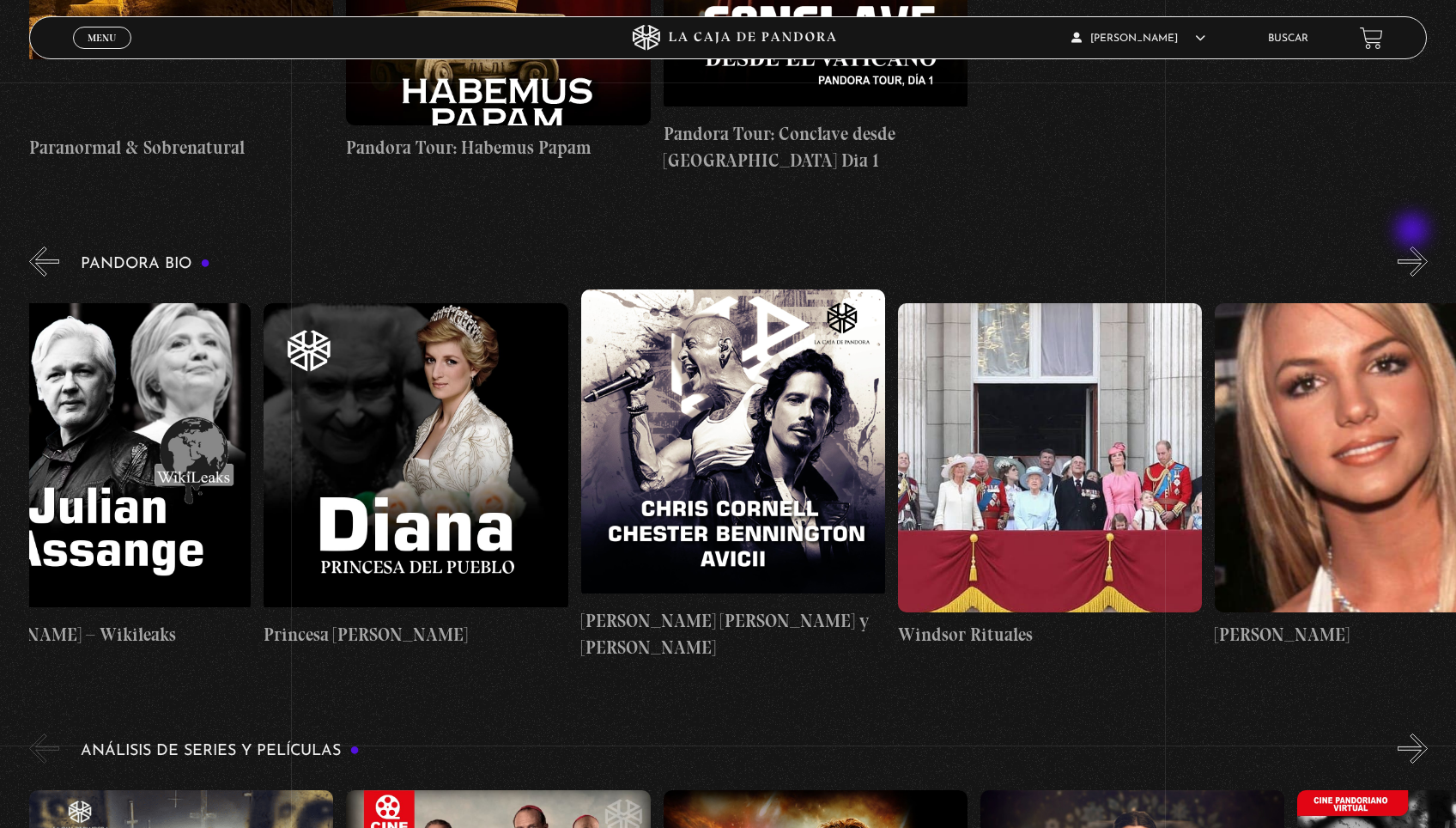
scroll to position [0, 6183]
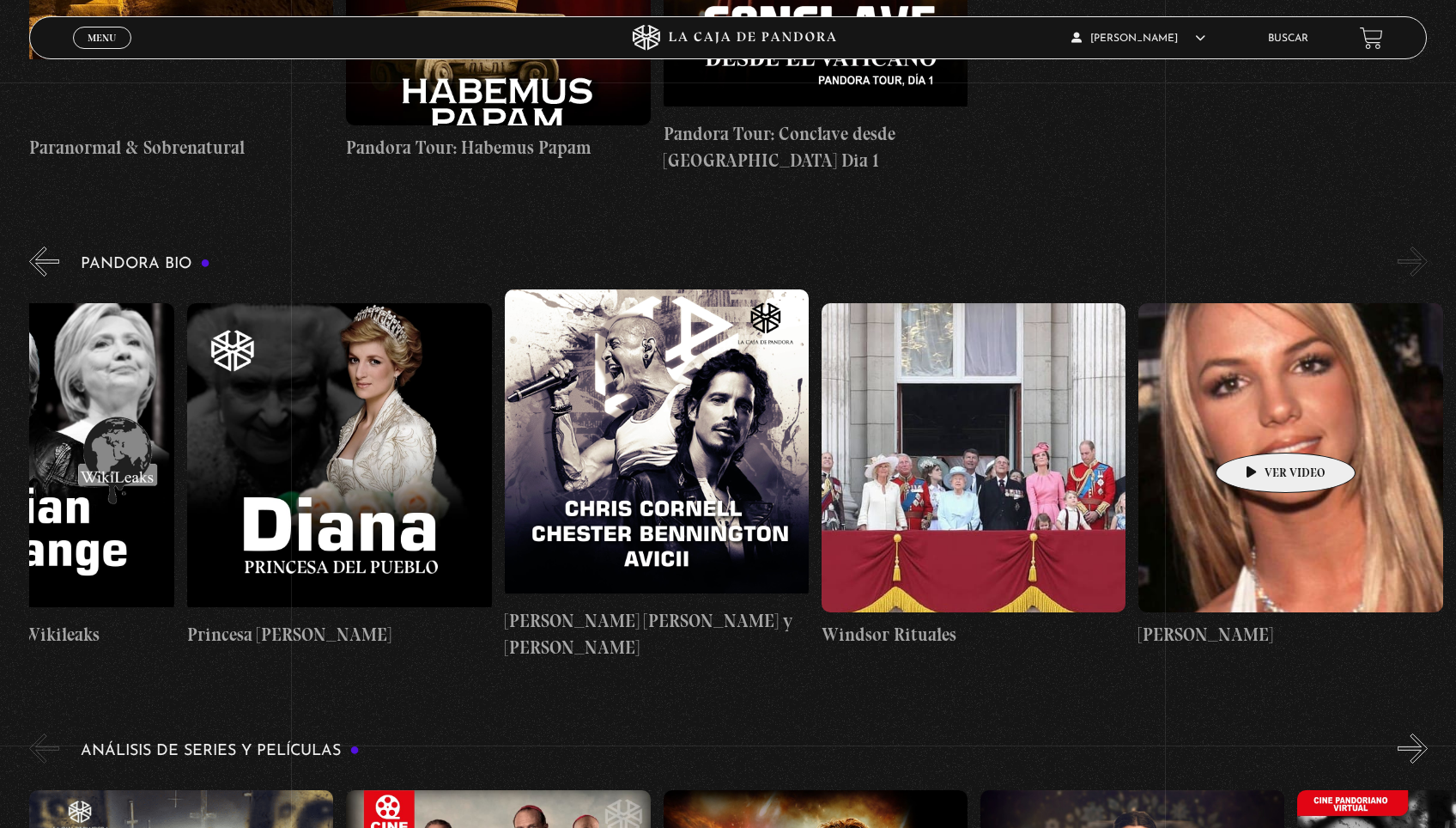
click at [1258, 427] on figure at bounding box center [1290, 458] width 304 height 309
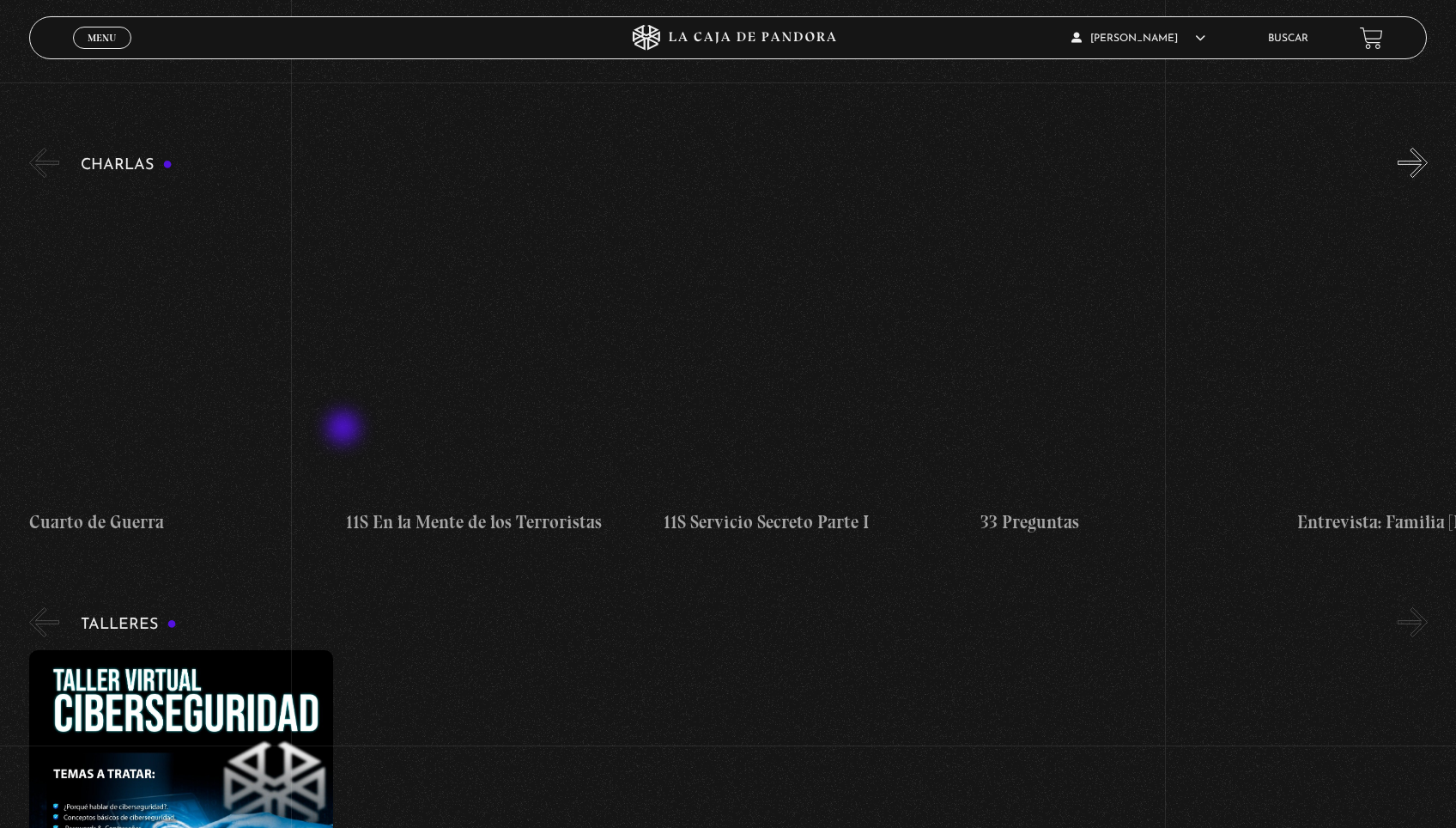
scroll to position [257, 0]
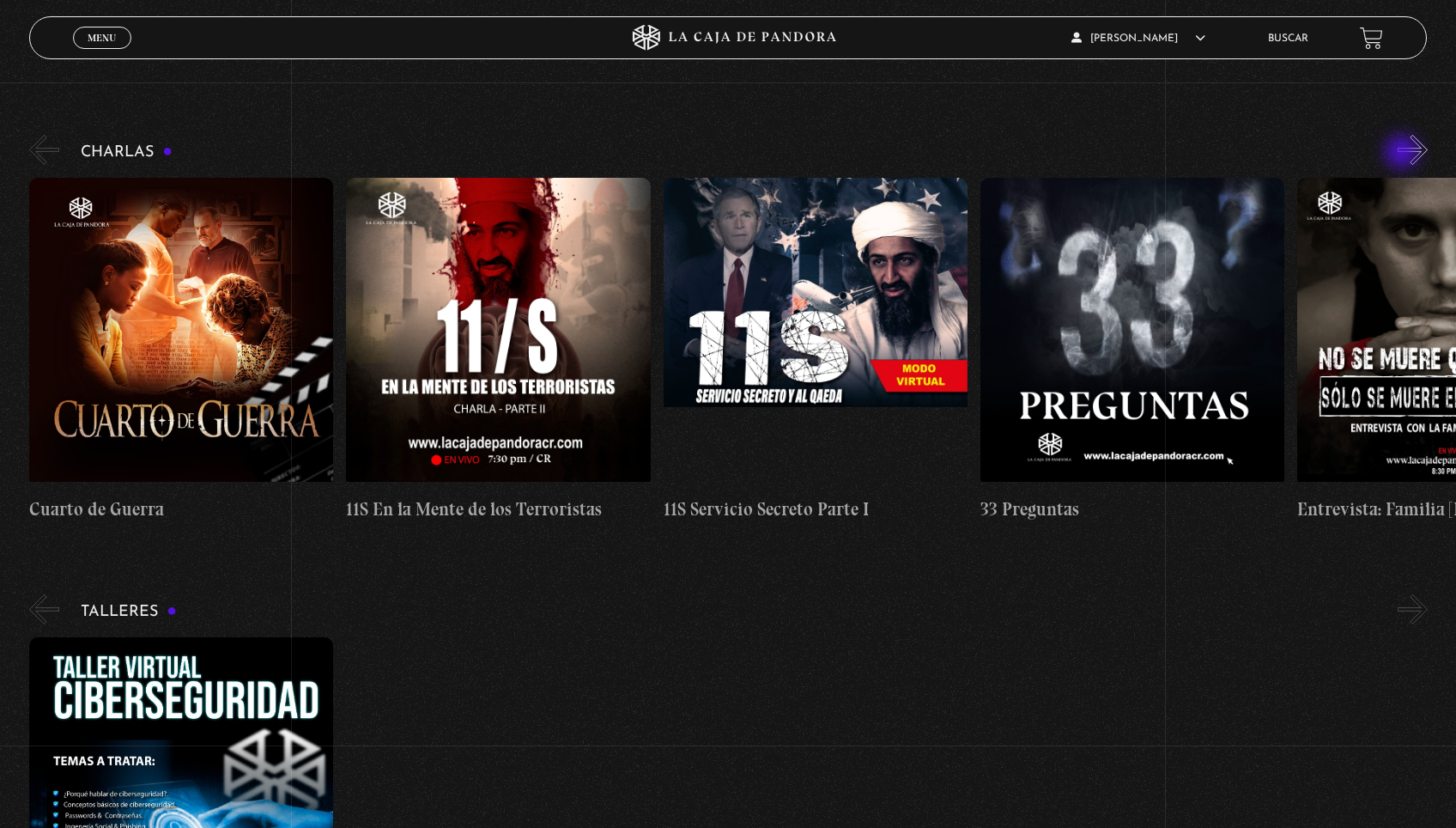
click at [1403, 154] on button "»" at bounding box center [1413, 150] width 30 height 30
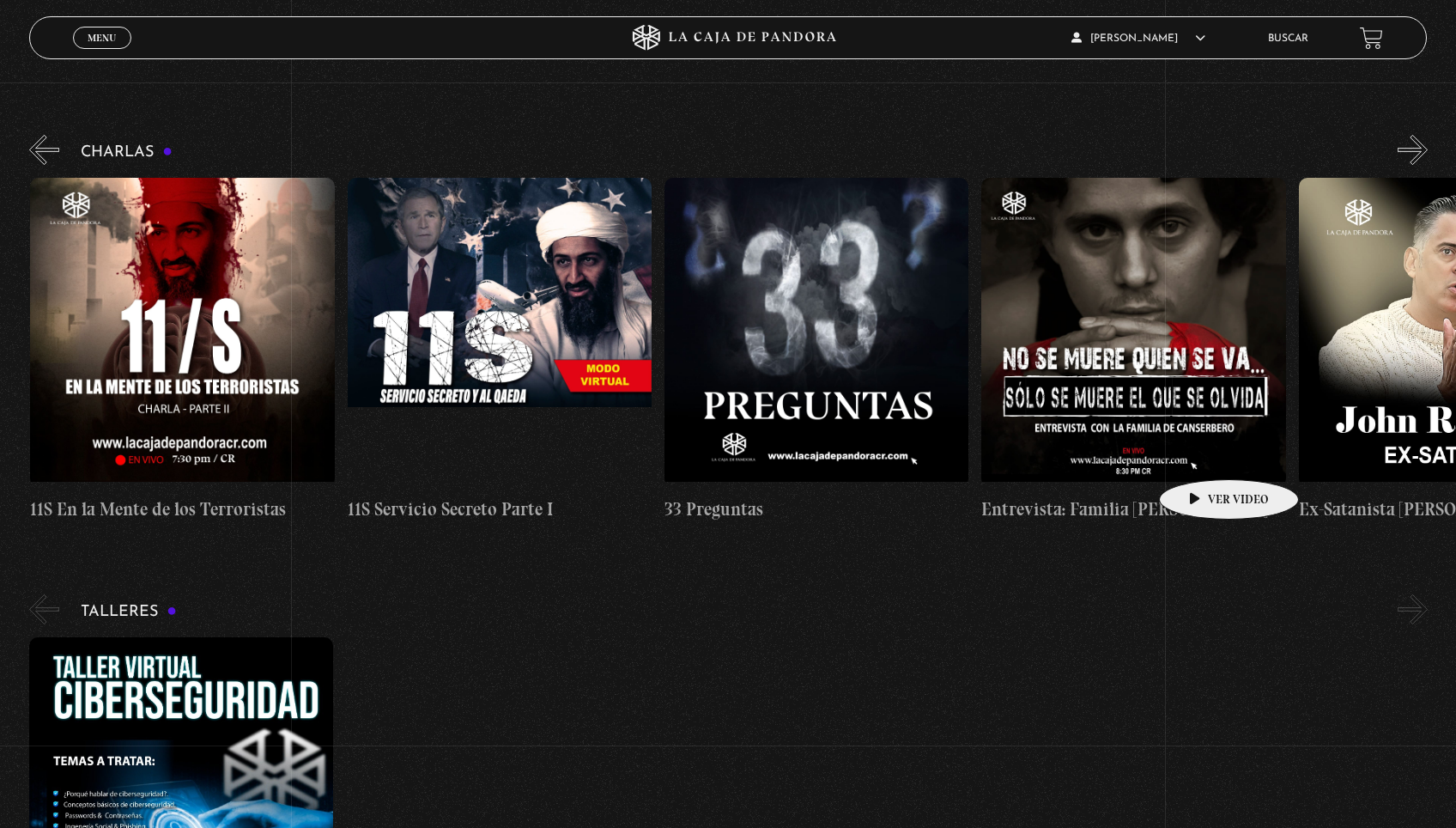
scroll to position [0, 316]
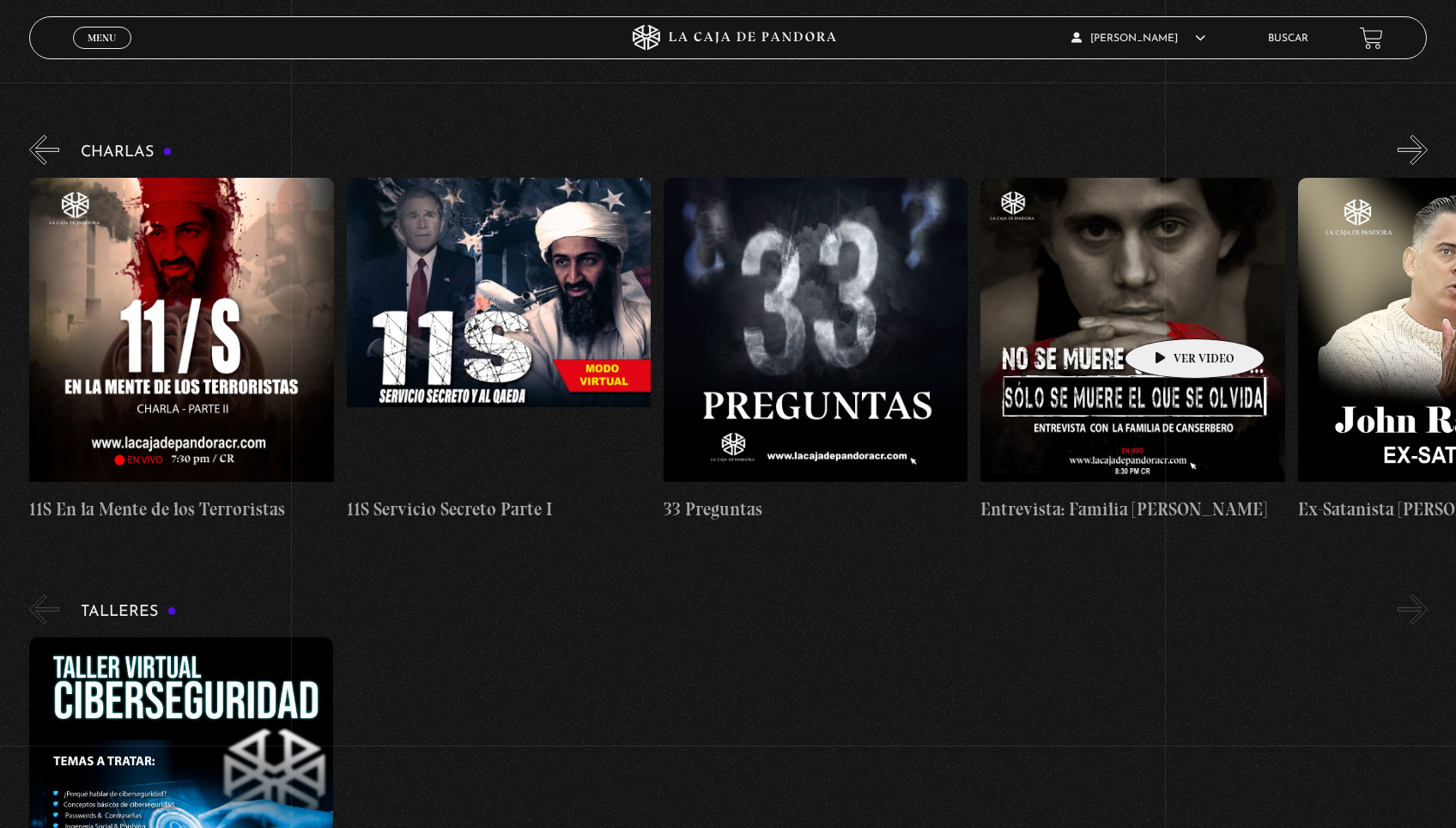
click at [1160, 306] on figure at bounding box center [1132, 333] width 304 height 309
click at [1117, 451] on figure at bounding box center [1132, 333] width 304 height 309
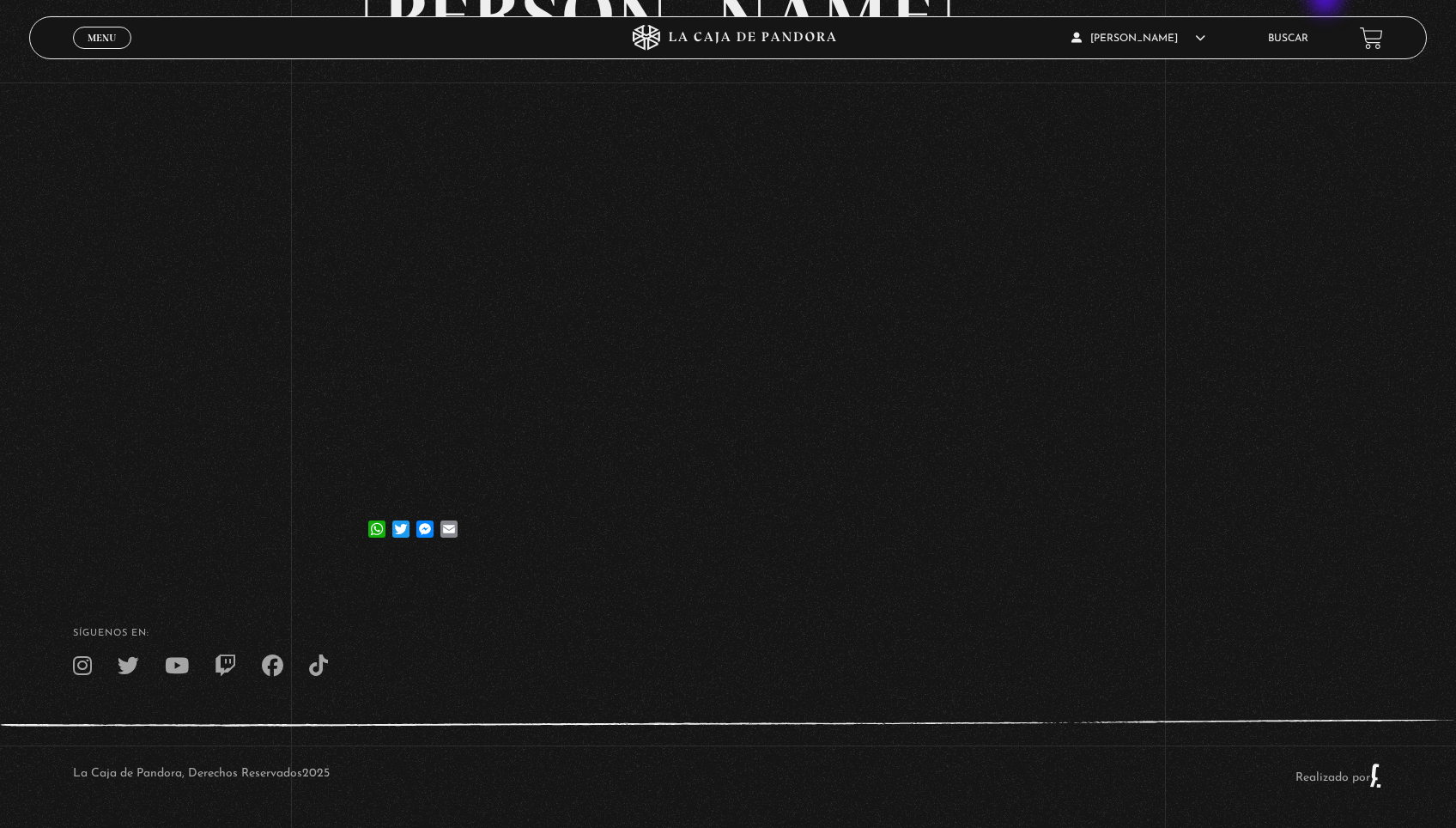
scroll to position [306, 0]
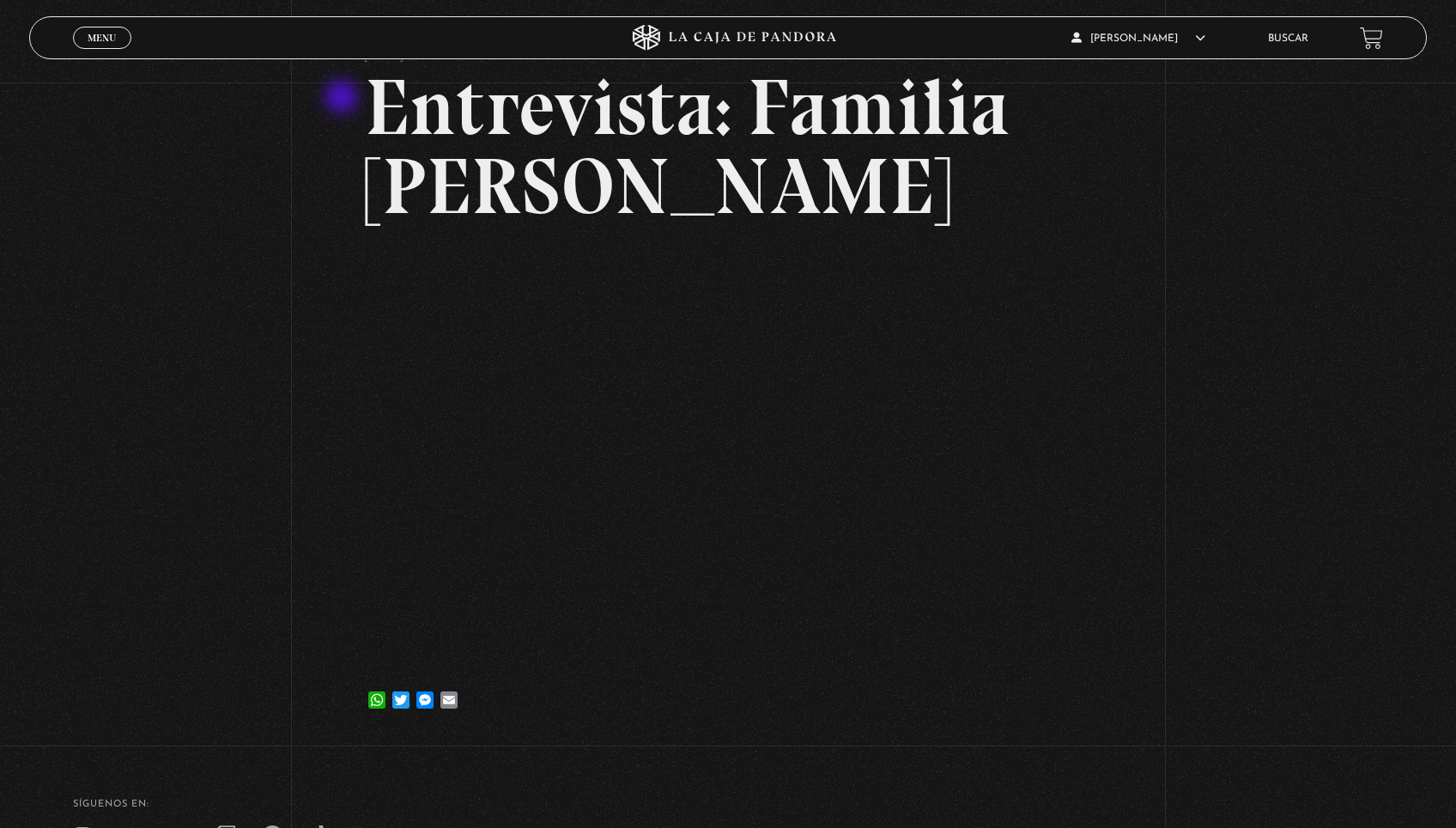
scroll to position [112, 0]
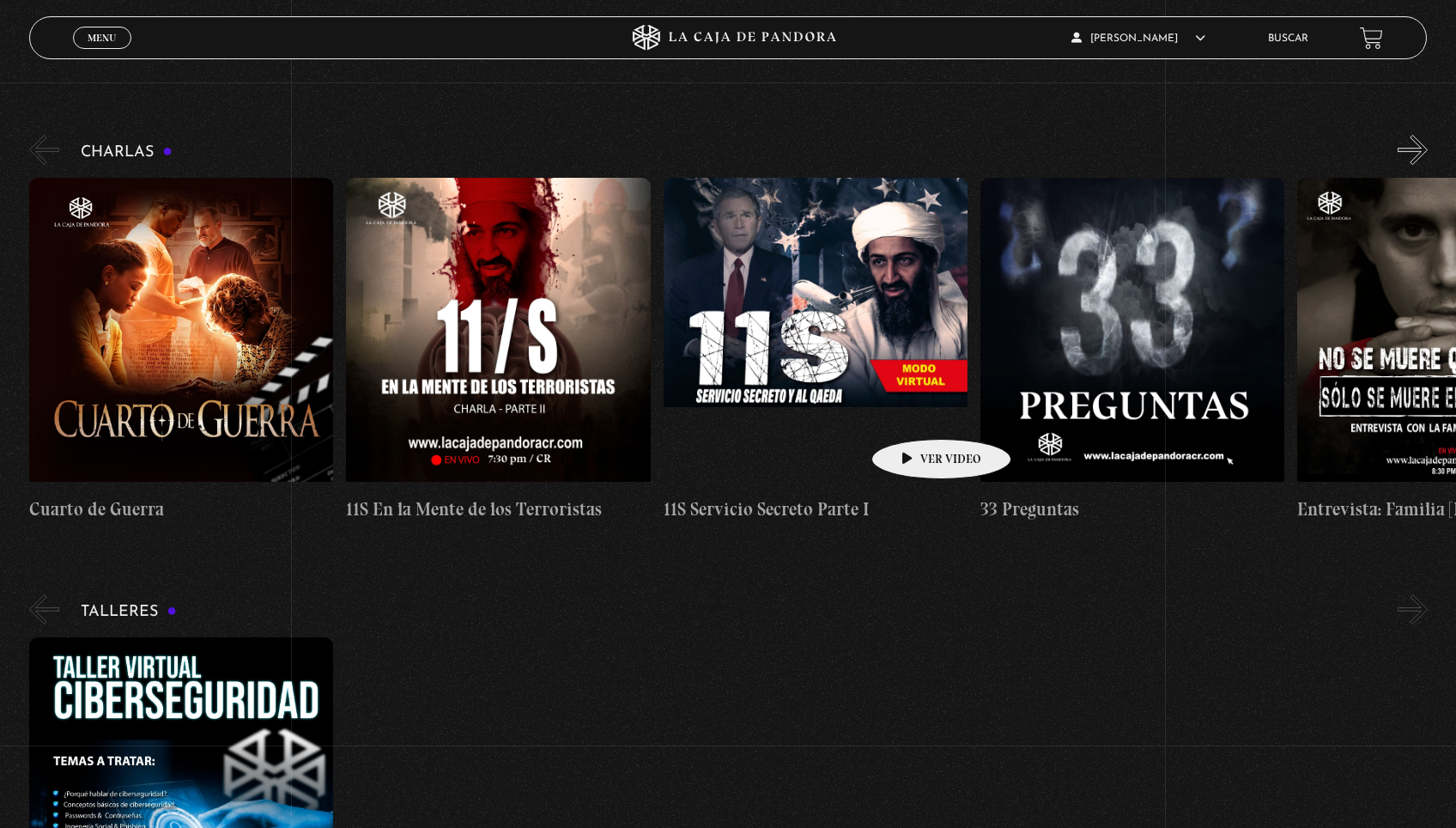
scroll to position [232, 0]
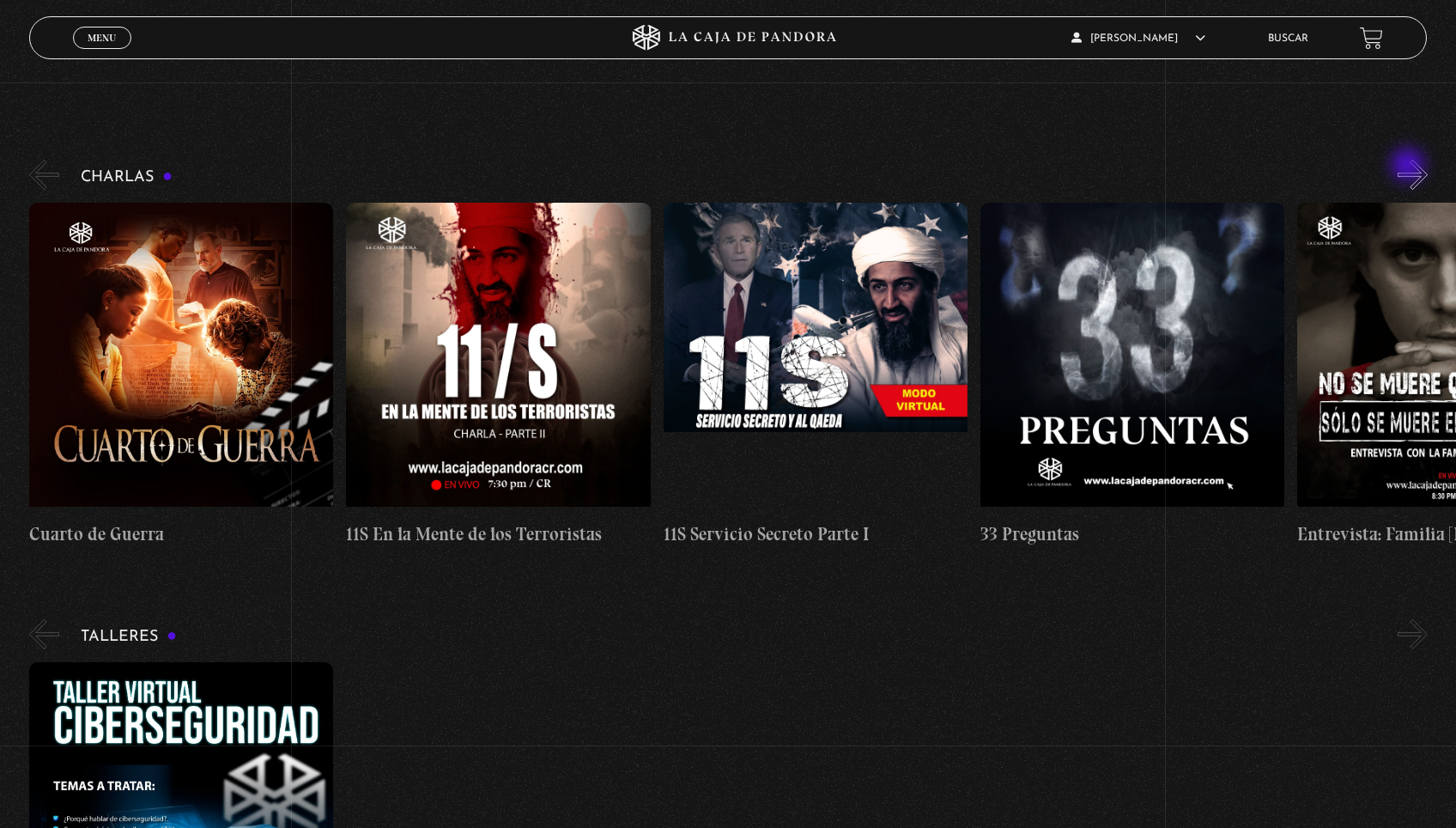
click at [1411, 169] on button "»" at bounding box center [1413, 175] width 30 height 30
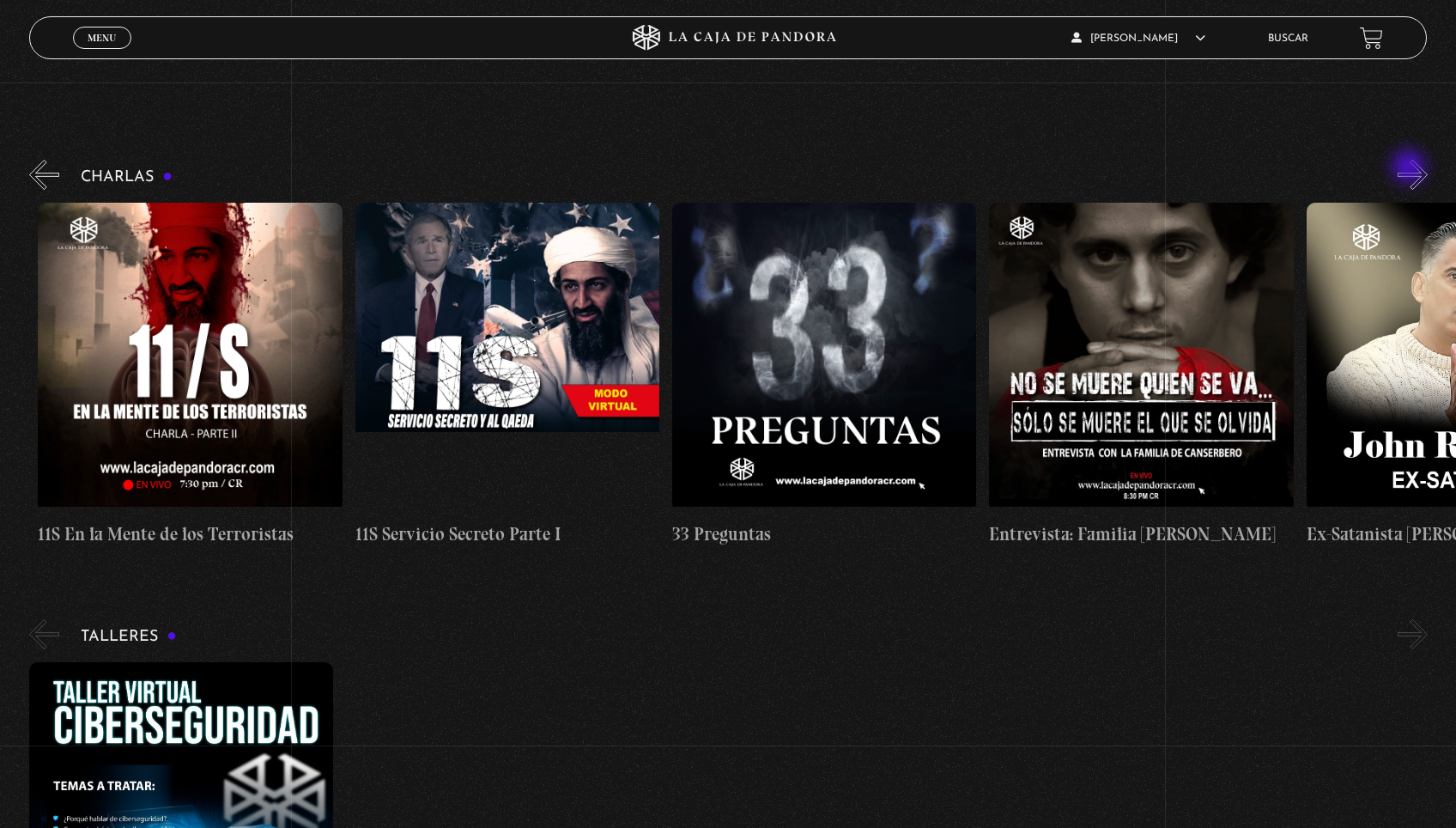
click at [1411, 169] on button "»" at bounding box center [1413, 175] width 30 height 30
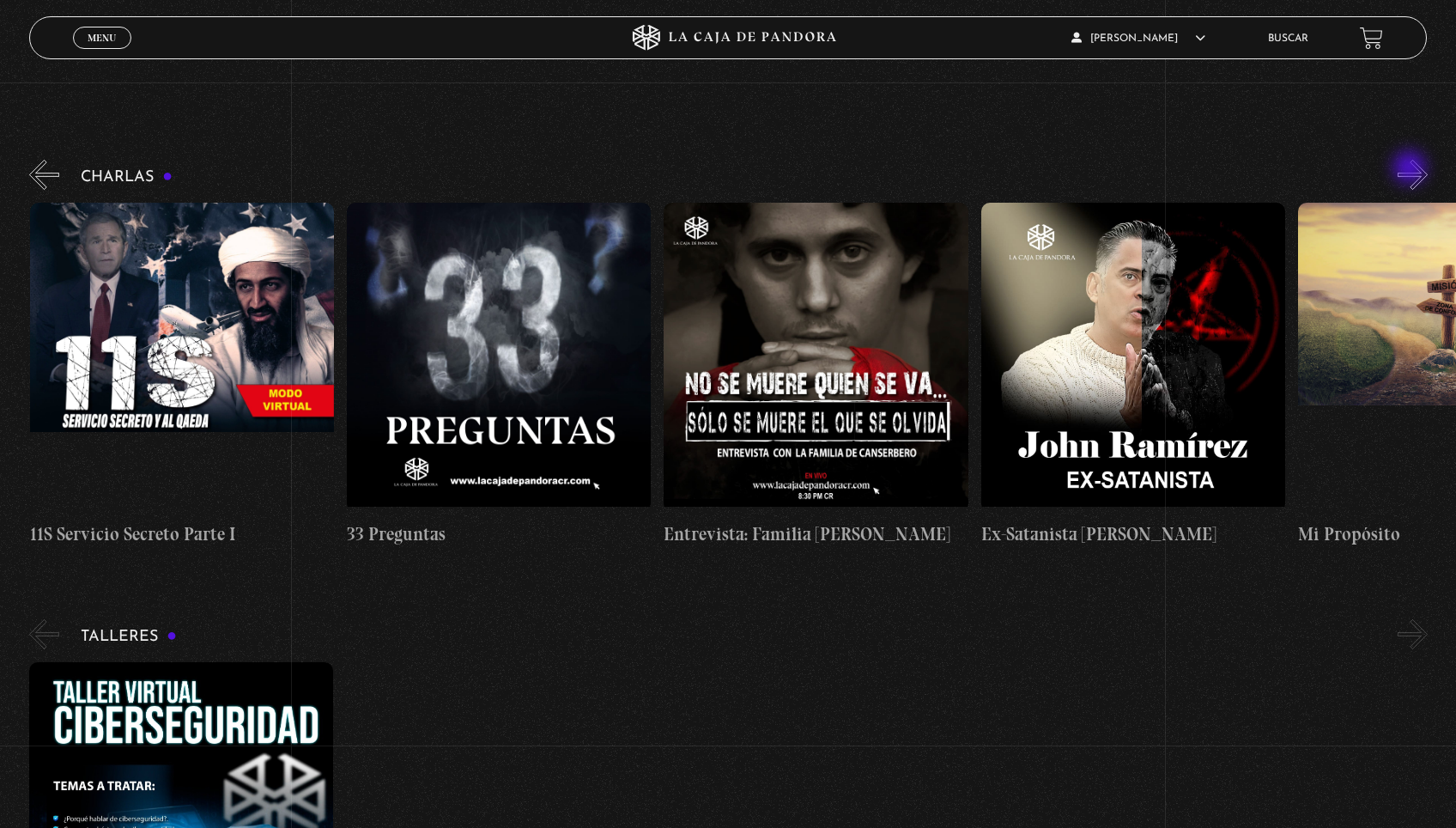
click at [1412, 170] on button "»" at bounding box center [1413, 175] width 30 height 30
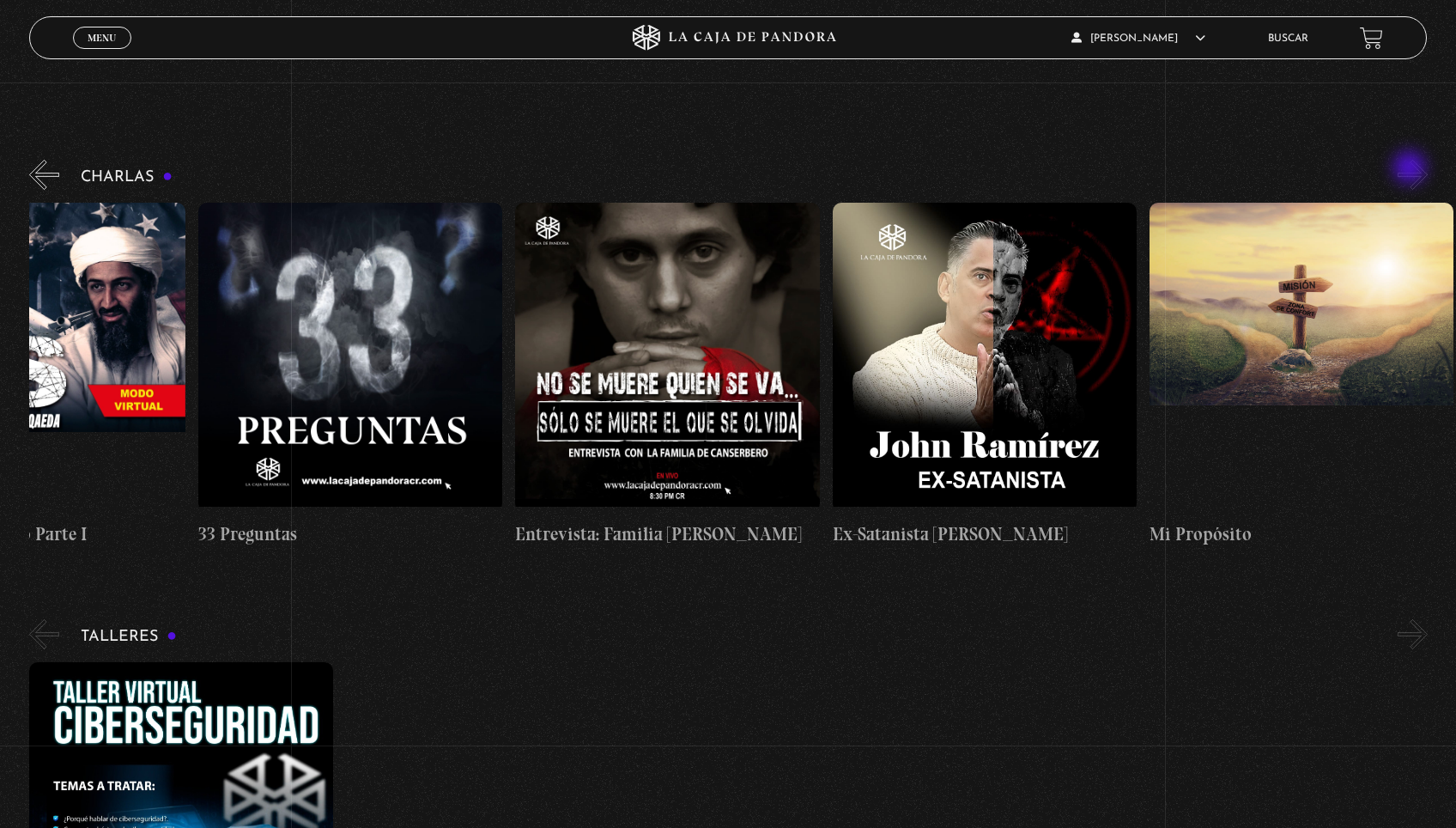
scroll to position [0, 792]
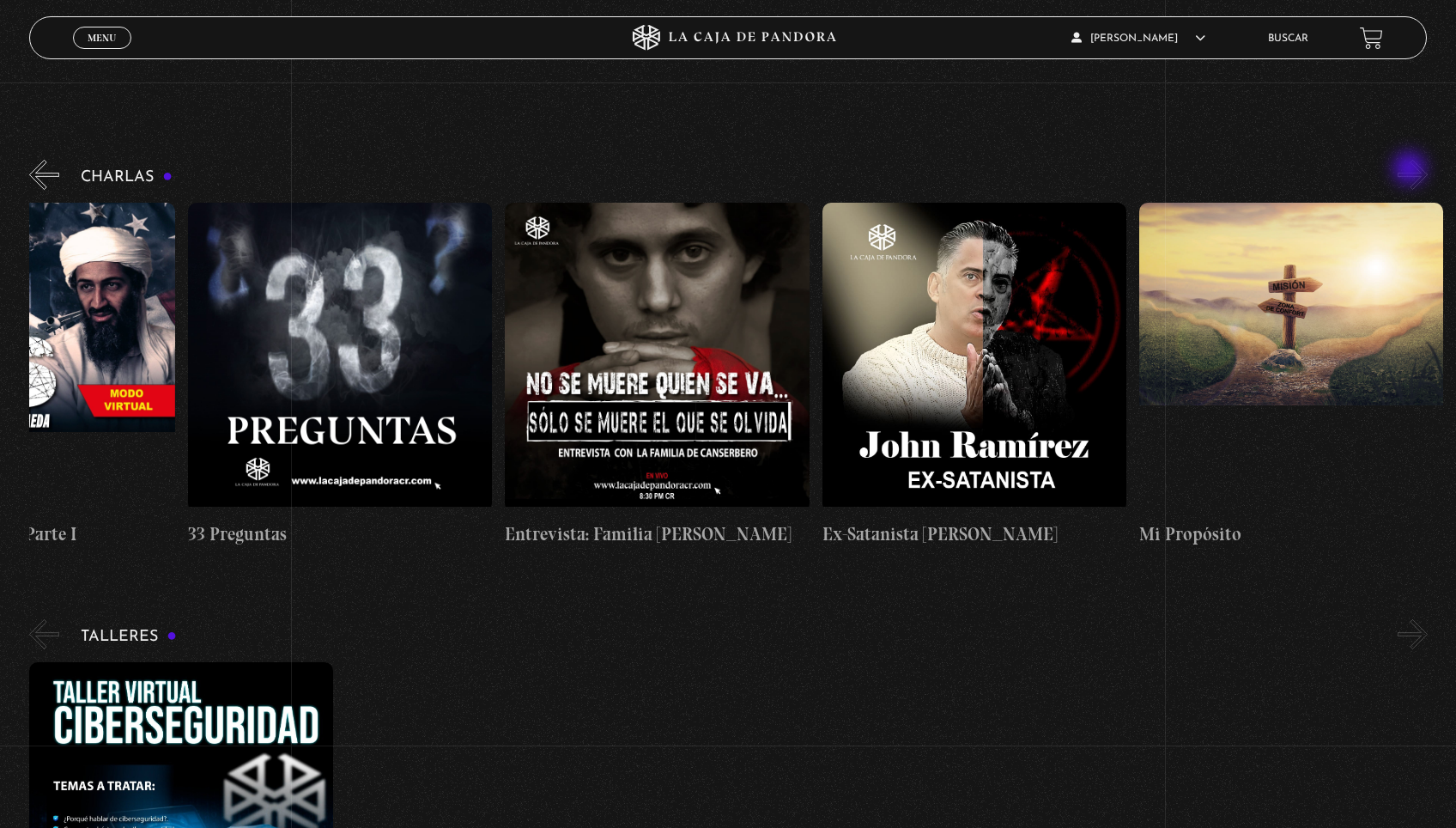
click at [1412, 170] on button "»" at bounding box center [1413, 175] width 30 height 30
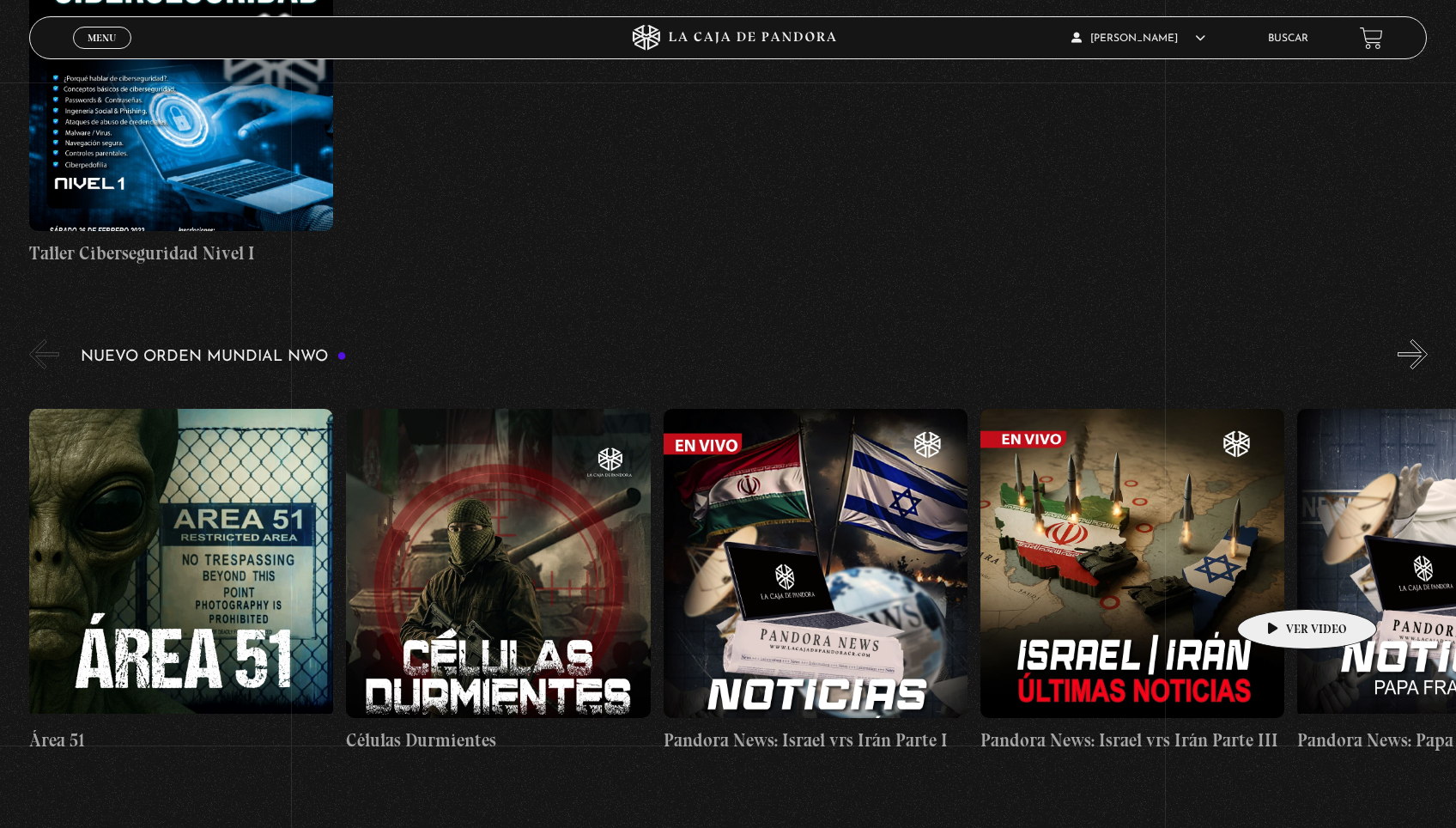
scroll to position [976, 0]
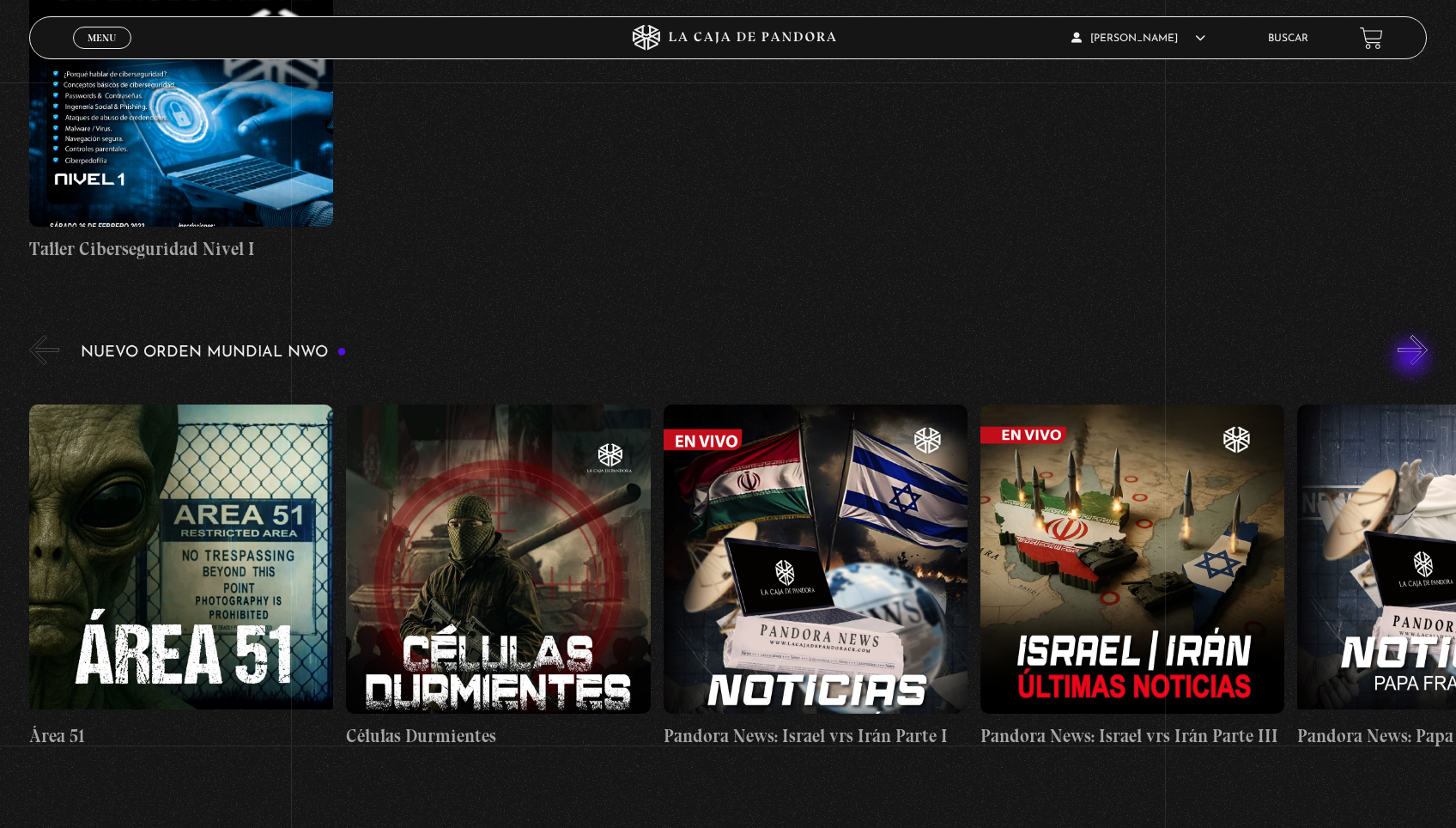
click at [1413, 359] on button "»" at bounding box center [1413, 350] width 30 height 30
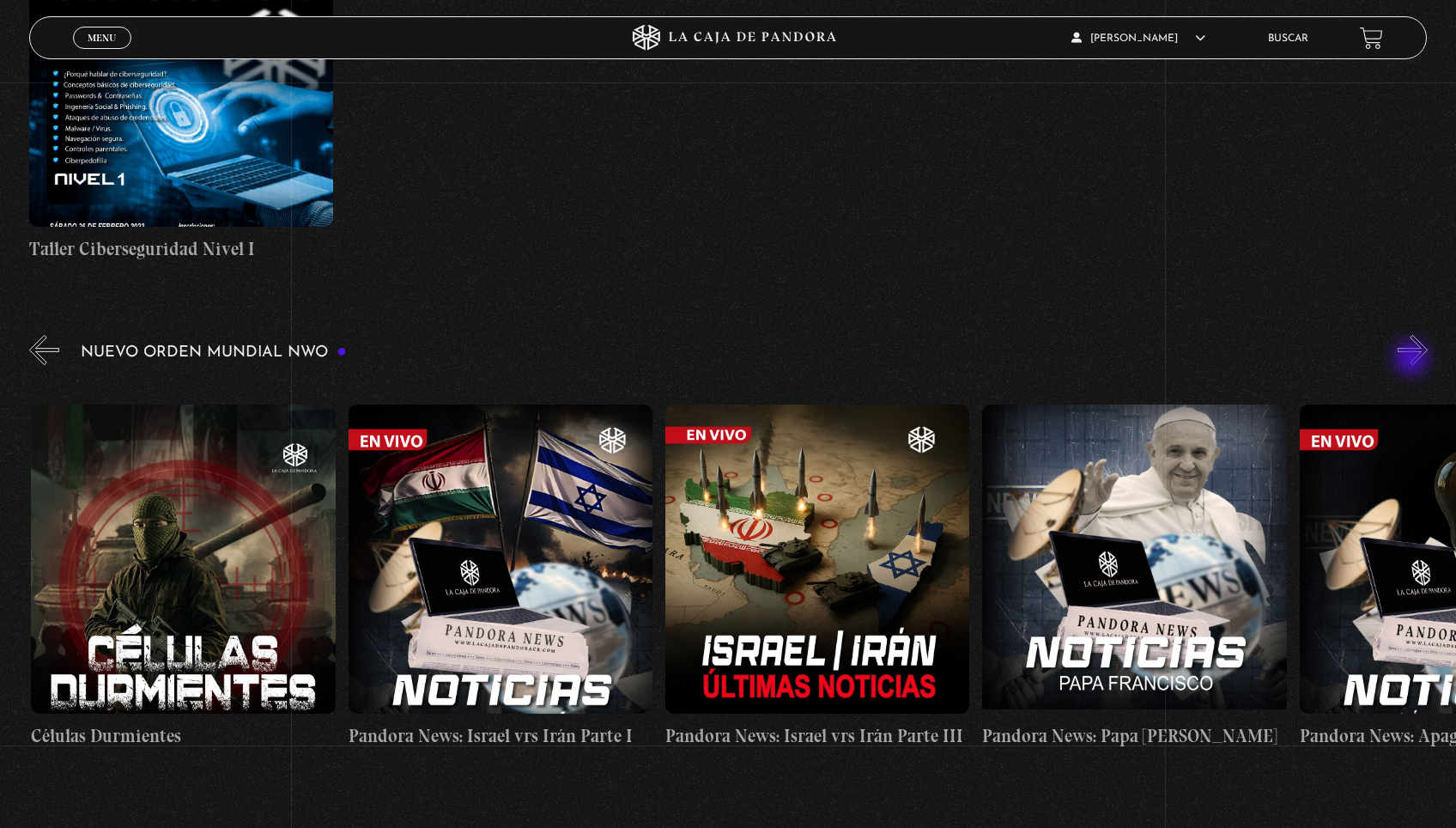
click at [1413, 360] on button "»" at bounding box center [1413, 350] width 30 height 30
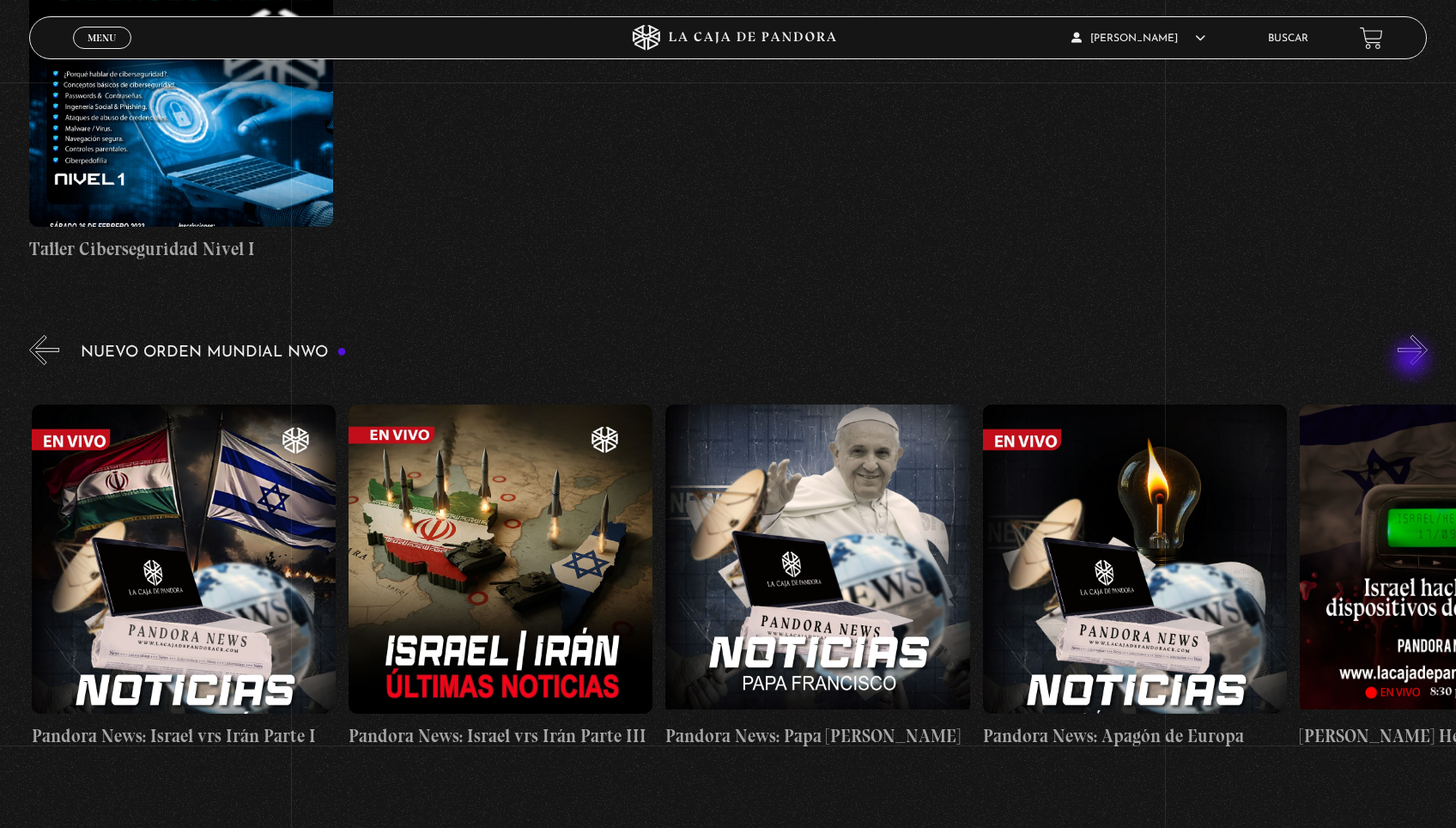
click at [1413, 361] on button "»" at bounding box center [1413, 350] width 30 height 30
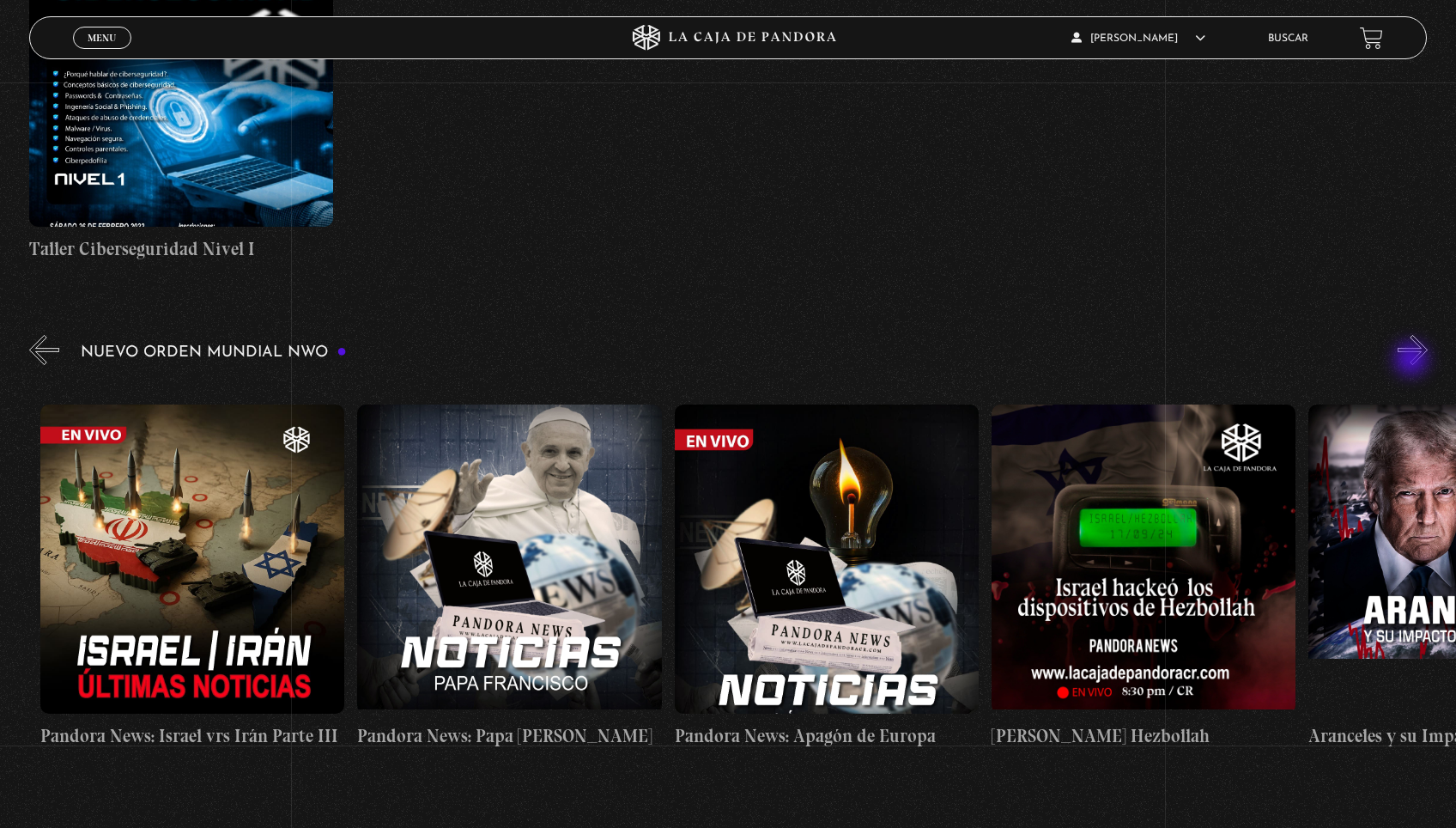
click at [1413, 361] on button "»" at bounding box center [1413, 350] width 30 height 30
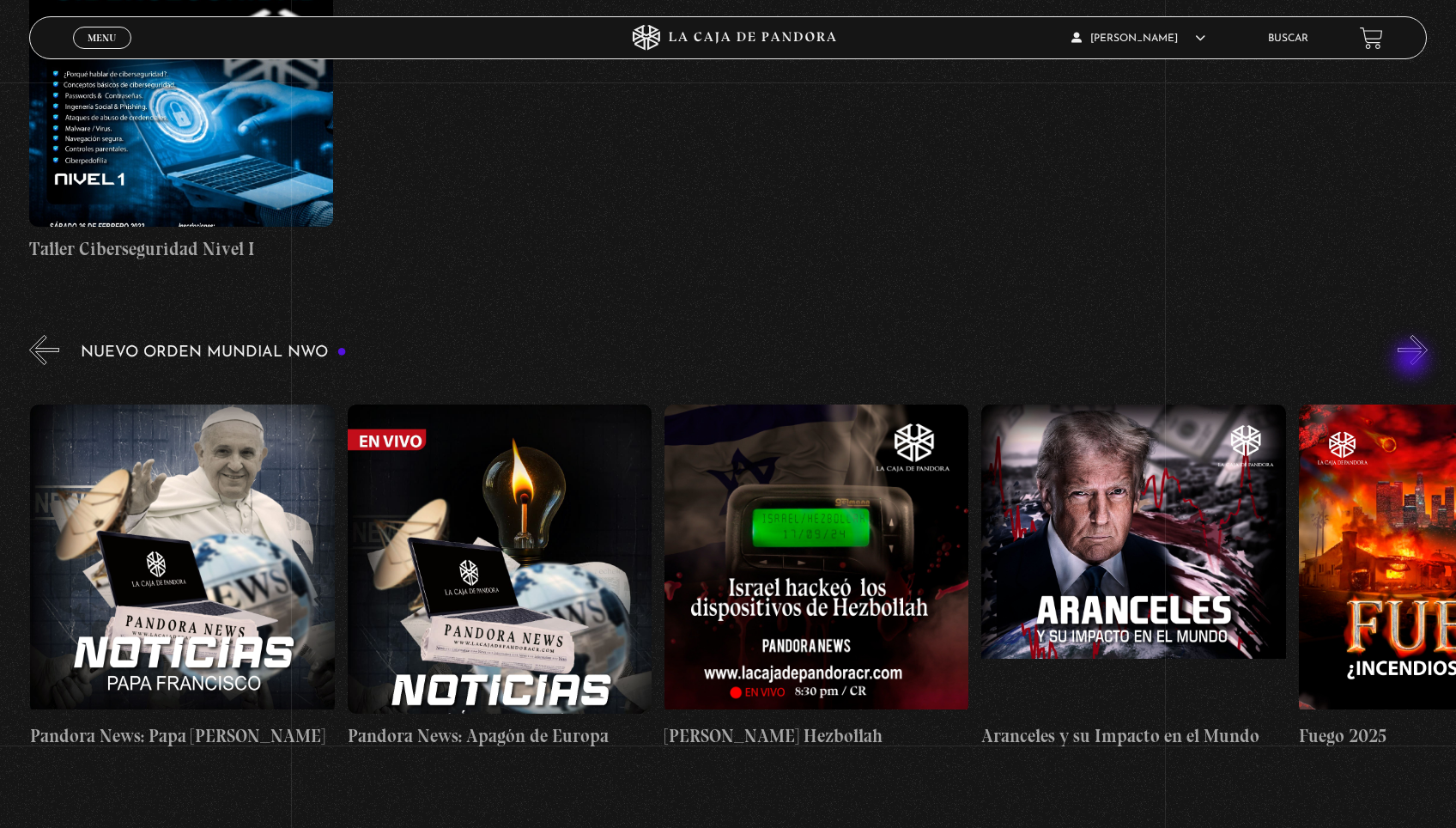
click at [1413, 361] on button "»" at bounding box center [1413, 350] width 30 height 30
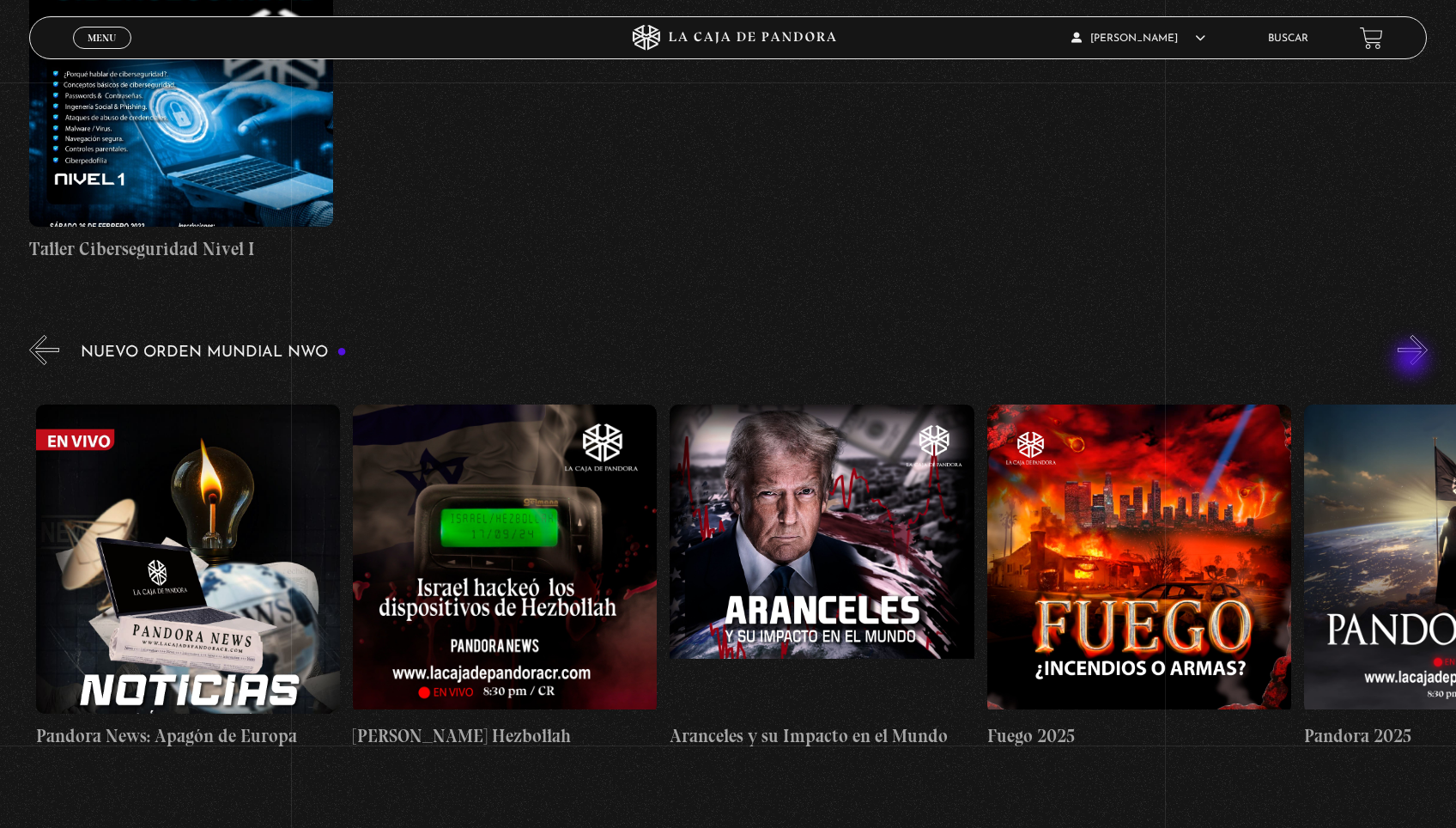
click at [1413, 361] on button "»" at bounding box center [1413, 350] width 30 height 30
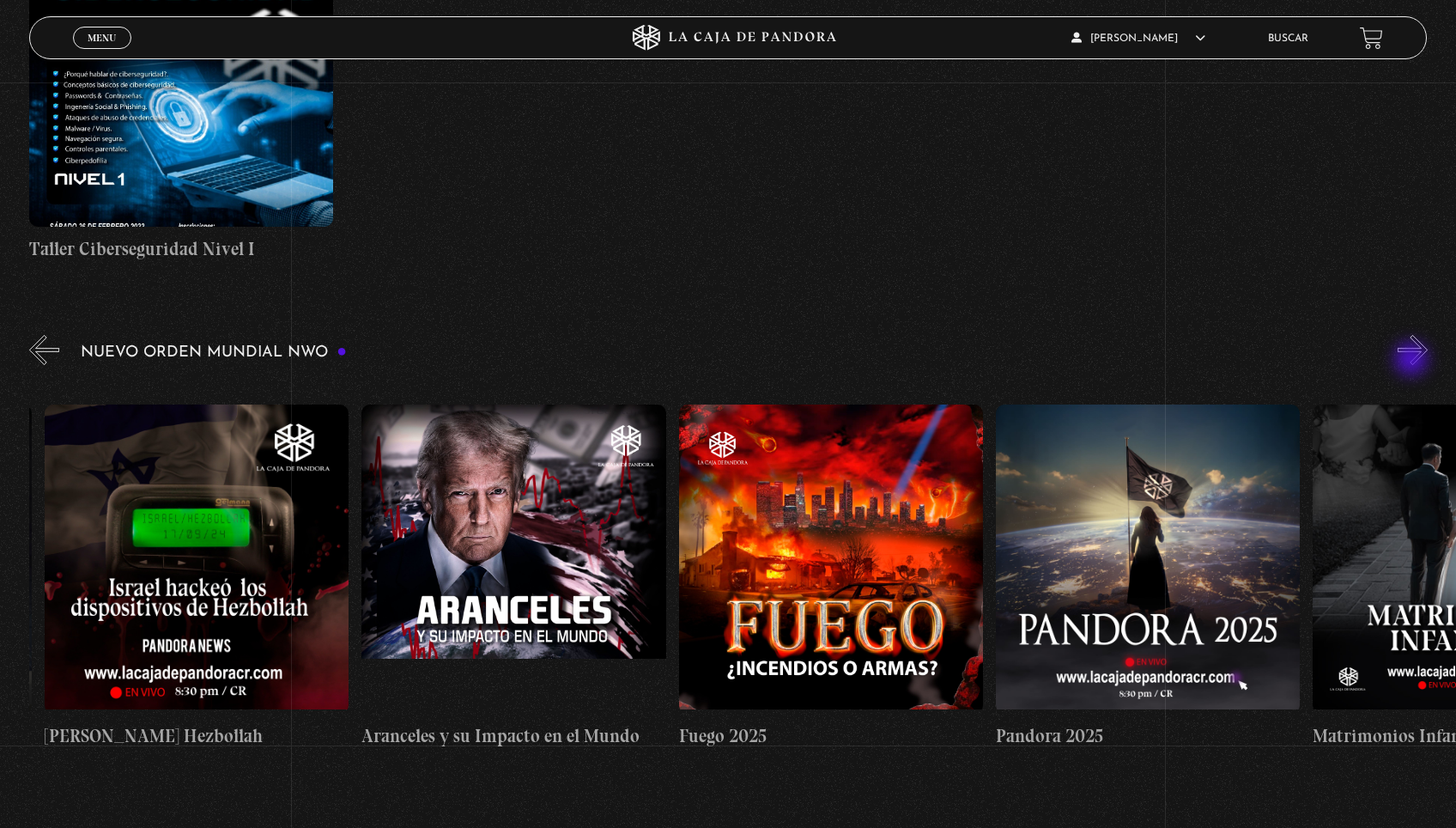
click at [1413, 361] on button "»" at bounding box center [1413, 350] width 30 height 30
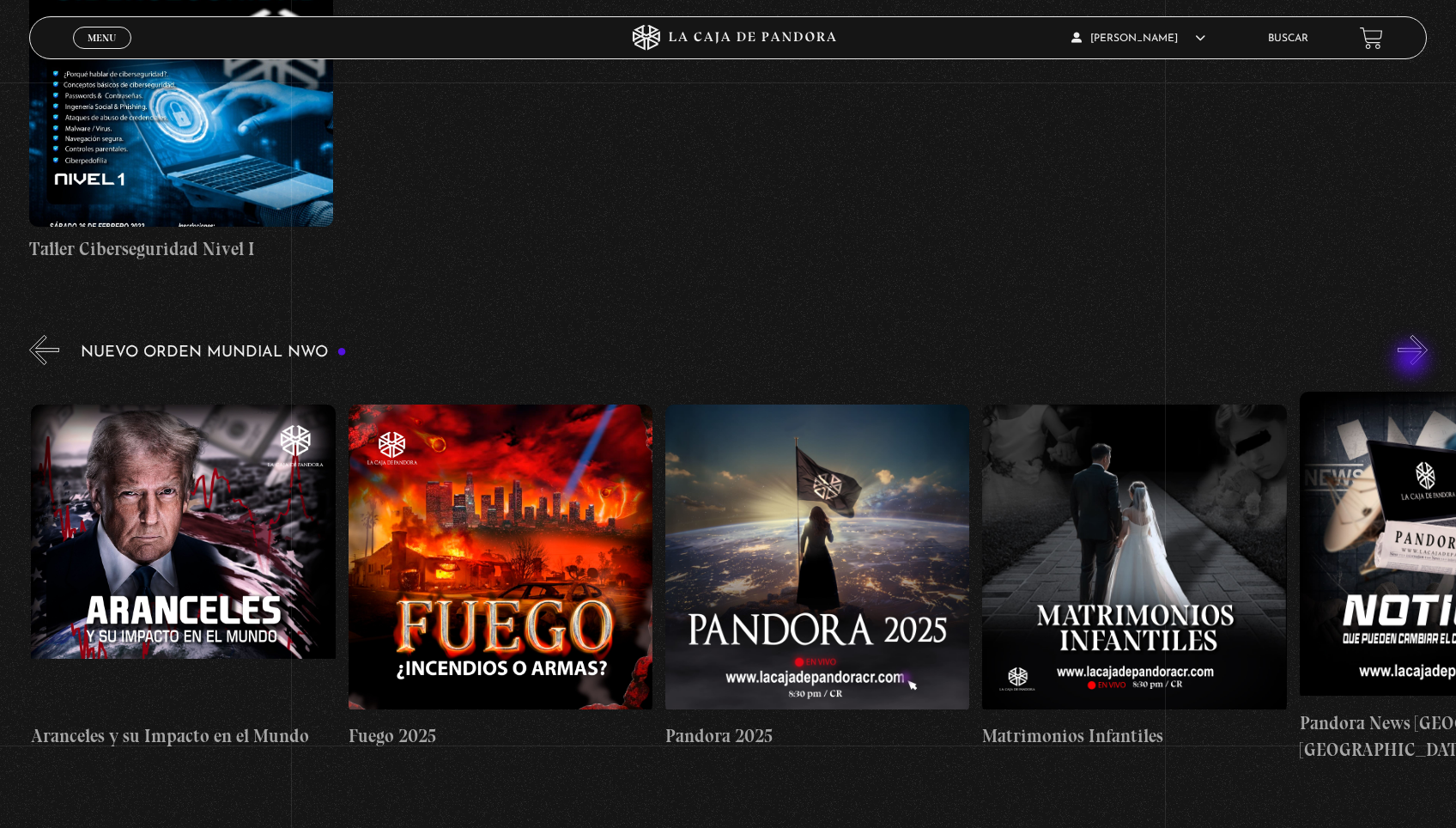
click at [1413, 361] on button "»" at bounding box center [1413, 350] width 30 height 30
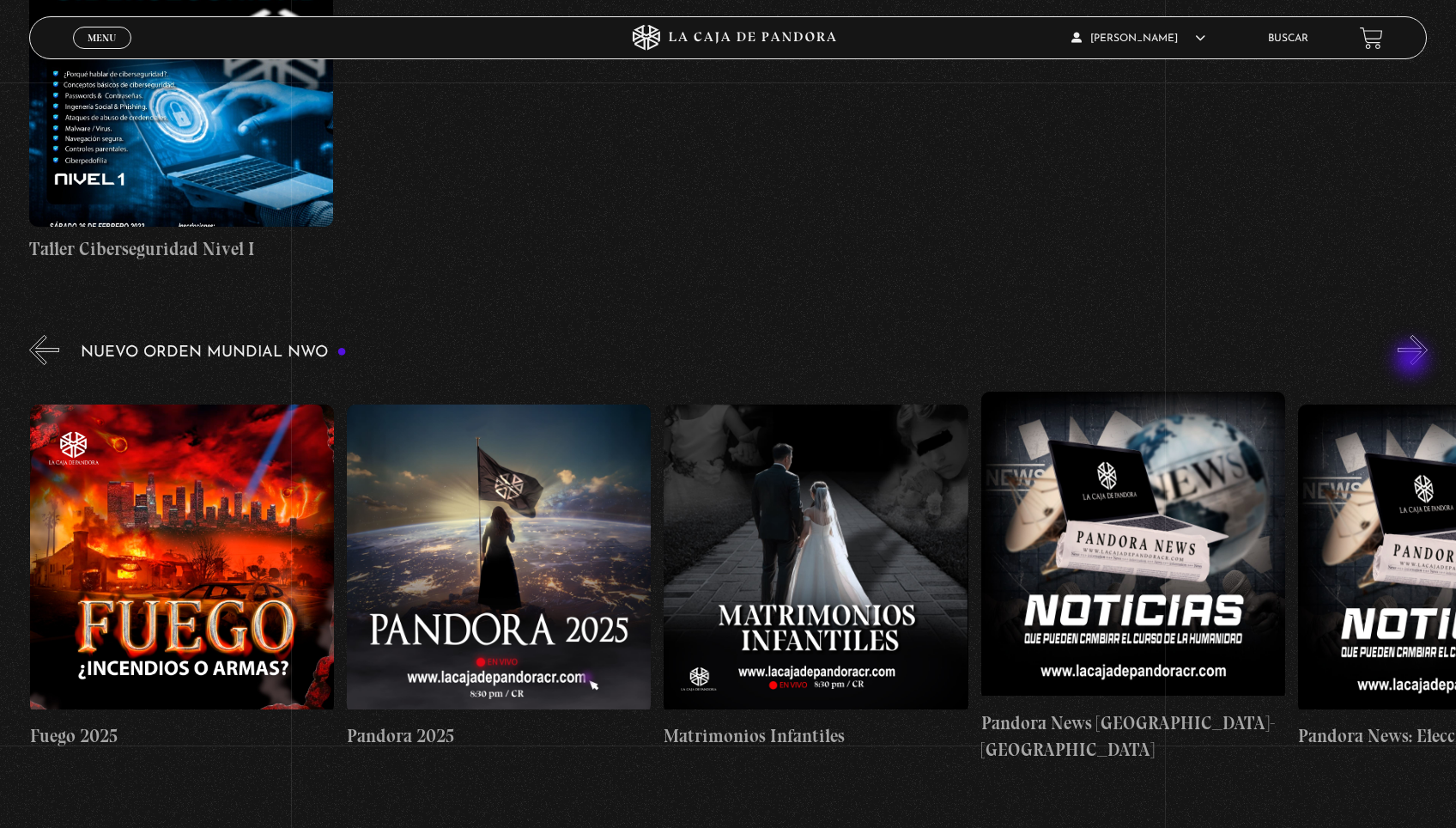
click at [1413, 361] on button "»" at bounding box center [1413, 350] width 30 height 30
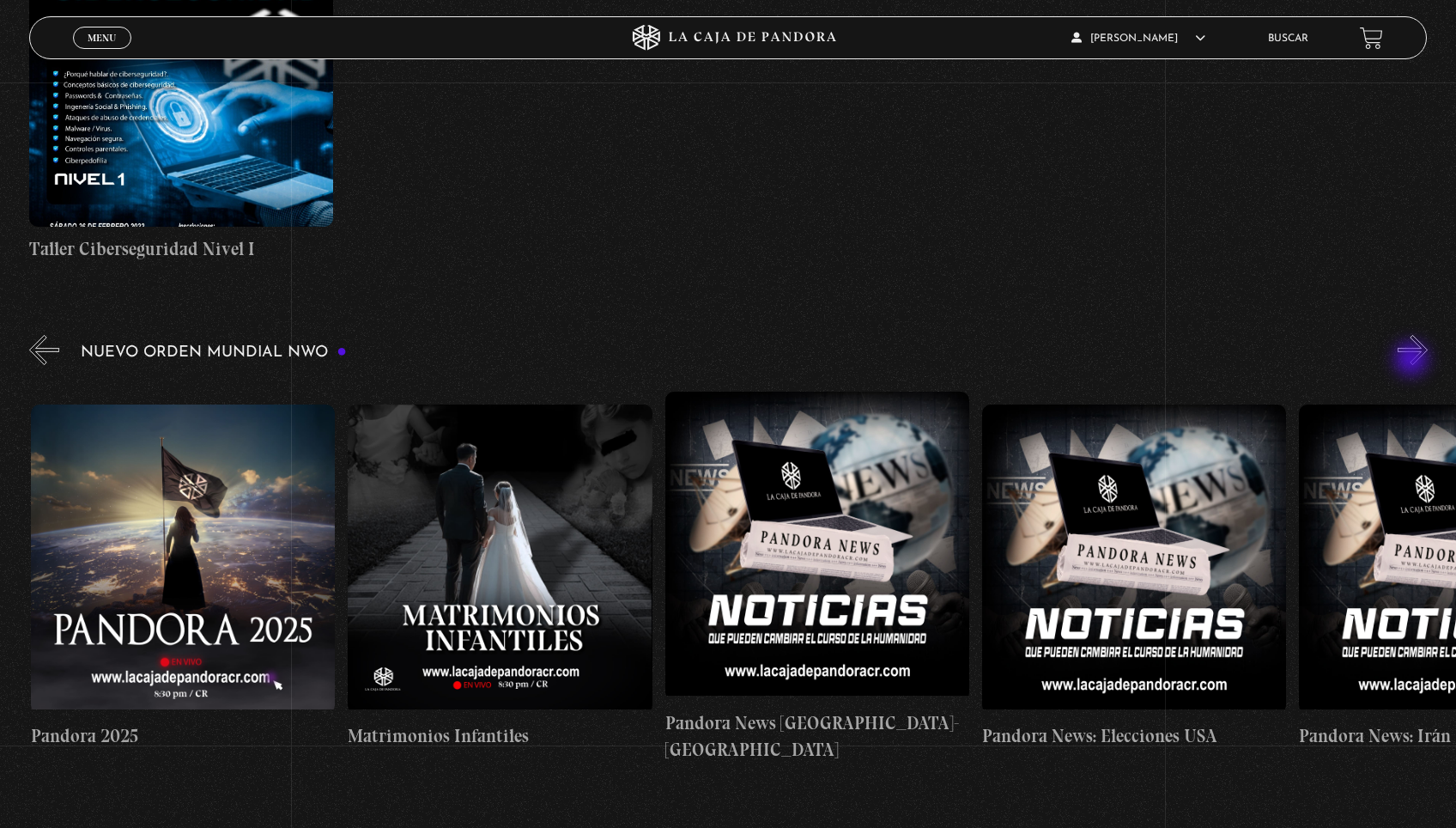
click at [1413, 361] on button "»" at bounding box center [1413, 350] width 30 height 30
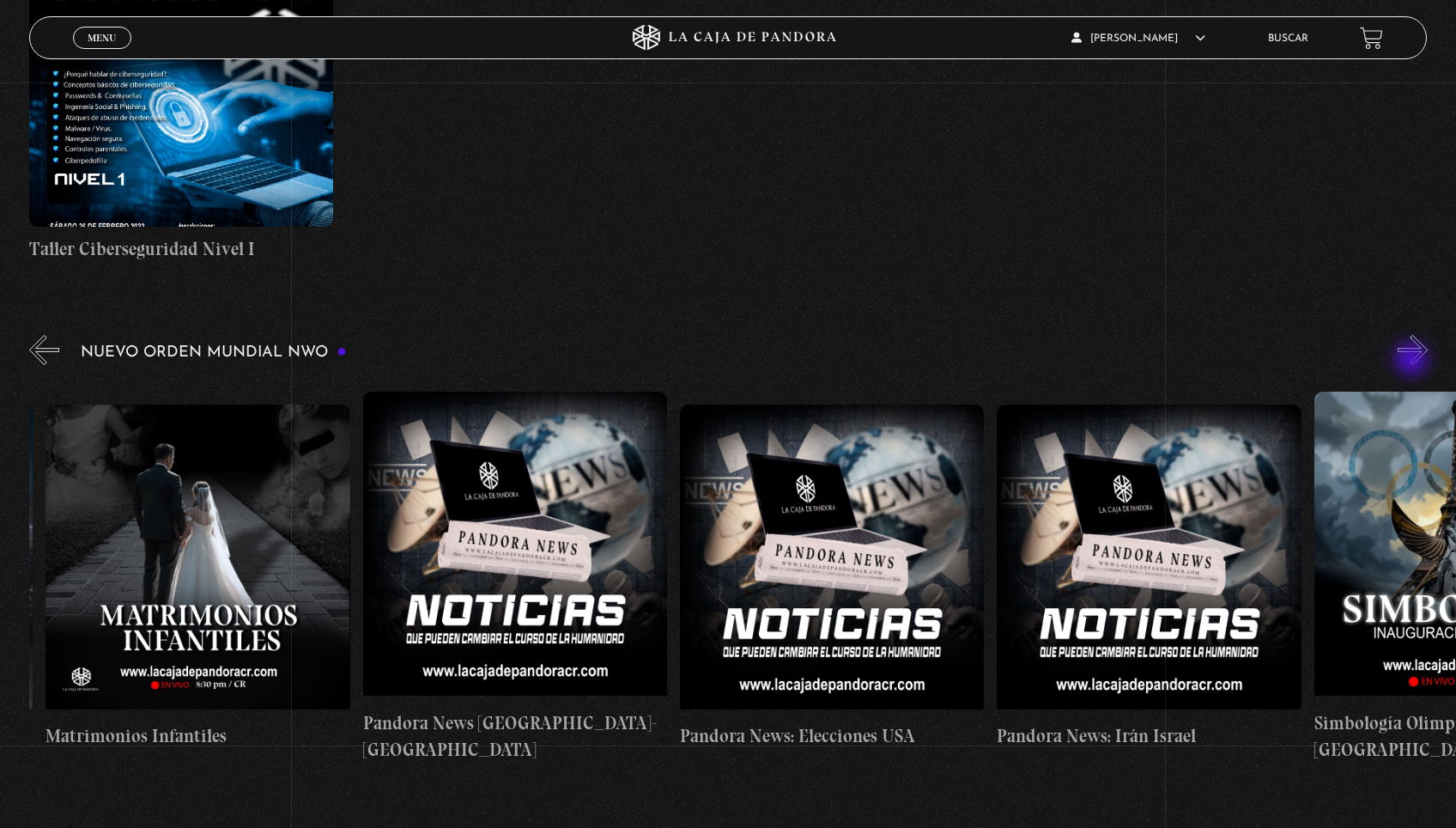
click at [1413, 361] on button "»" at bounding box center [1413, 350] width 30 height 30
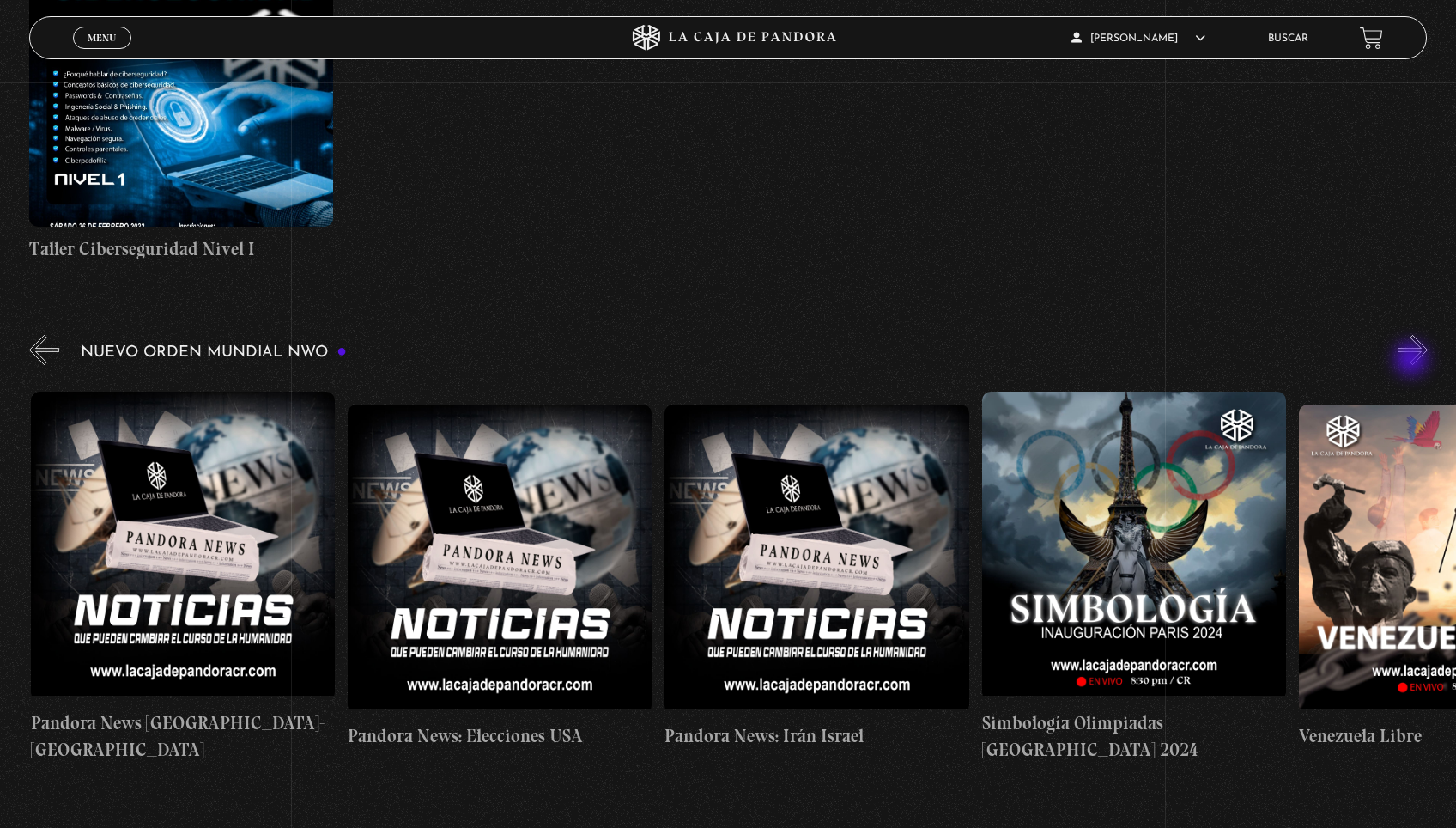
click at [1414, 361] on button "»" at bounding box center [1413, 350] width 30 height 30
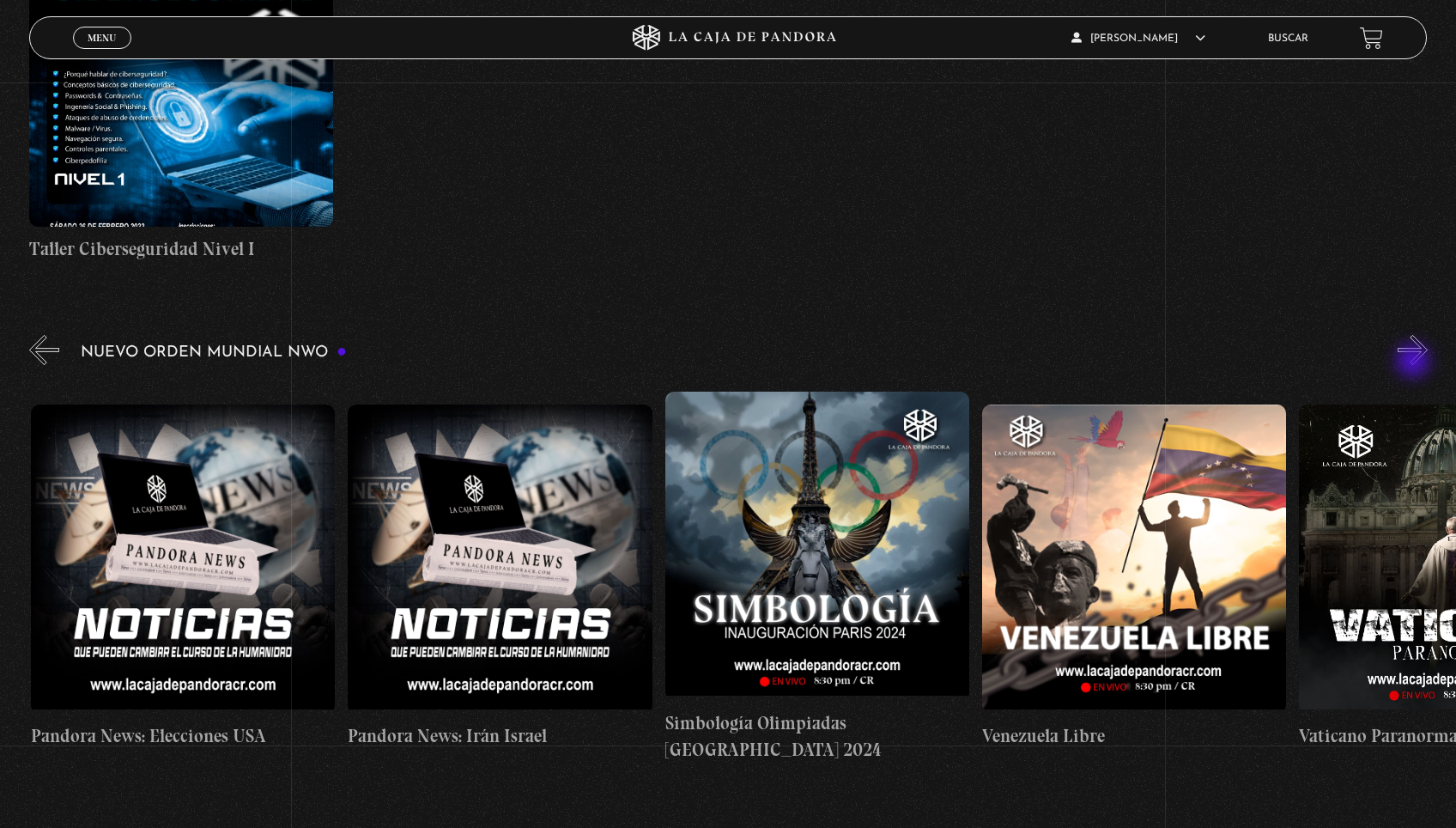
click at [1415, 363] on button "»" at bounding box center [1413, 350] width 30 height 30
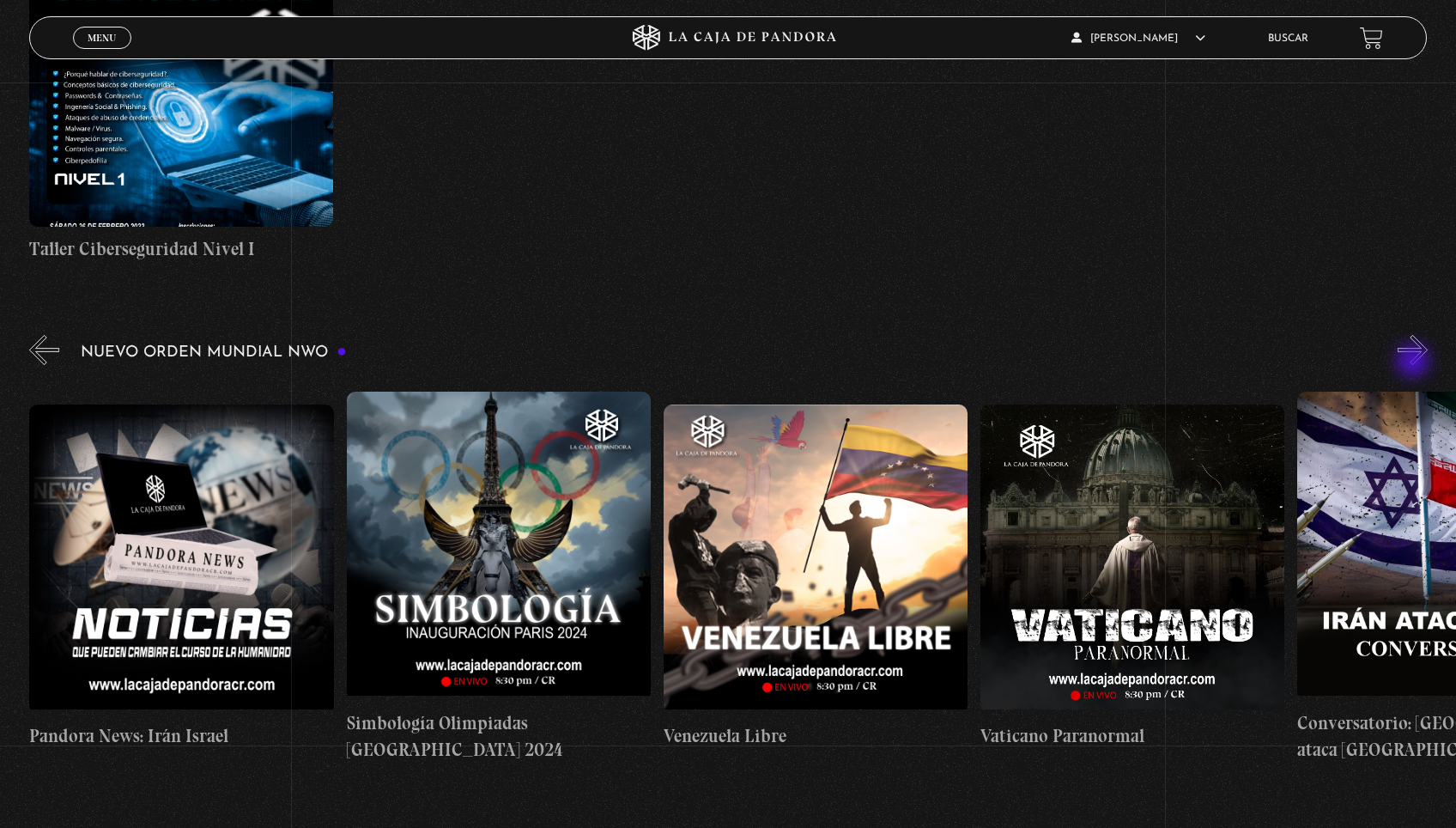
click at [1415, 363] on button "»" at bounding box center [1413, 350] width 30 height 30
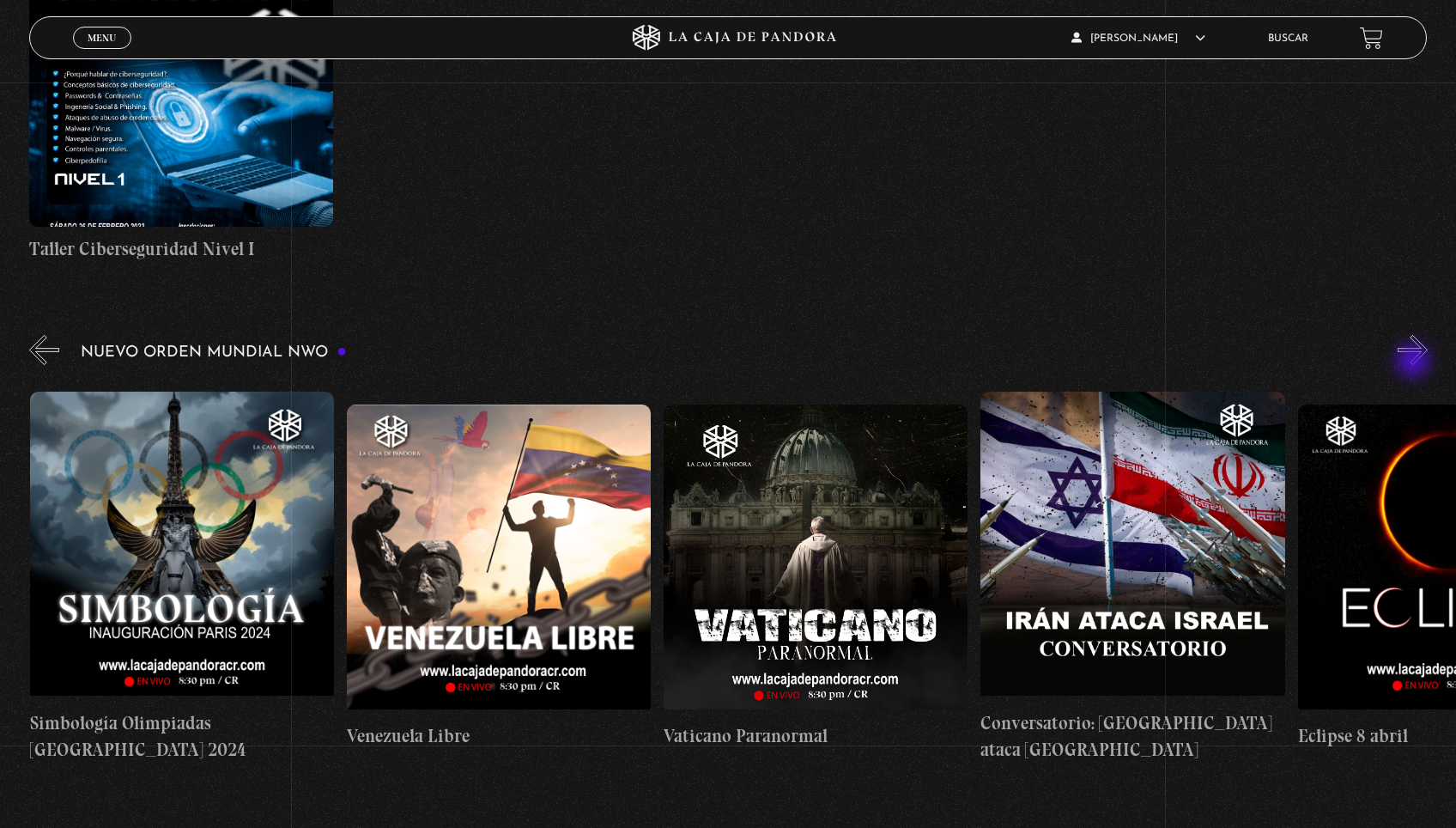
click at [1415, 363] on button "»" at bounding box center [1413, 350] width 30 height 30
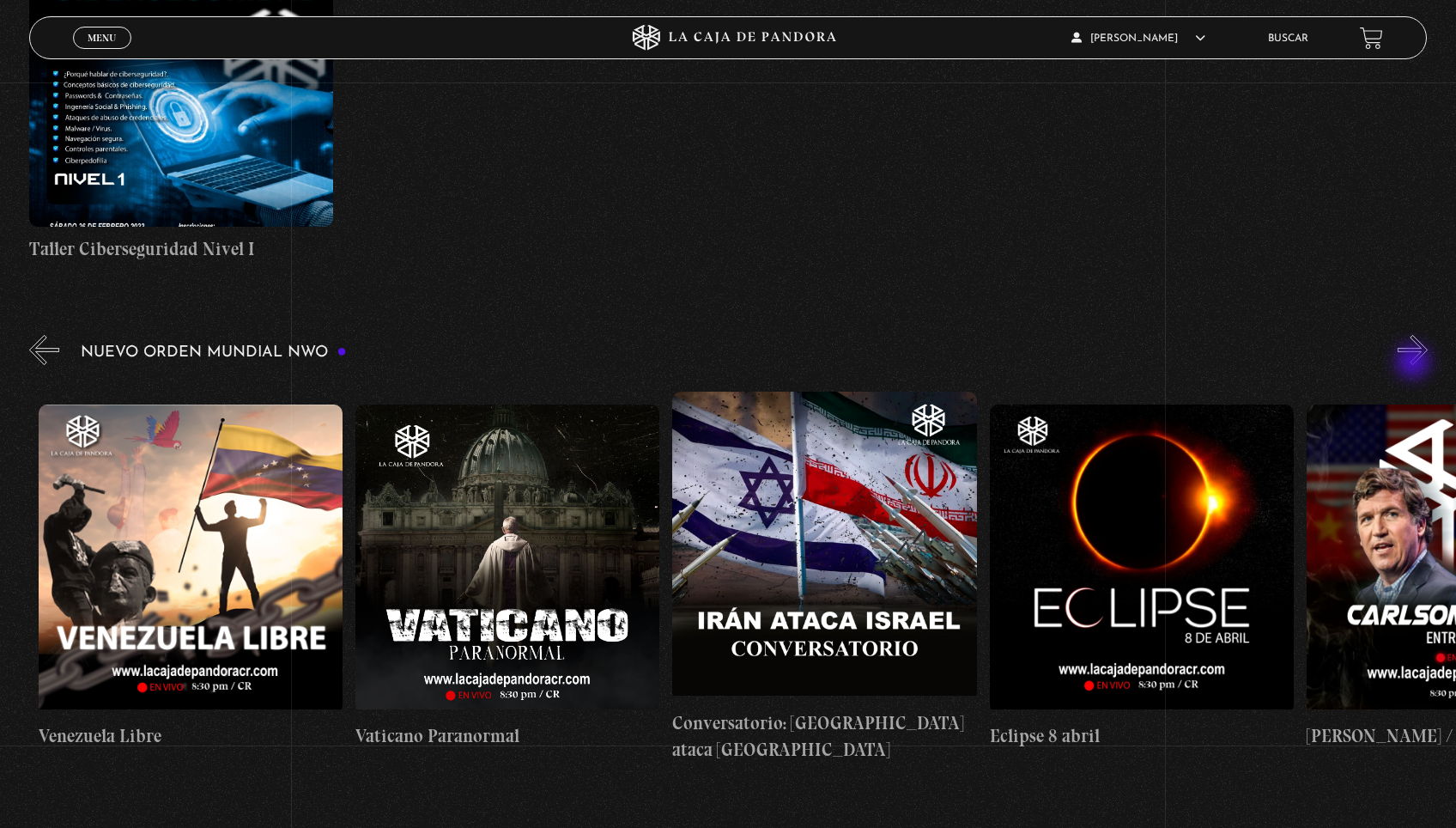
click at [1415, 364] on button "»" at bounding box center [1413, 350] width 30 height 30
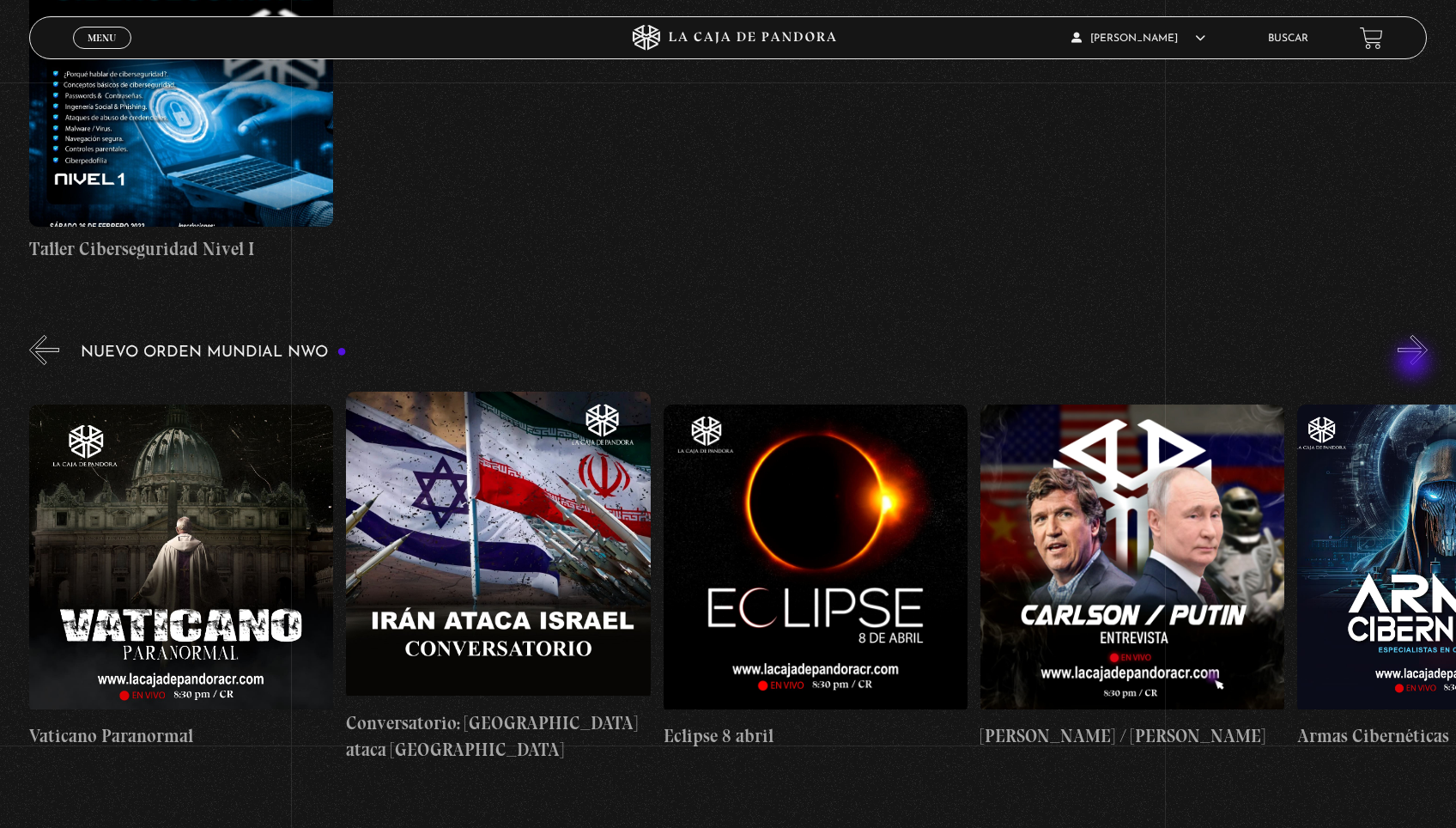
click at [1415, 364] on button "»" at bounding box center [1413, 350] width 30 height 30
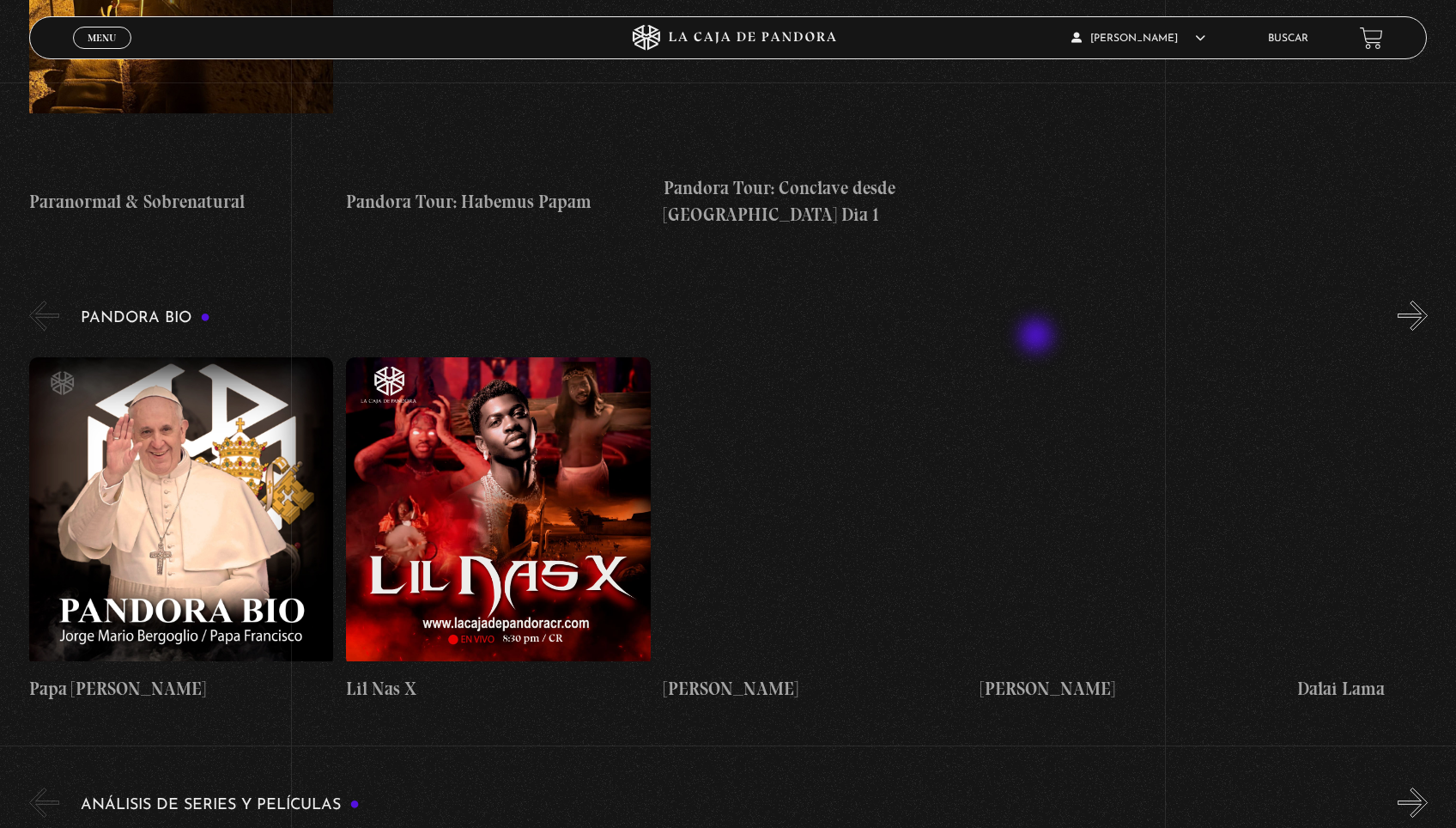
scroll to position [2493, 0]
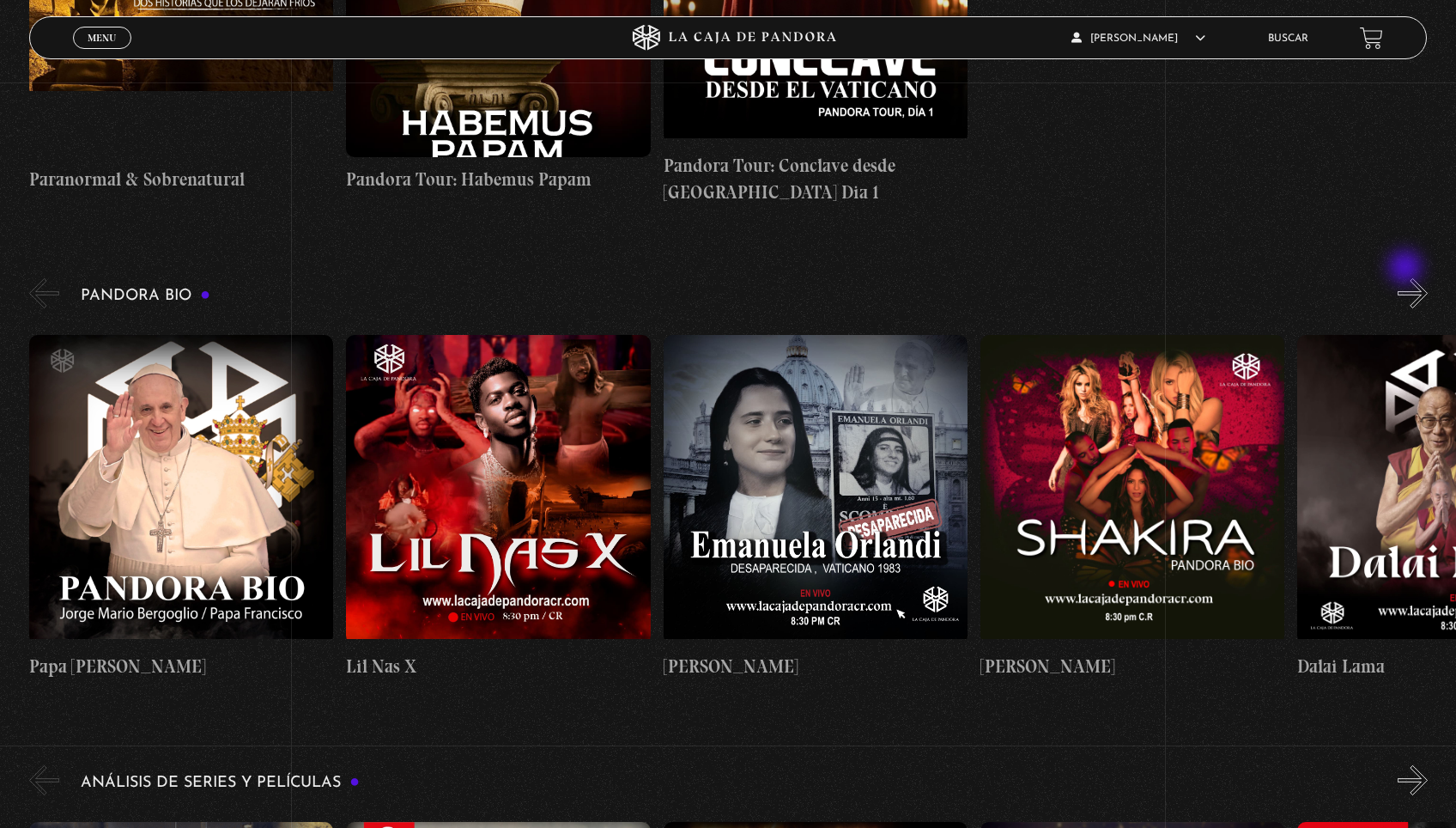
click at [1411, 278] on button "»" at bounding box center [1413, 293] width 30 height 30
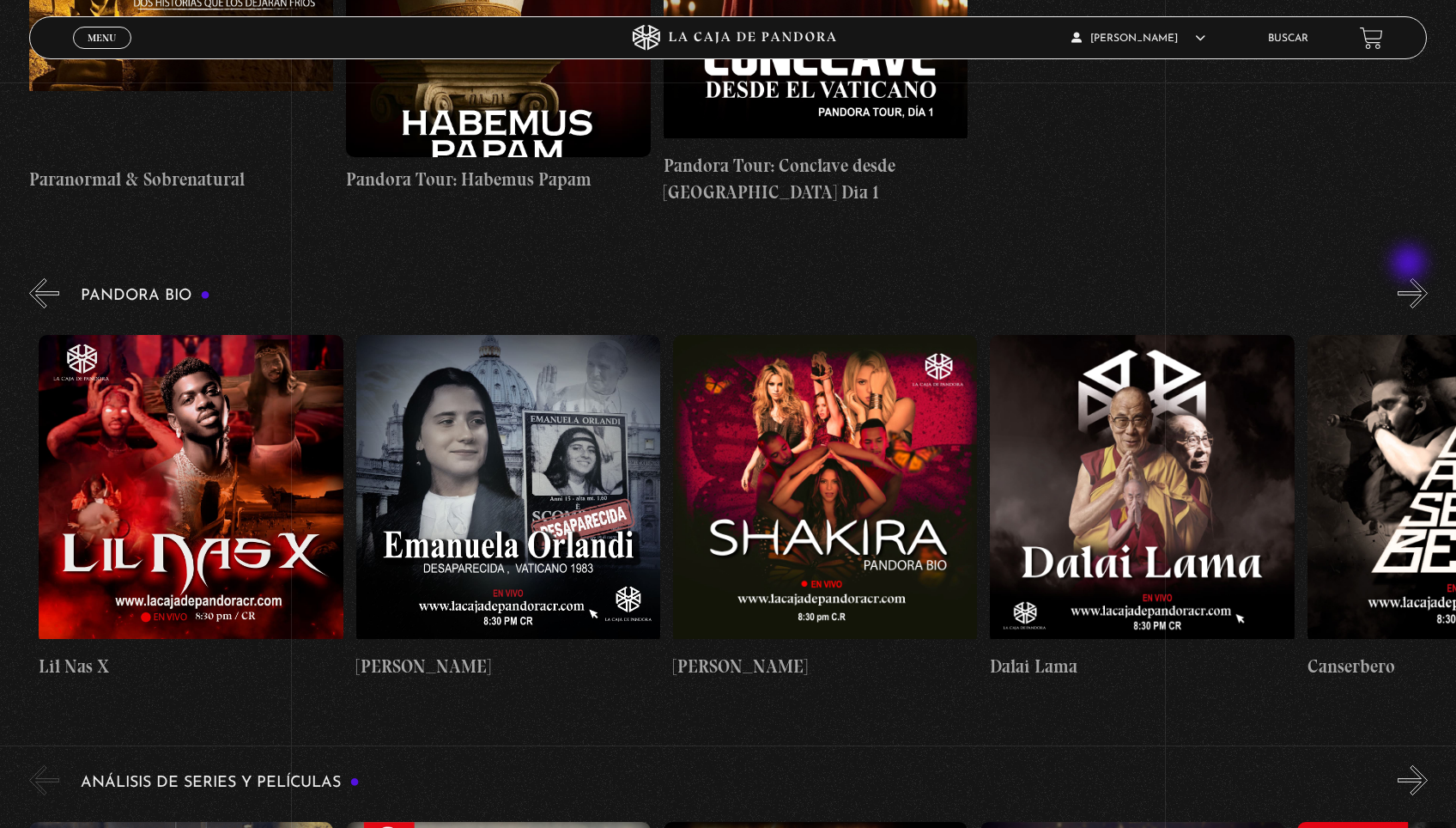
click at [1411, 278] on button "»" at bounding box center [1413, 293] width 30 height 30
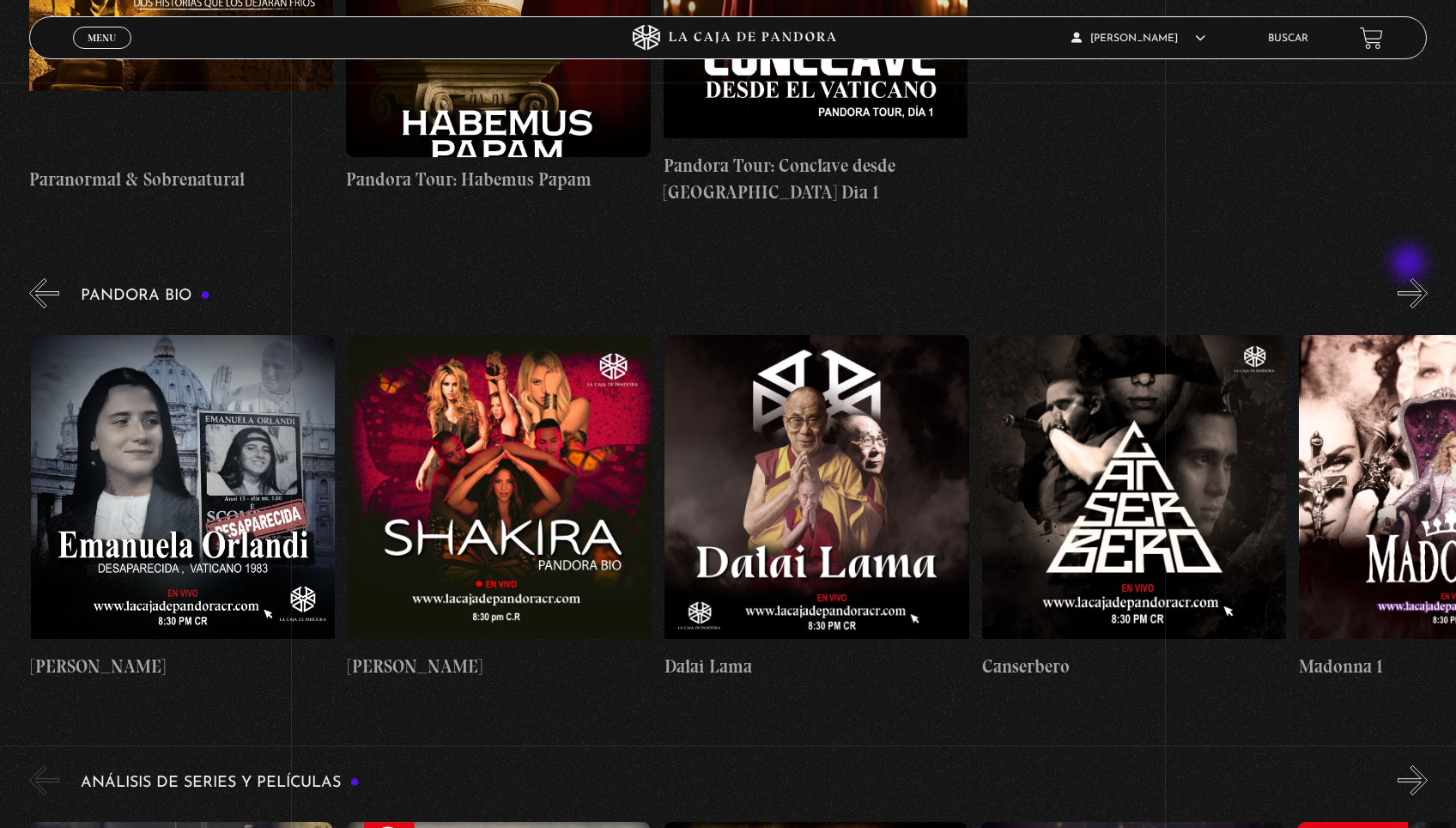
click at [1411, 278] on button "»" at bounding box center [1413, 293] width 30 height 30
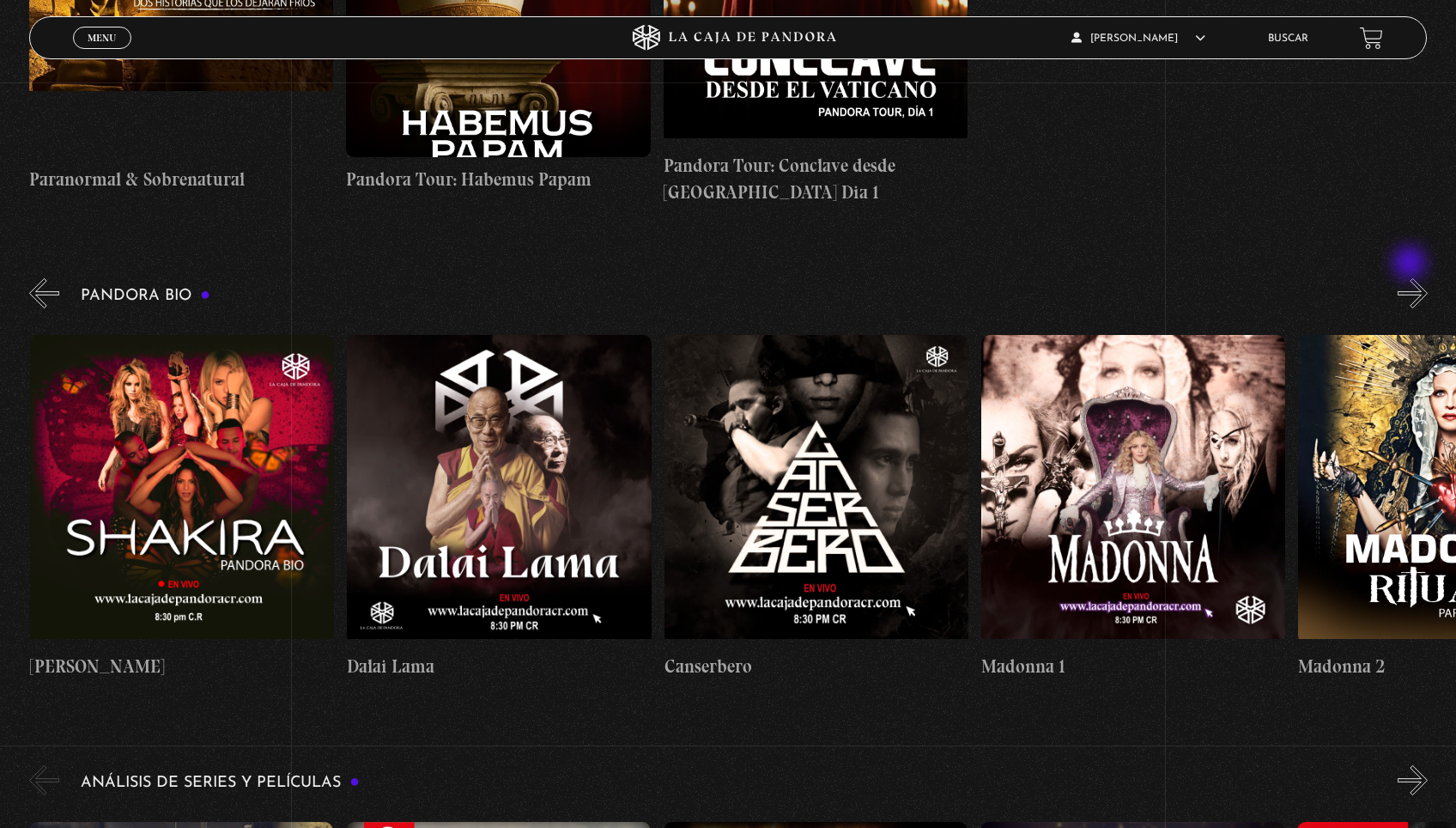
click at [1412, 278] on button "»" at bounding box center [1413, 293] width 30 height 30
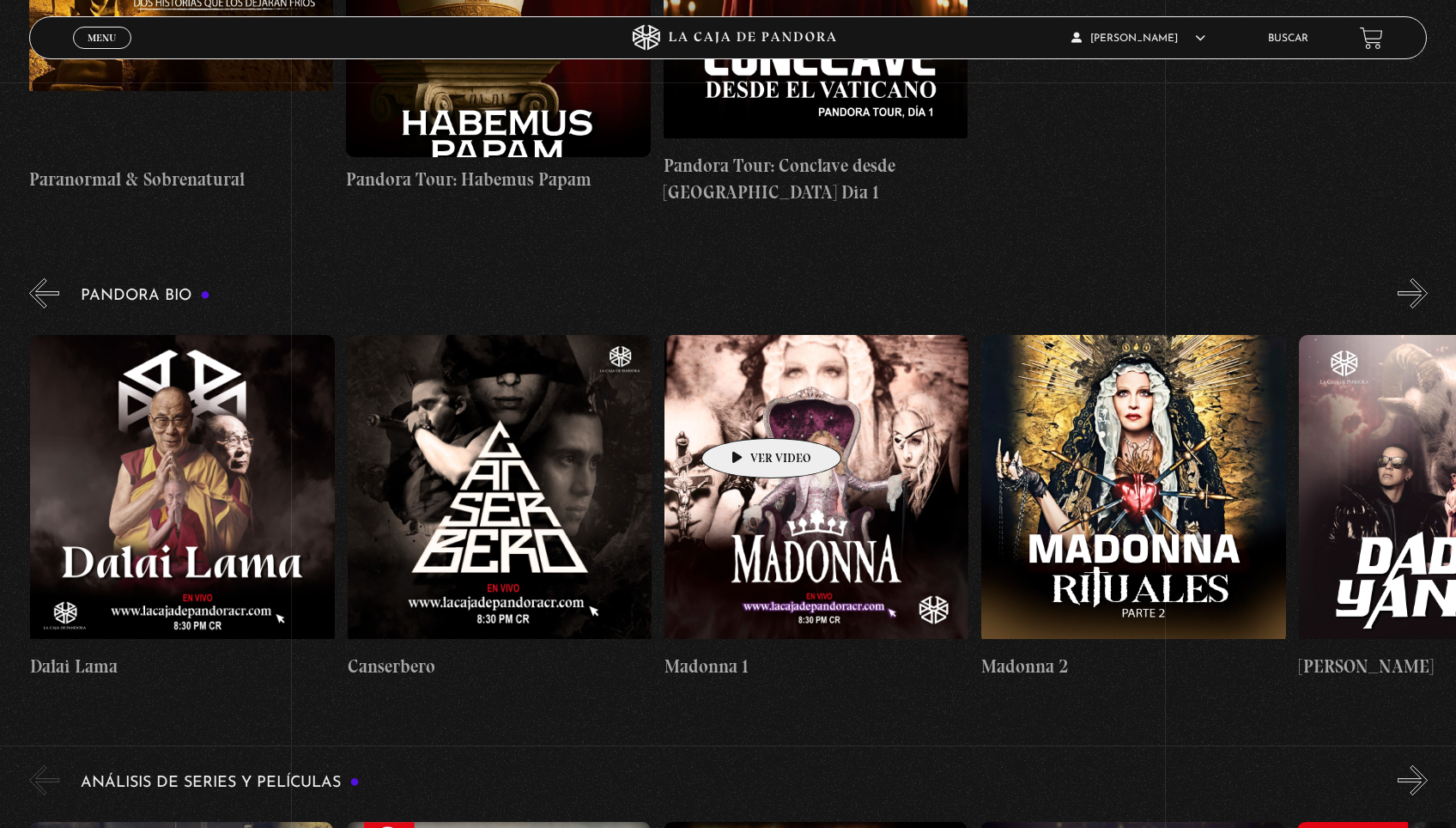
scroll to position [0, 1268]
click at [526, 422] on figure at bounding box center [498, 490] width 304 height 309
